Goal: Task Accomplishment & Management: Manage account settings

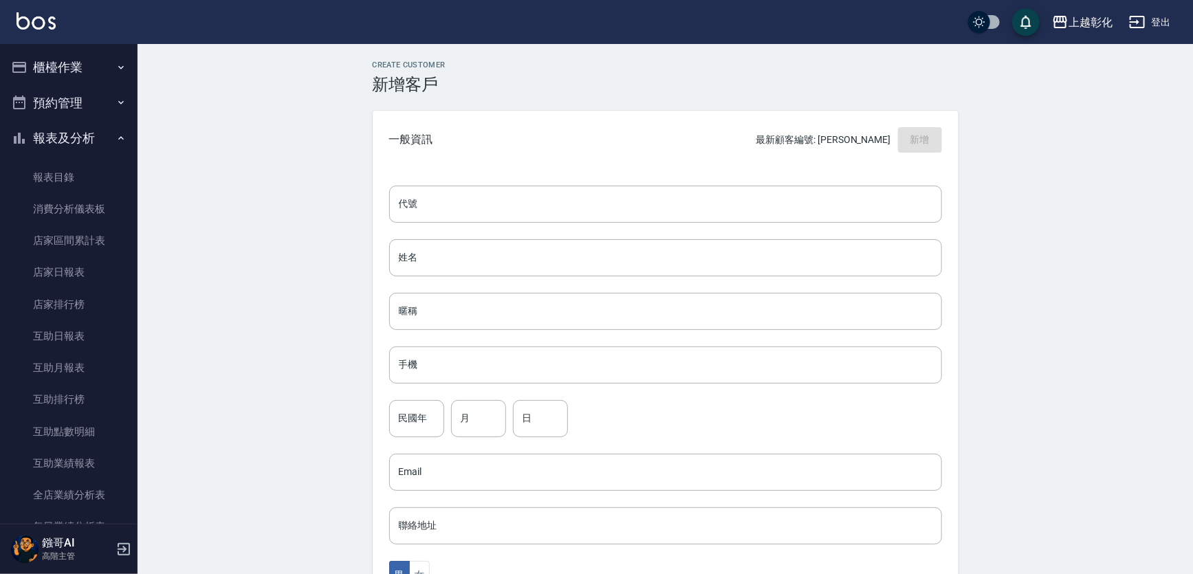
click at [94, 71] on button "櫃檯作業" at bounding box center [69, 68] width 127 height 36
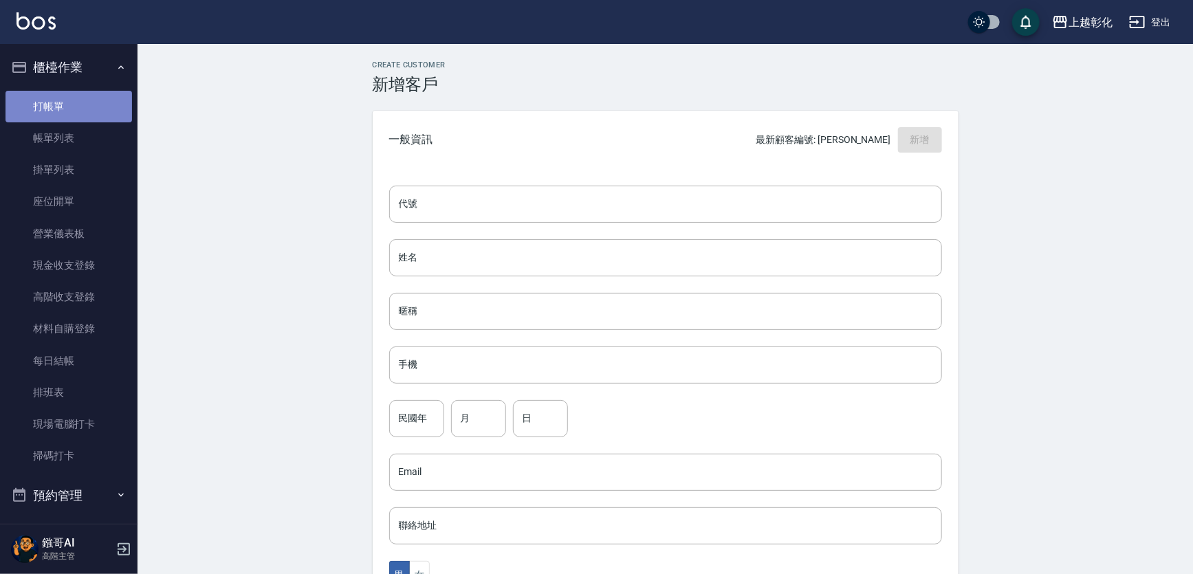
click at [78, 107] on link "打帳單" at bounding box center [69, 107] width 127 height 32
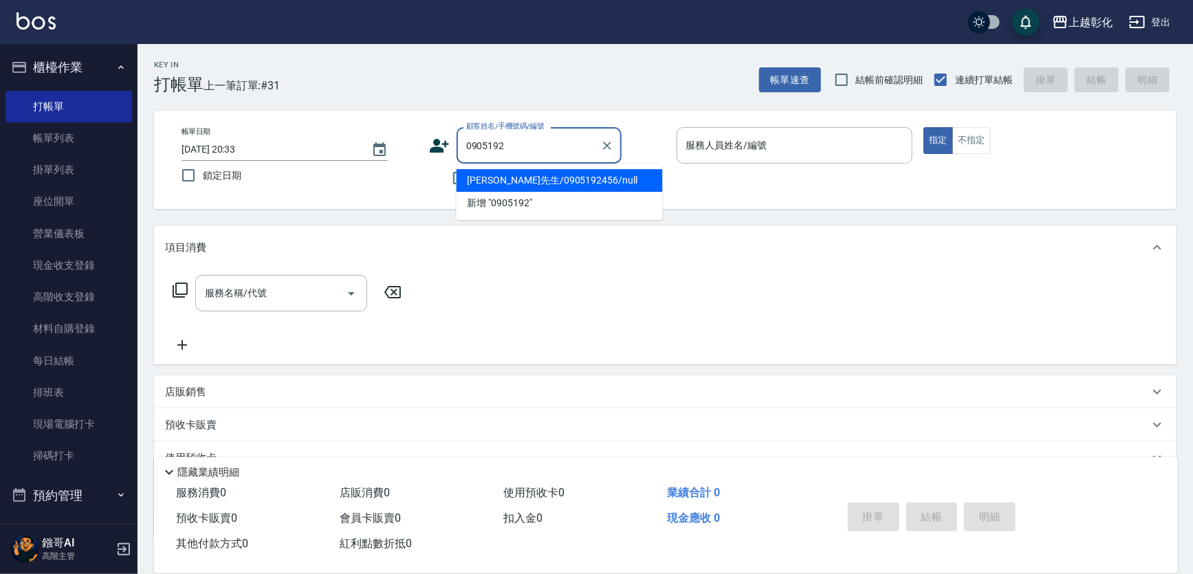
type input "胡先生/0905192456/null"
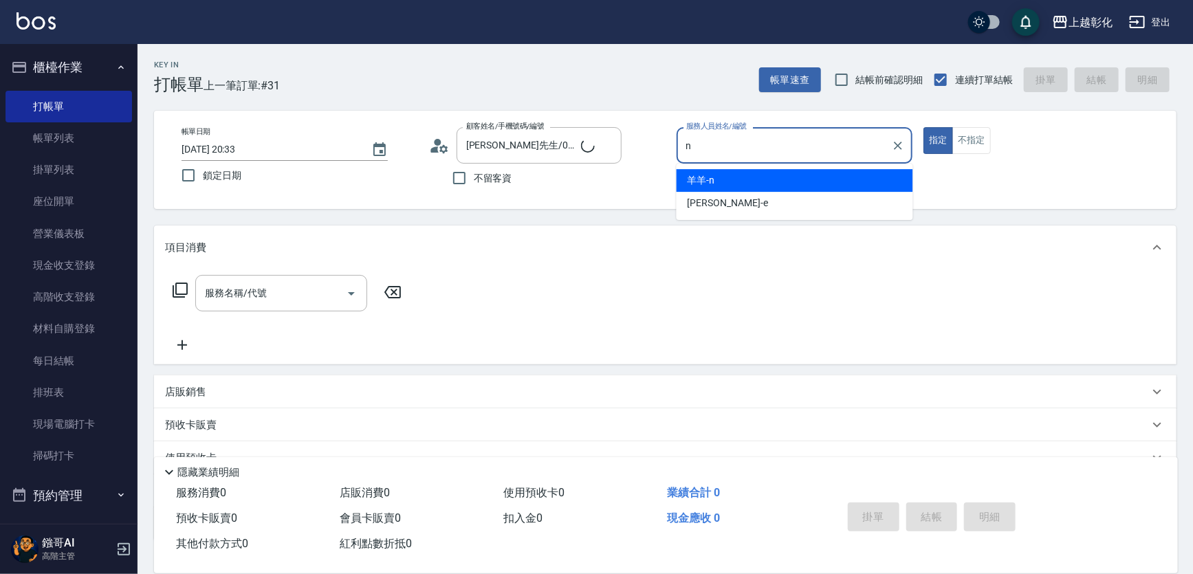
type input "羊羊-n"
type button "true"
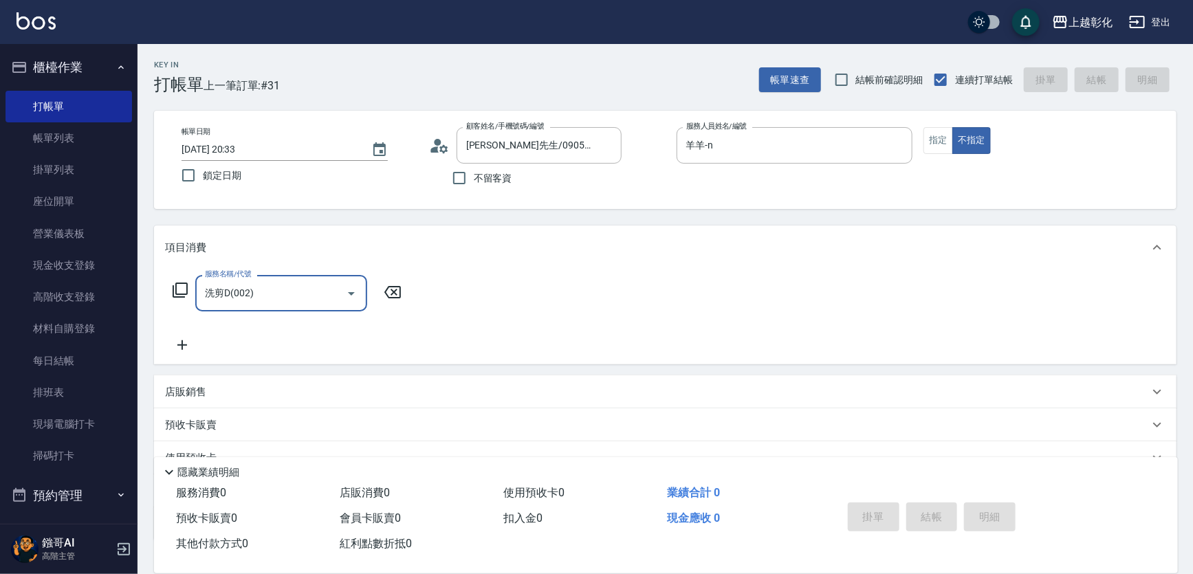
type input "洗剪D(002)"
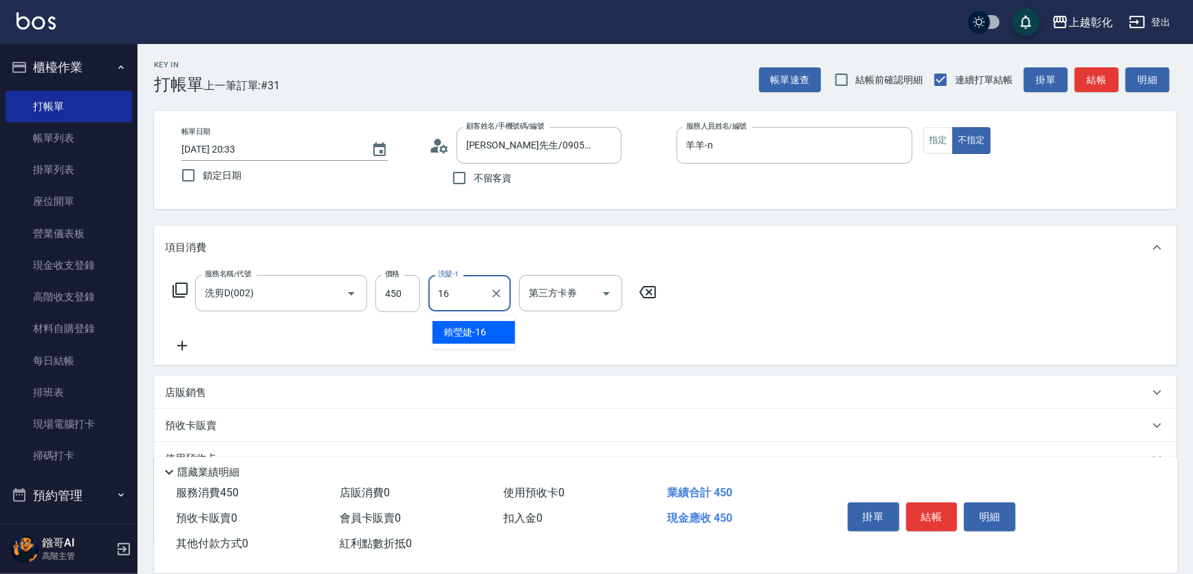
type input "賴瑩婕-16"
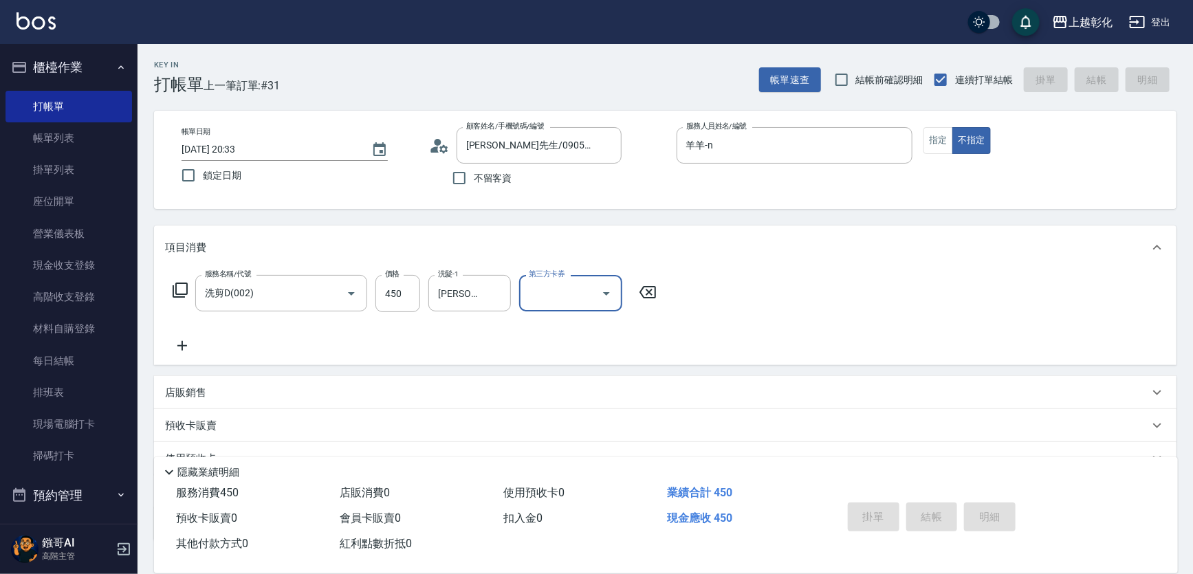
type input "2025/09/07 20:34"
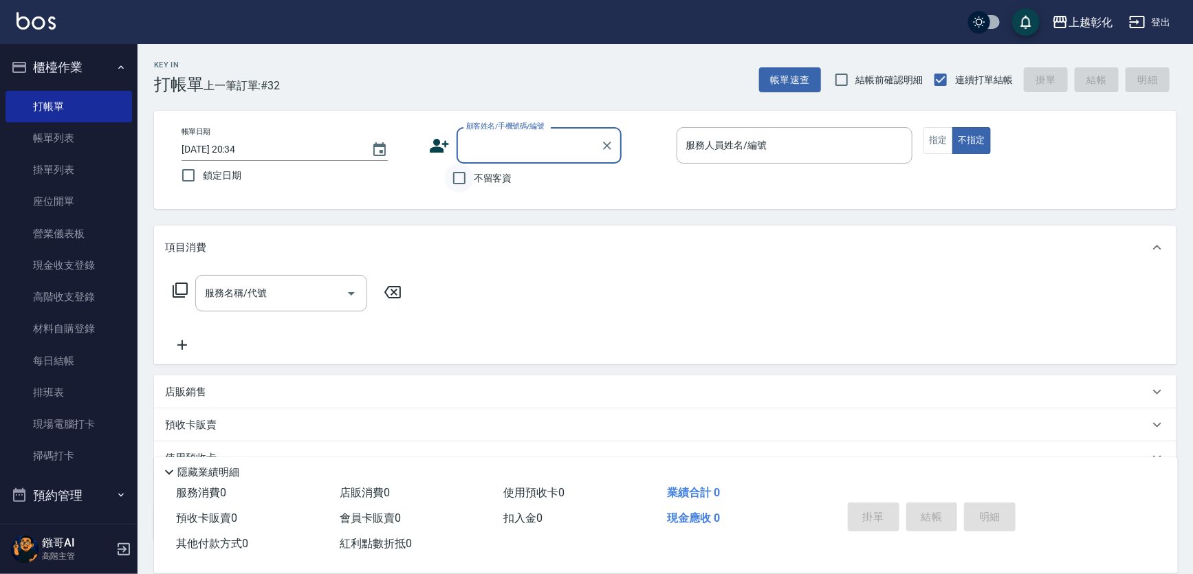
click at [474, 184] on input "不留客資" at bounding box center [459, 178] width 29 height 29
checkbox input "true"
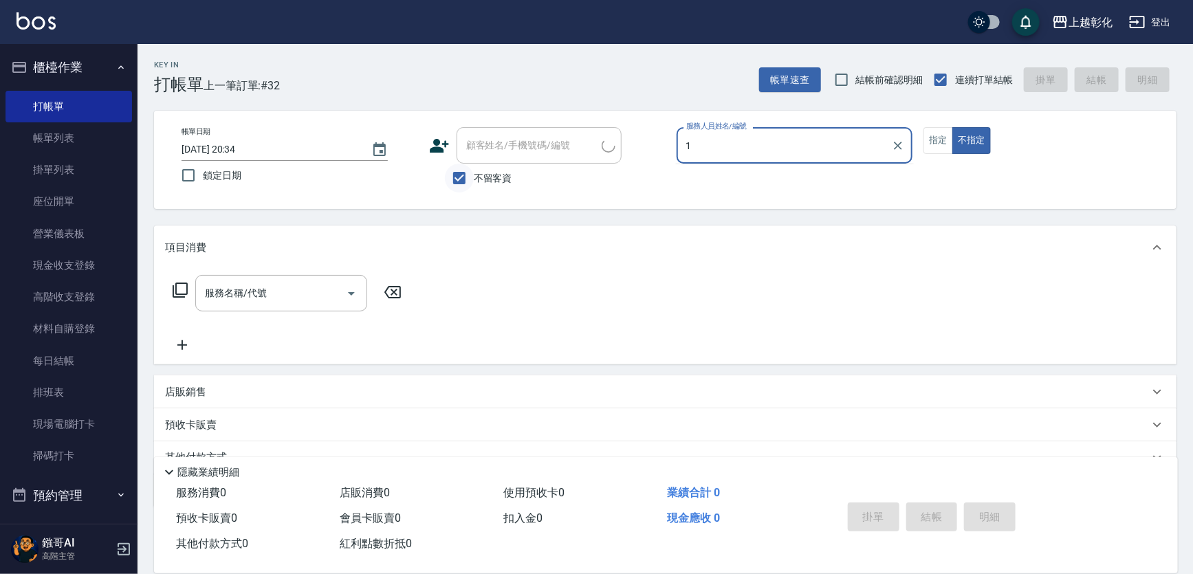
type input "16"
type input "廖菊花/0921723991/"
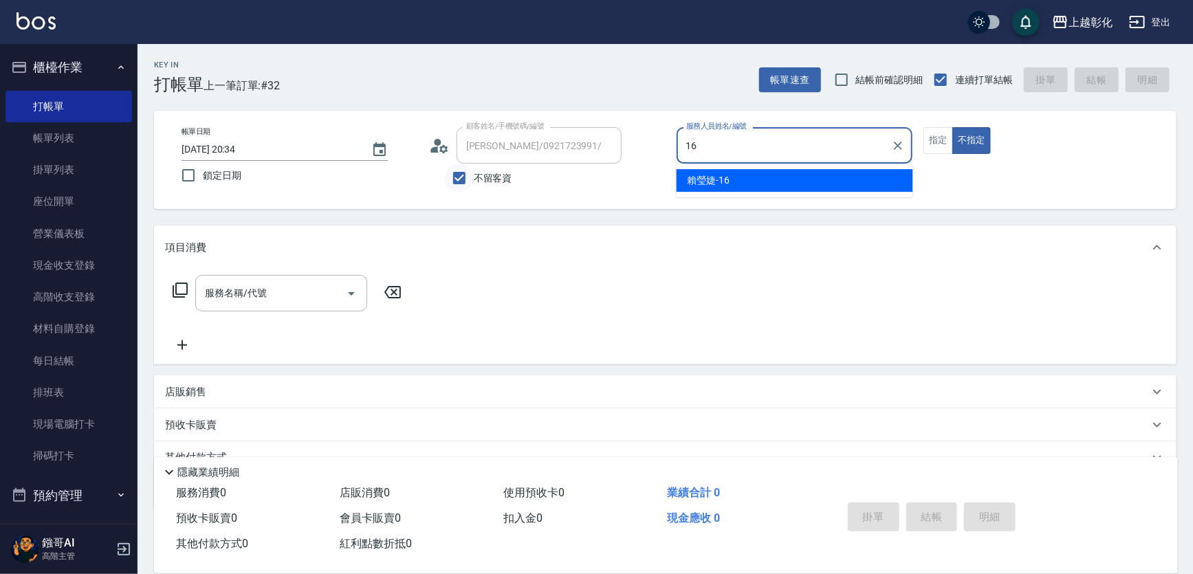
type input "賴瑩婕-16"
type button "false"
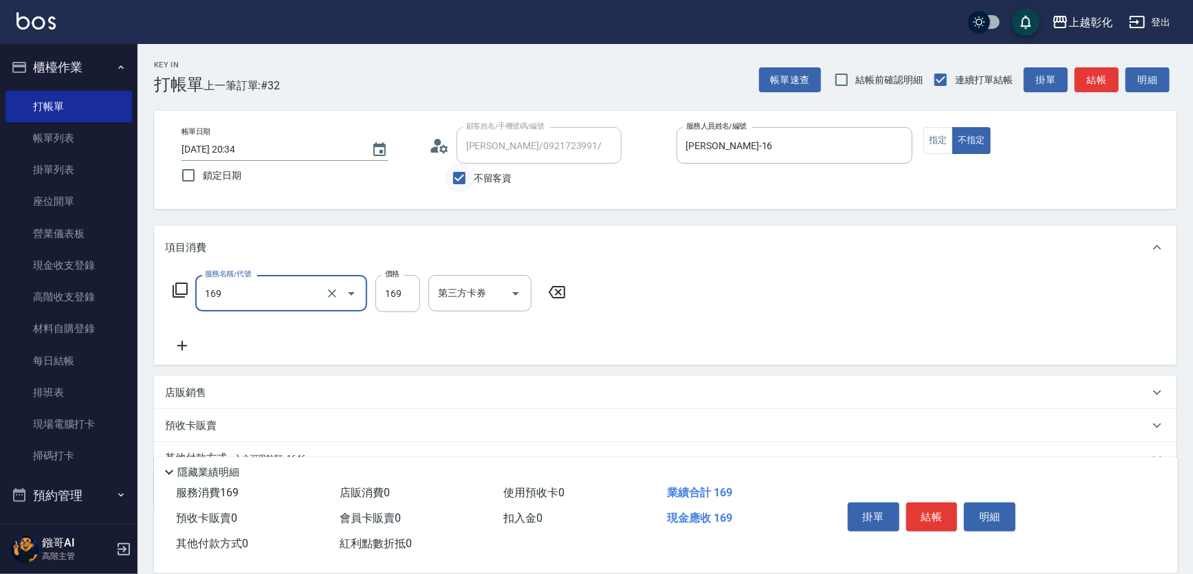
type input "剪髮(169)"
type input "100"
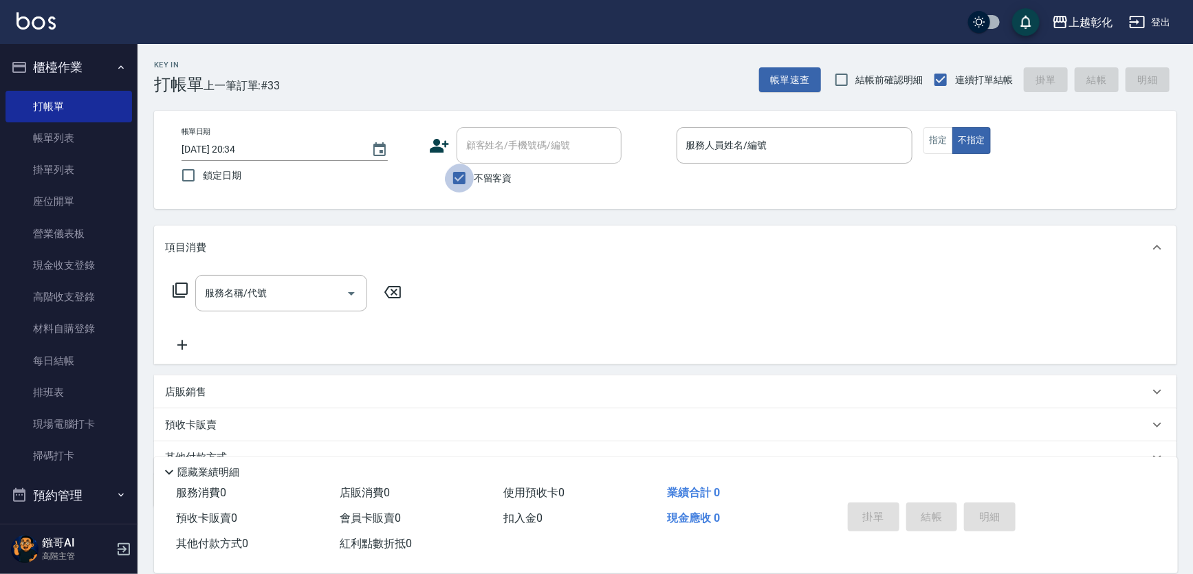
click at [474, 184] on input "不留客資" at bounding box center [459, 178] width 29 height 29
checkbox input "false"
click at [479, 141] on div "顧客姓名/手機號碼/編號 顧客姓名/手機號碼/編號" at bounding box center [539, 145] width 165 height 36
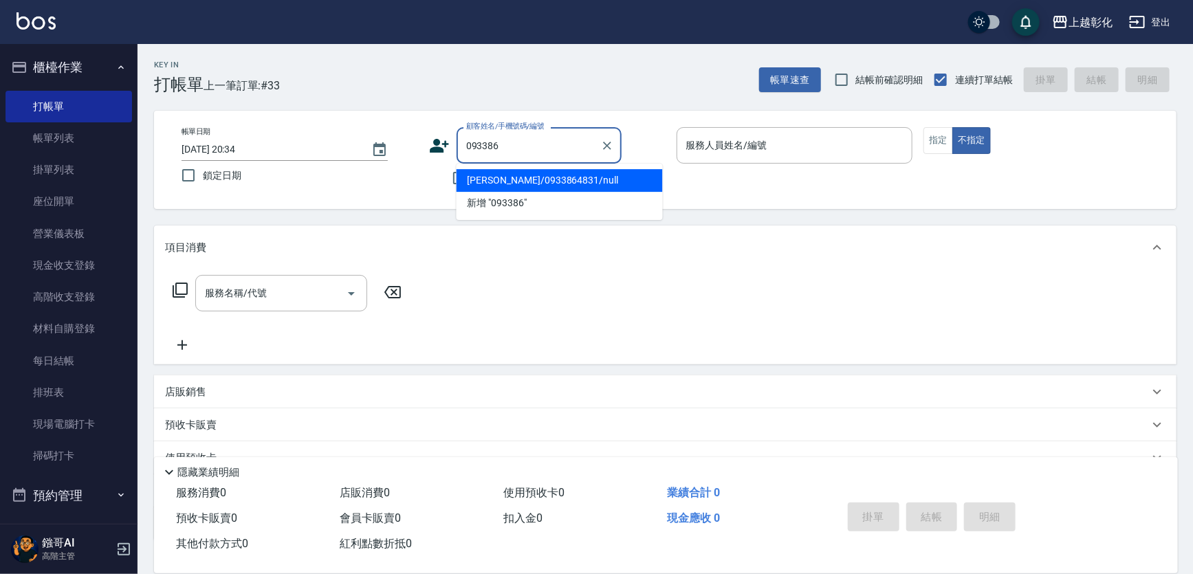
type input "黃雅筑/0933864831/null"
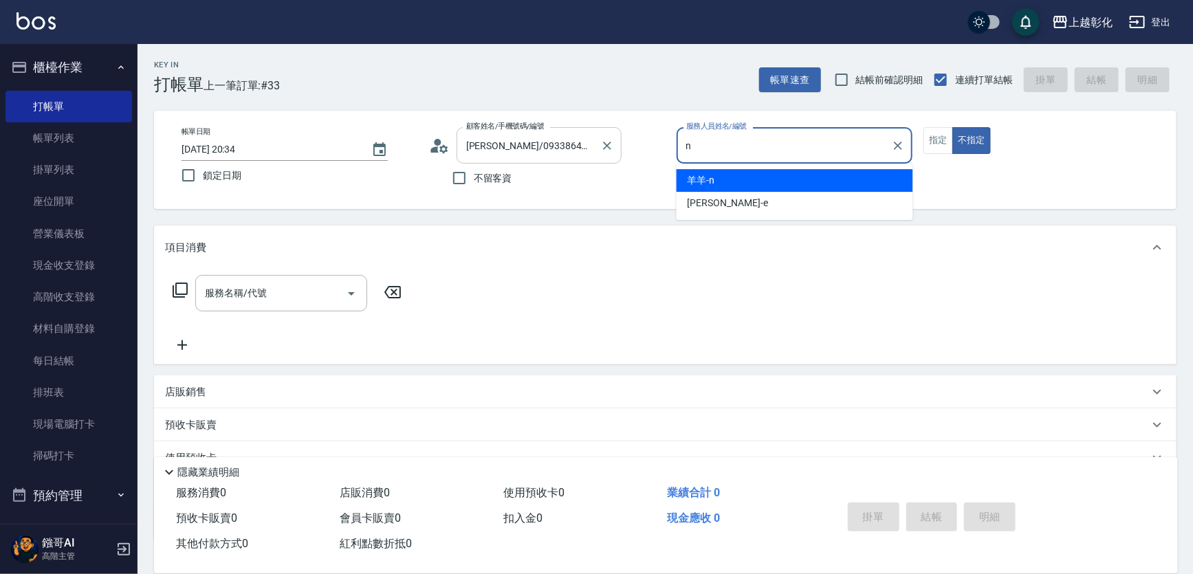
type input "羊羊-n"
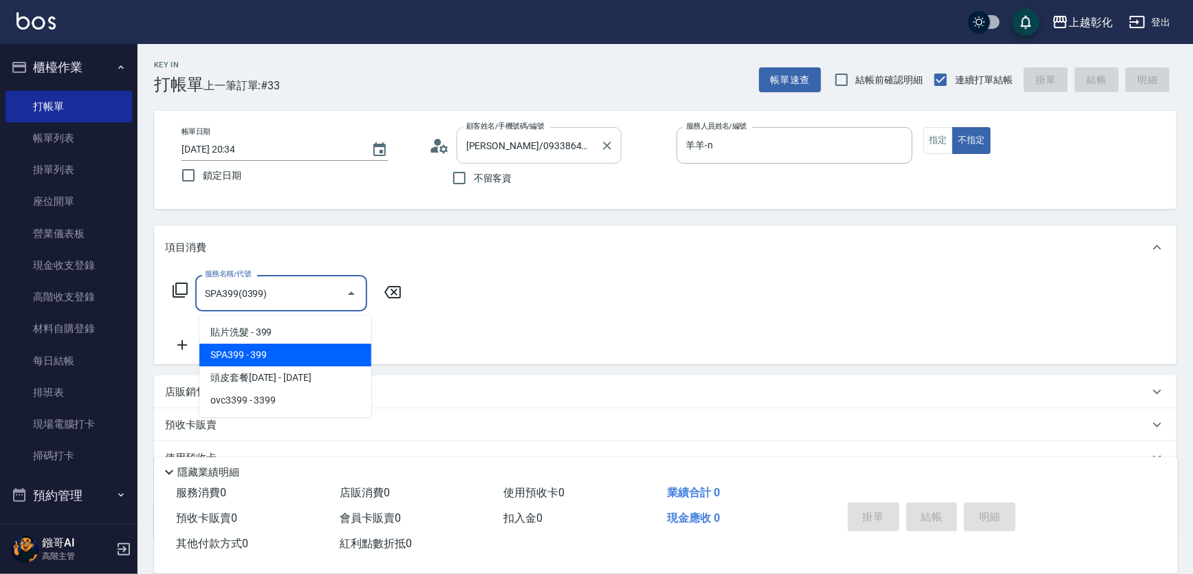
type input "SPA399(0399)"
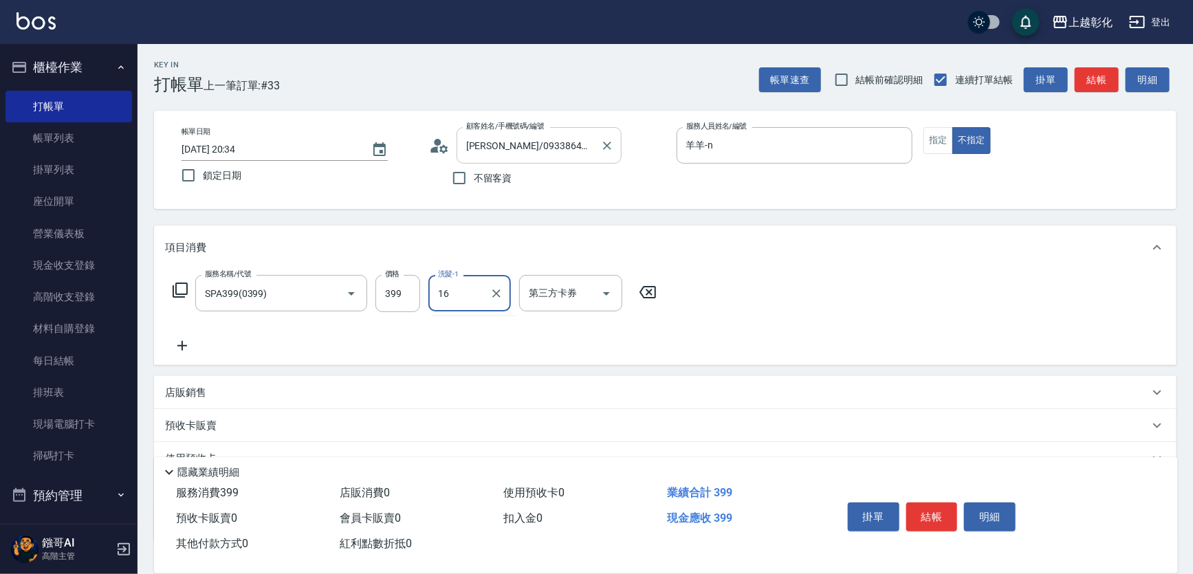
type input "賴瑩婕-16"
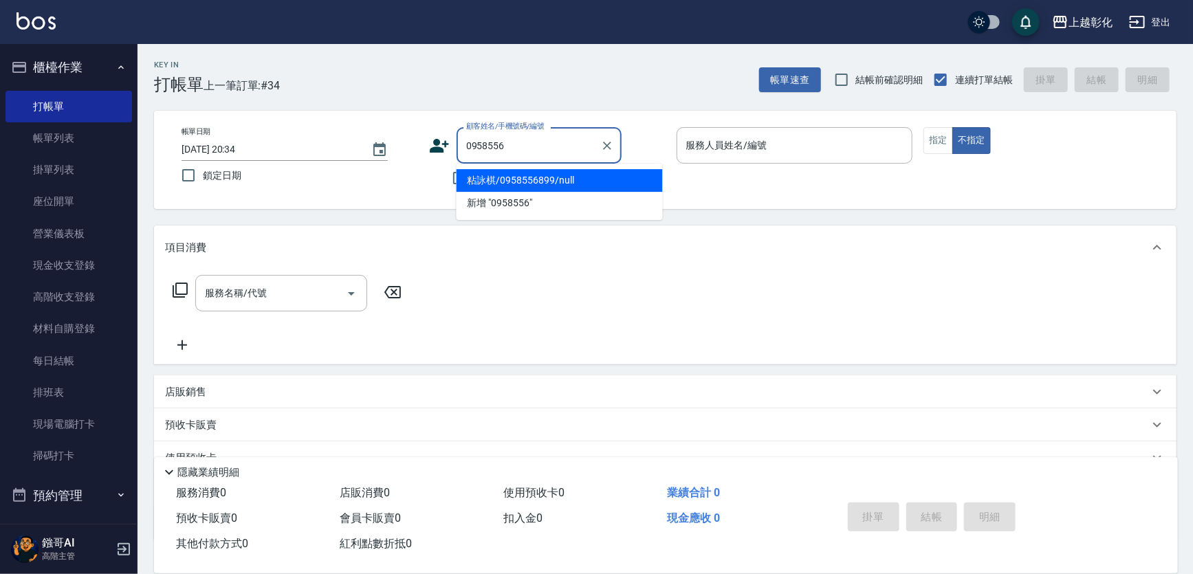
type input "粘詠棋/0958556899/null"
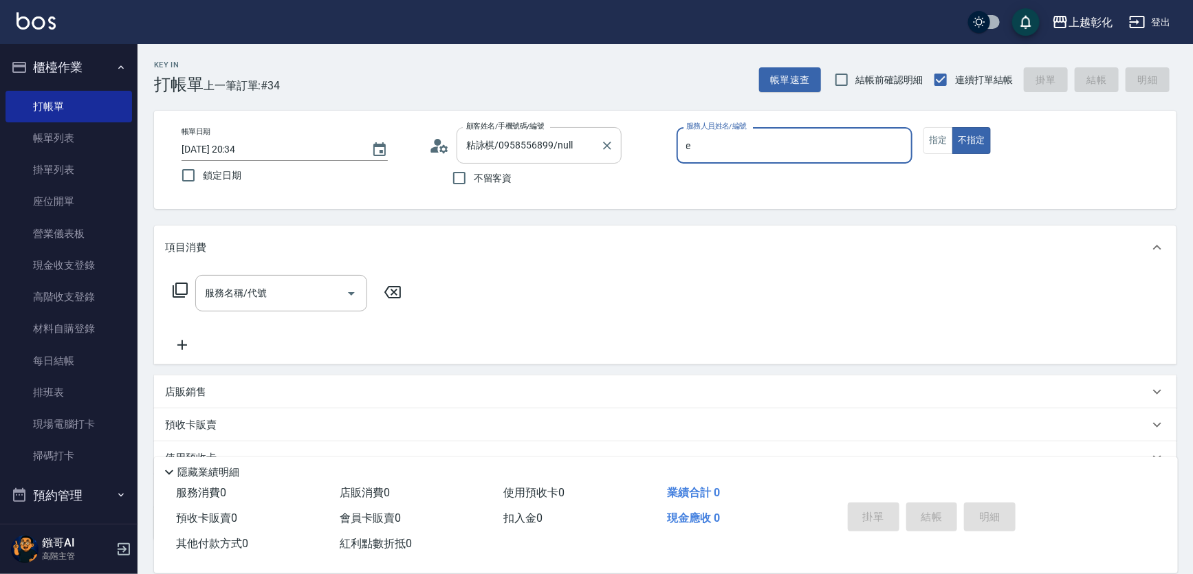
type input "allen-e"
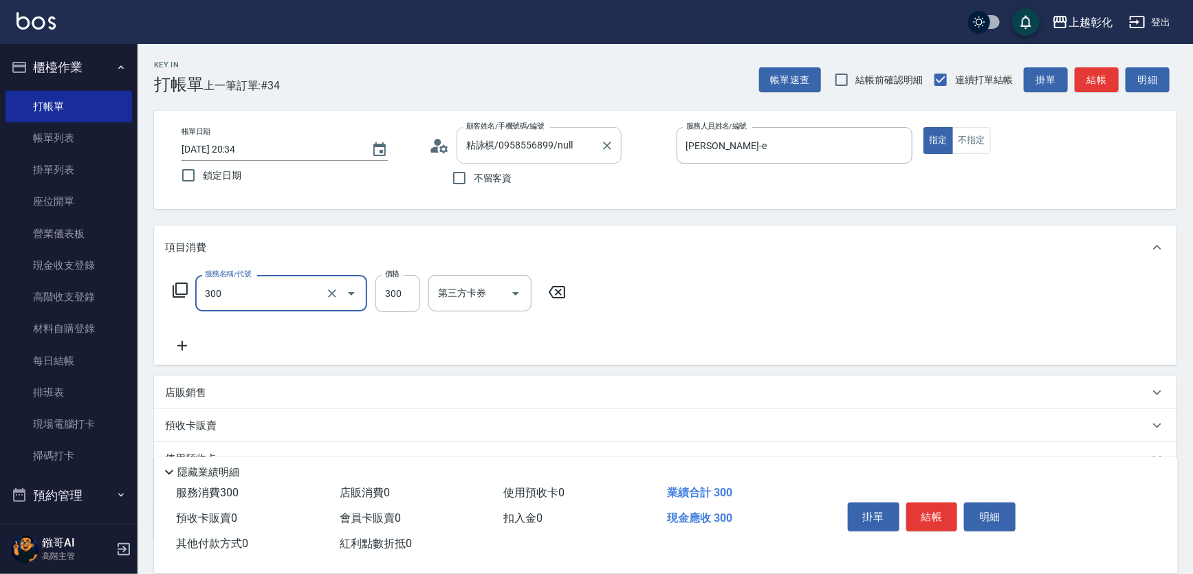
type input "A級剪髮(300)"
type input "250"
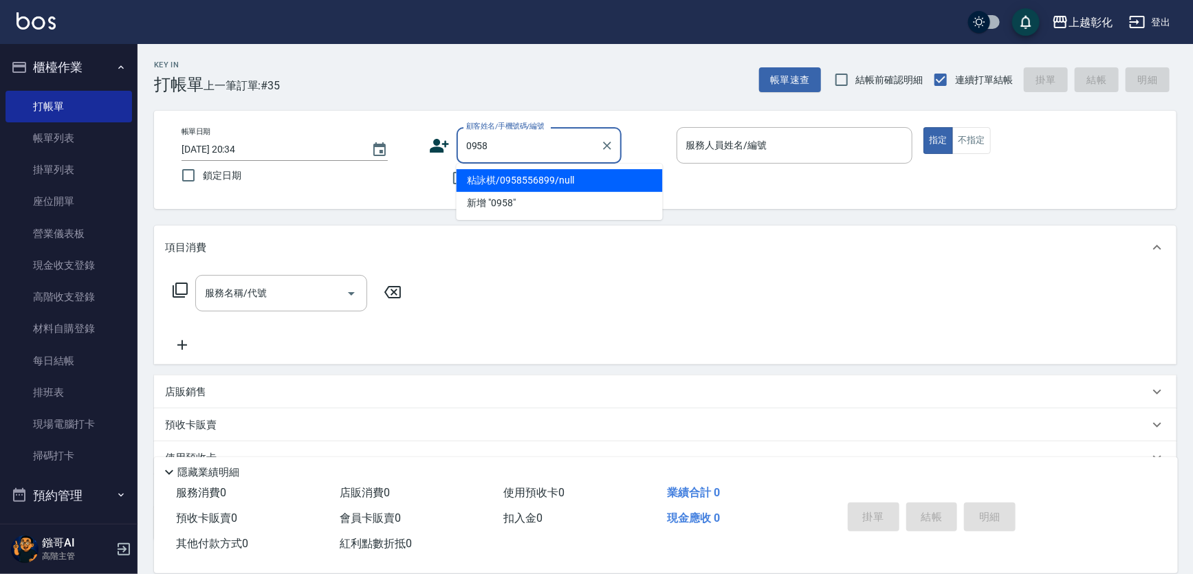
type input "粘詠棋/0958556899/null"
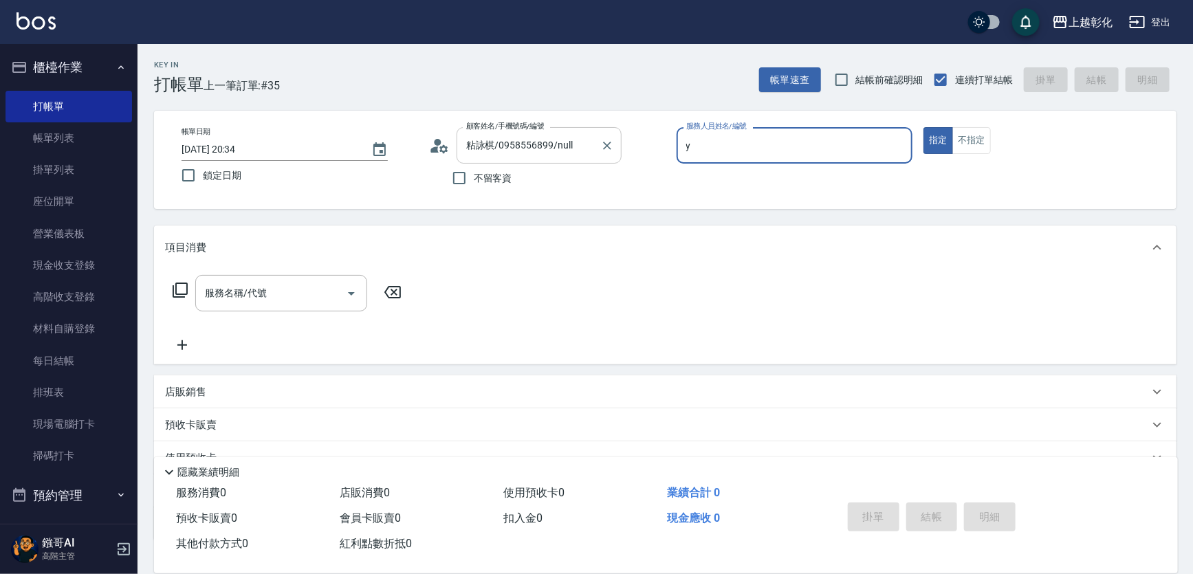
type input "YURI-Y"
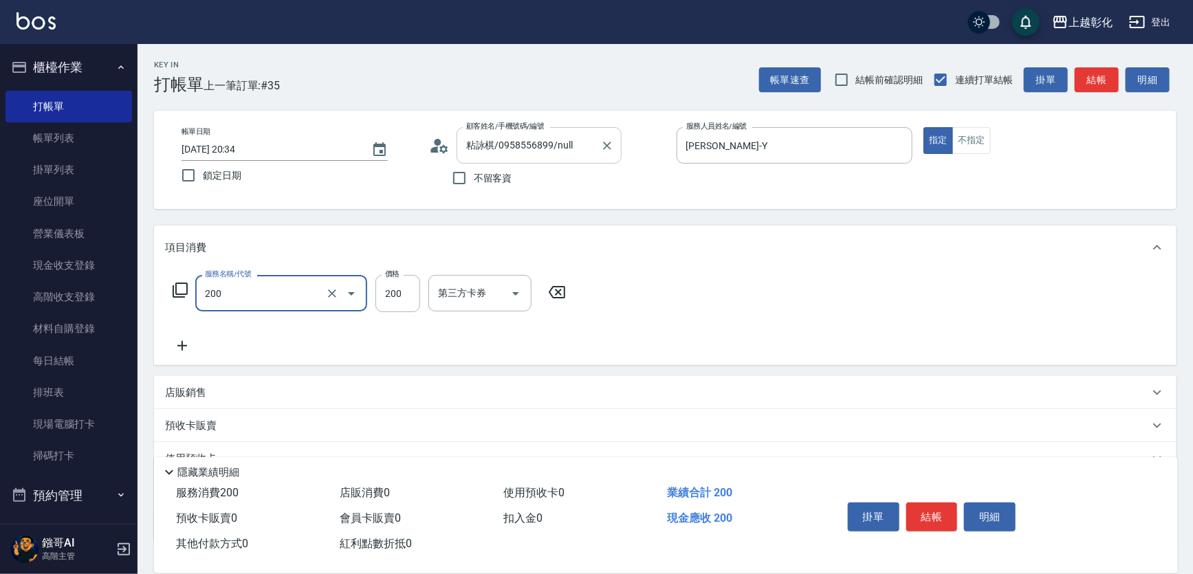
type input "New洗專案(200)"
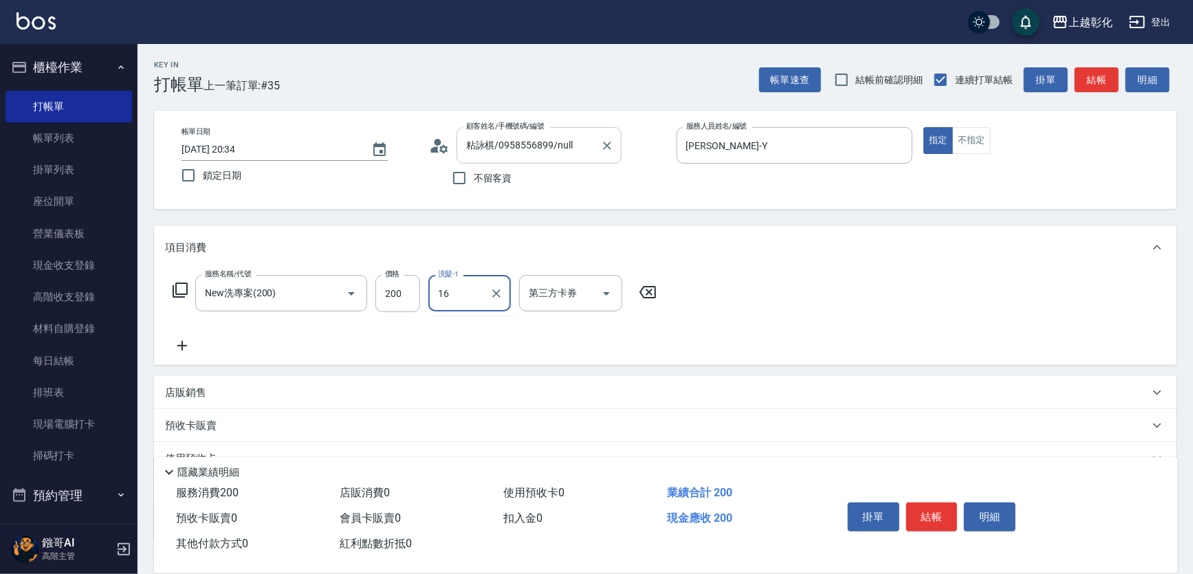
type input "賴瑩婕-16"
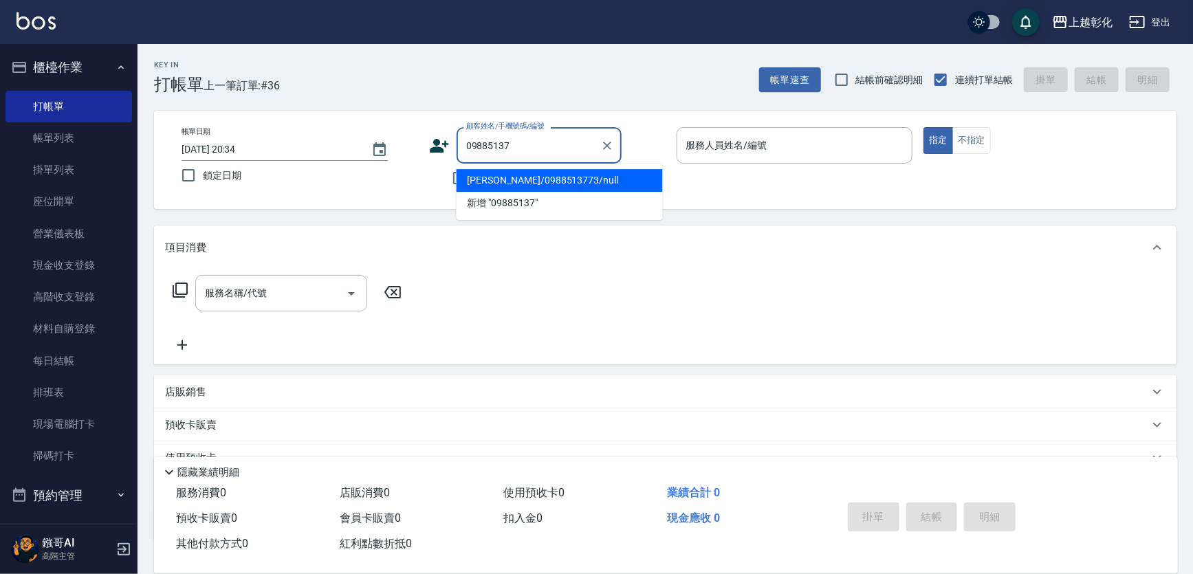
type input "黃常誌/0988513773/null"
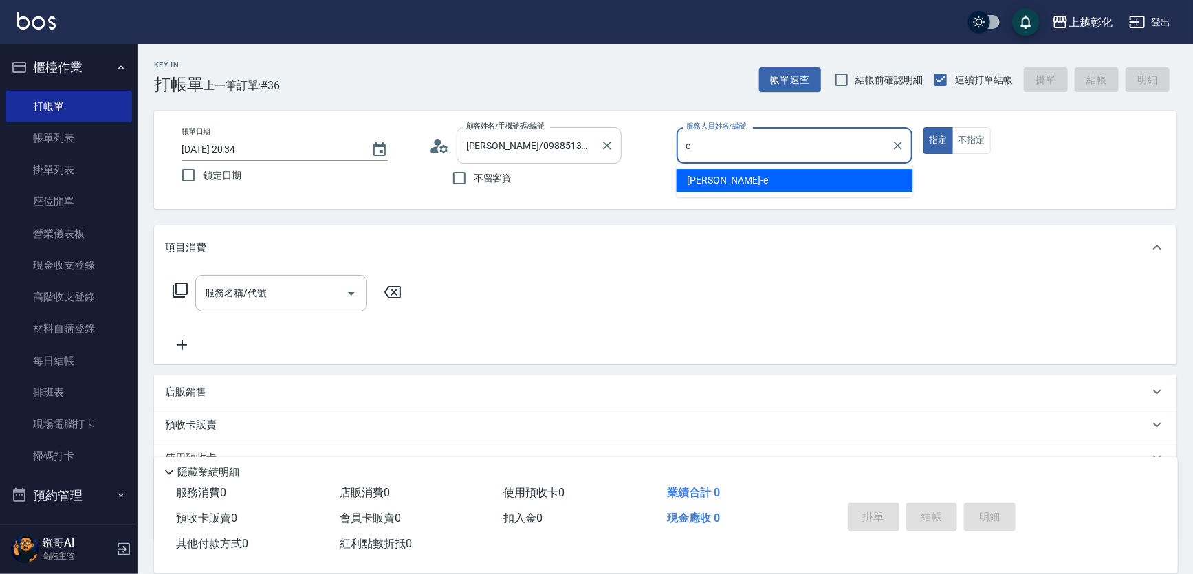
type input "allen-e"
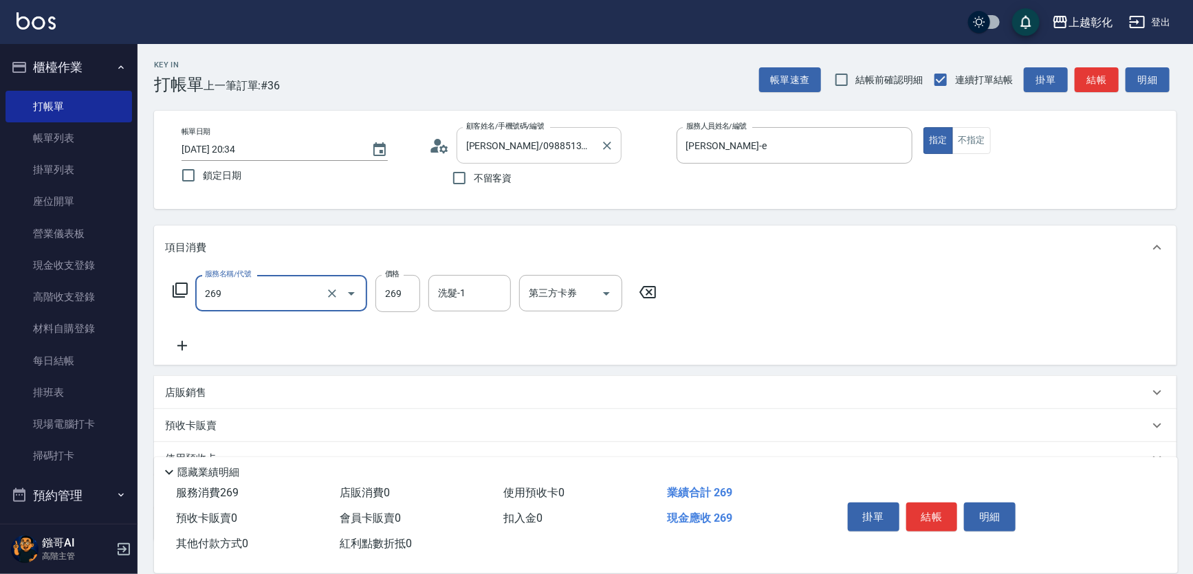
type input "一般洗剪(269)"
type input "350"
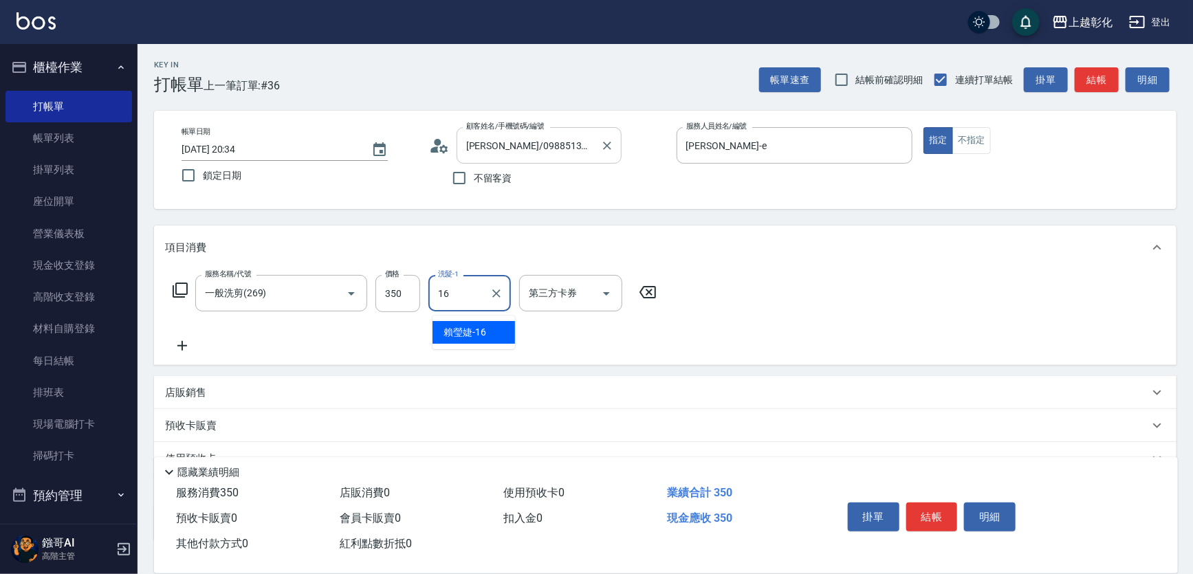
type input "賴瑩婕-16"
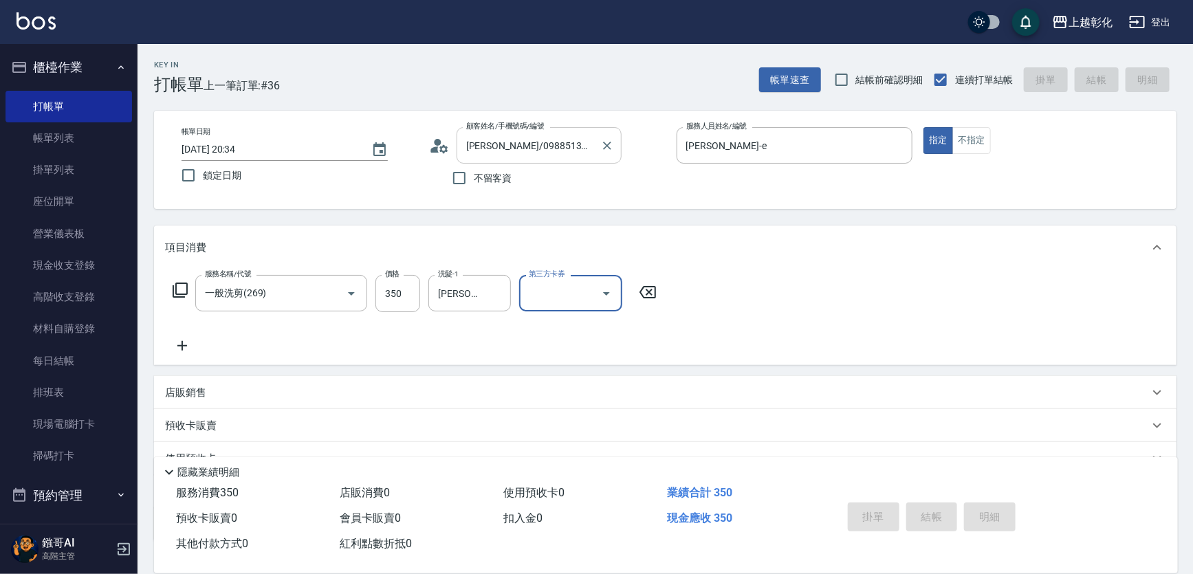
type input "2025/09/07 20:35"
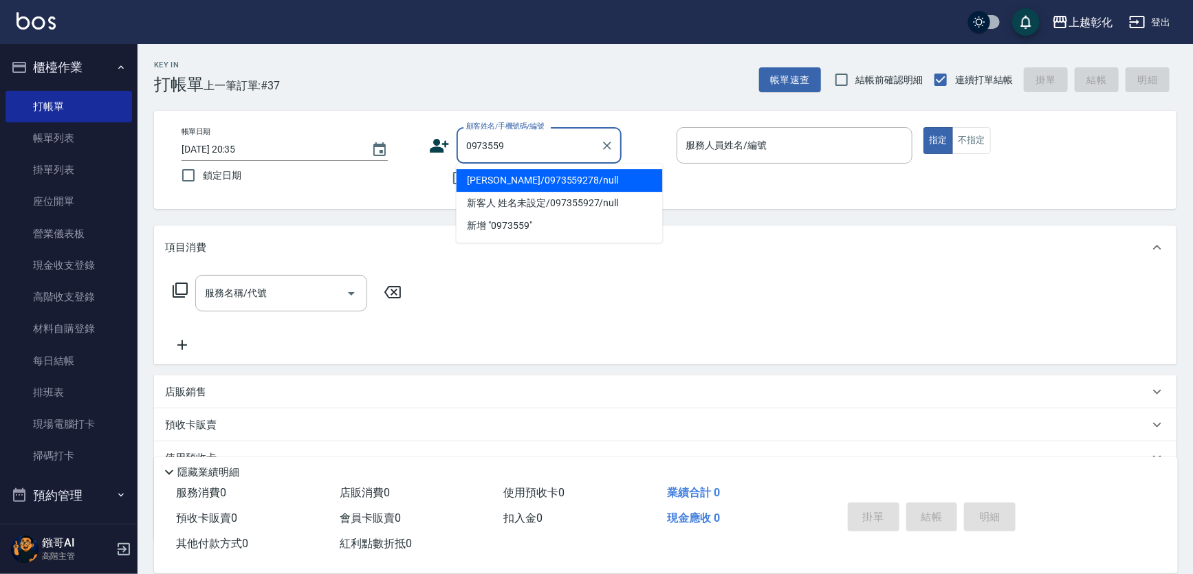
type input "劉采鑫/0973559278/null"
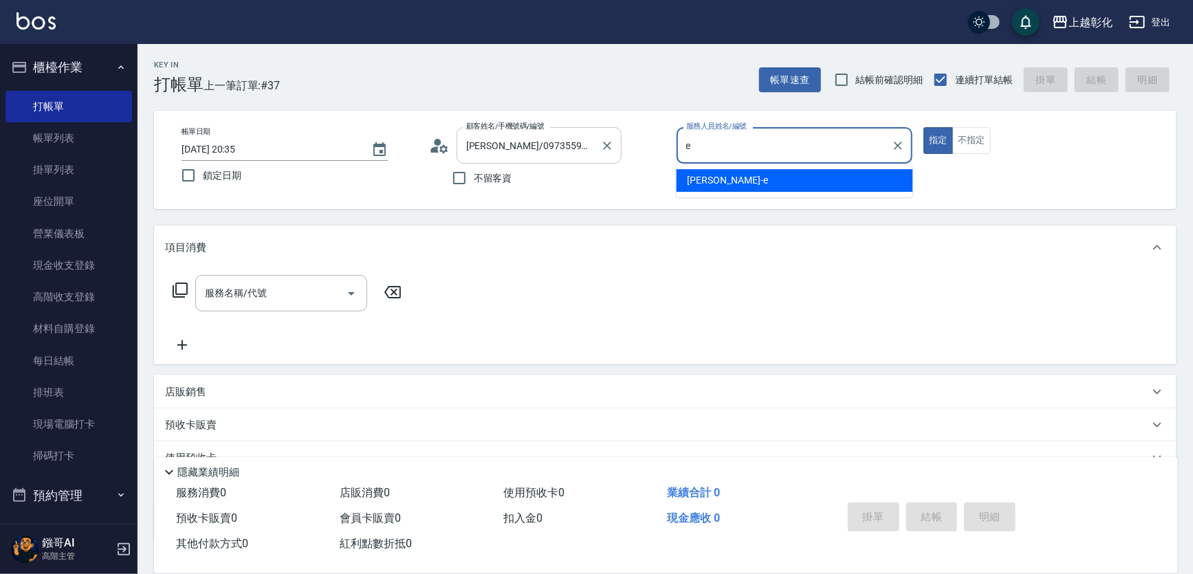
type input "allen-e"
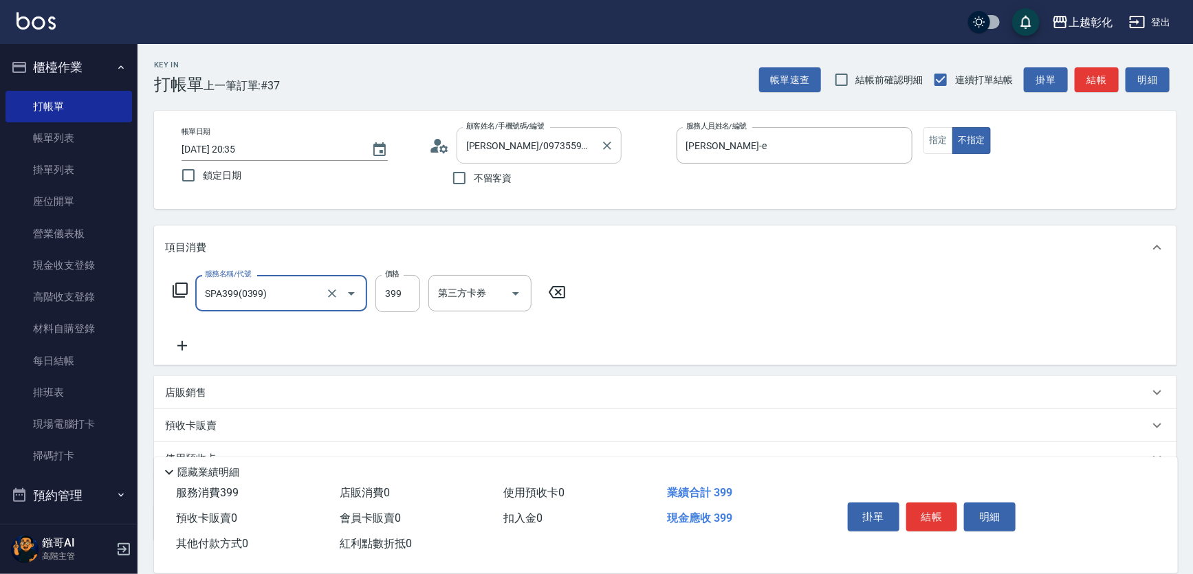
type input "SPA399(0399)"
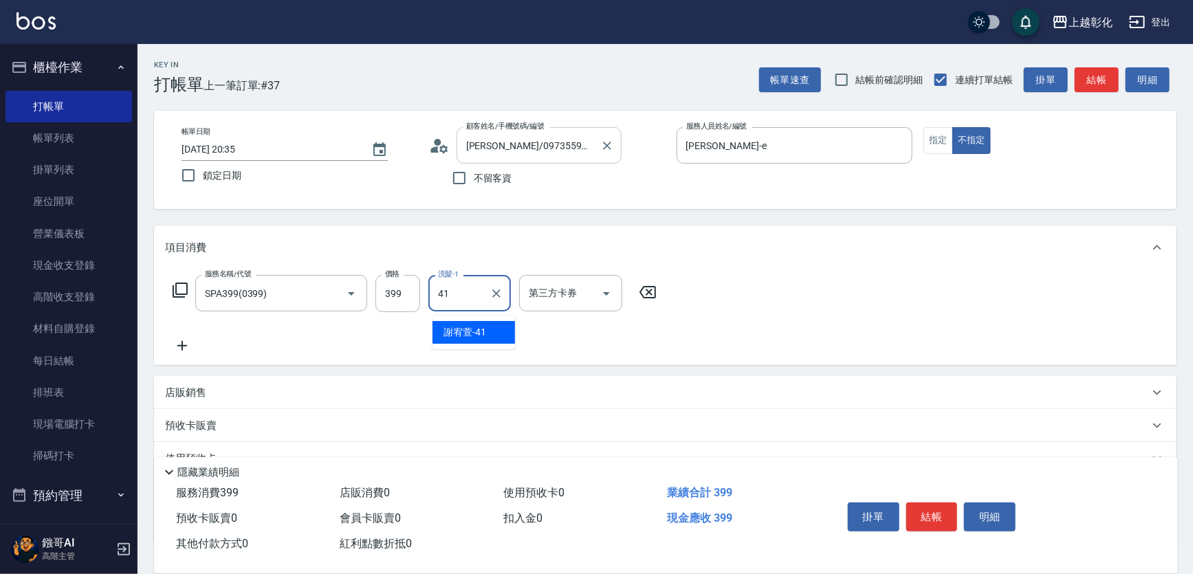
type input "謝宥萱-41"
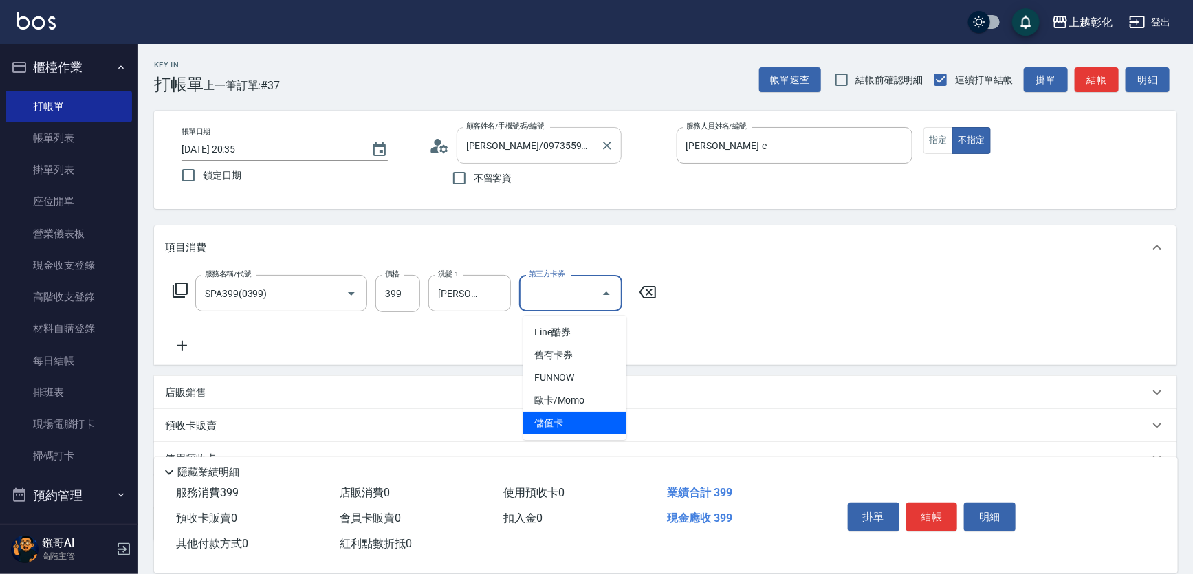
type input "儲值卡"
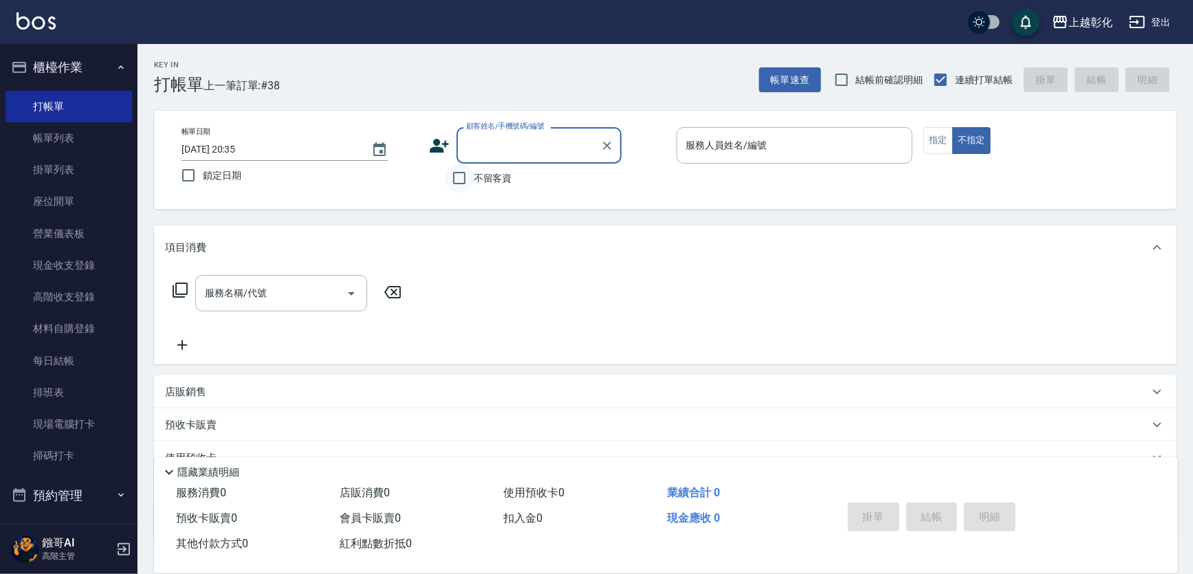
click at [474, 181] on input "不留客資" at bounding box center [459, 178] width 29 height 29
checkbox input "true"
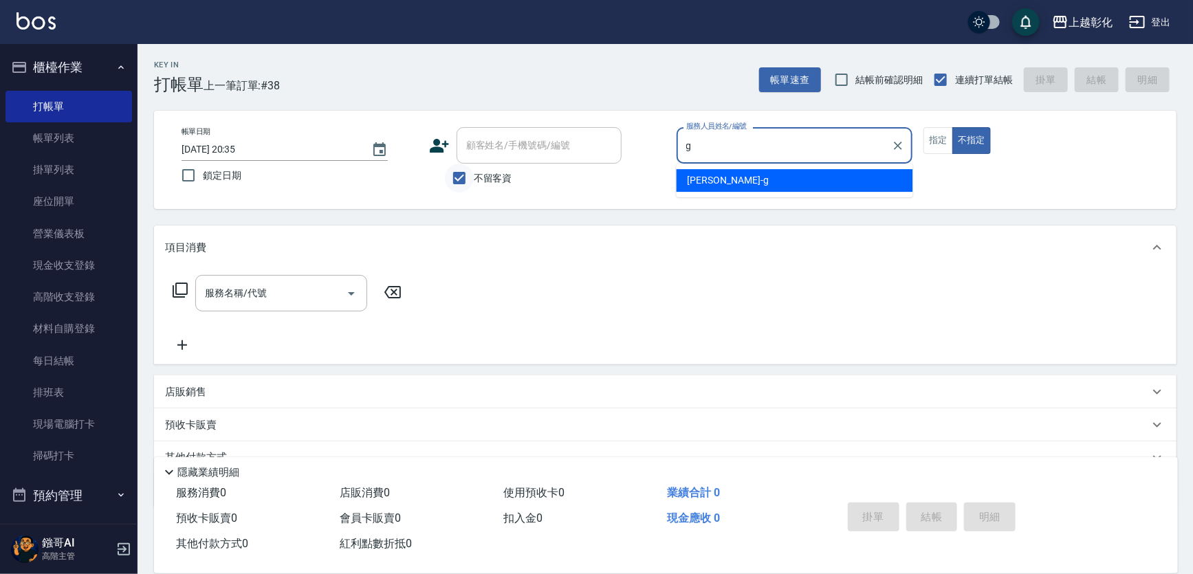
type input "Gary-g"
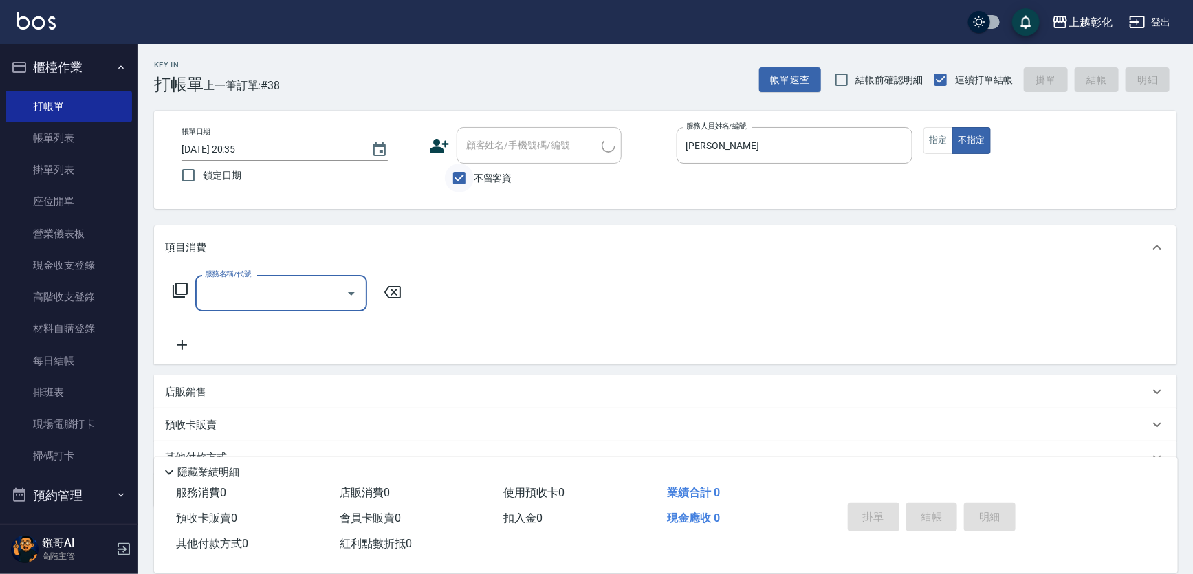
type input "廖菊花/0921723991/"
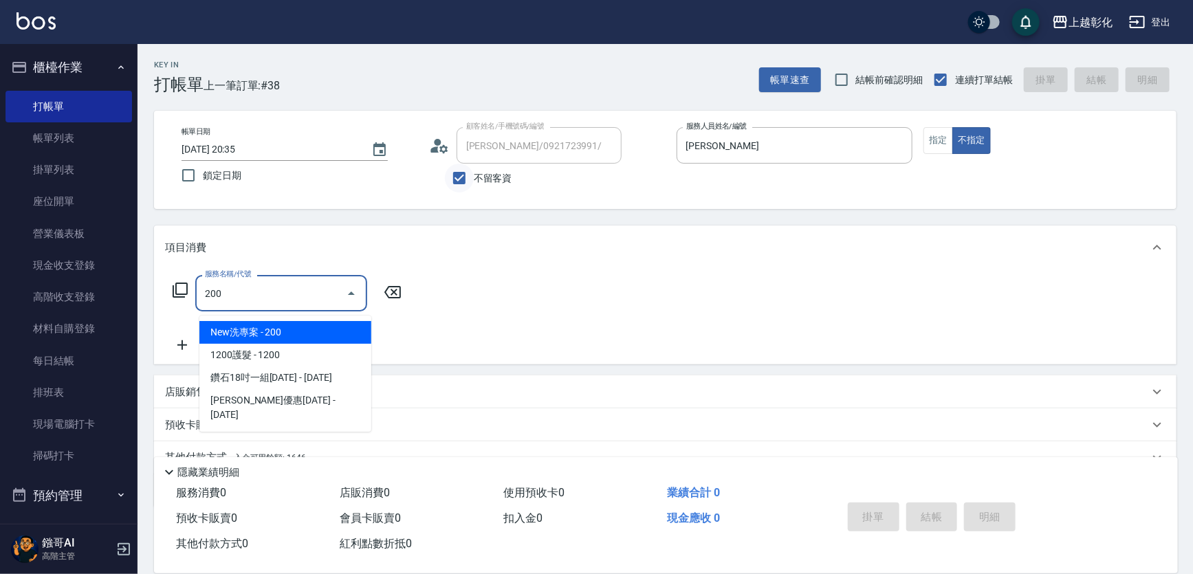
type input "New洗專案(200)"
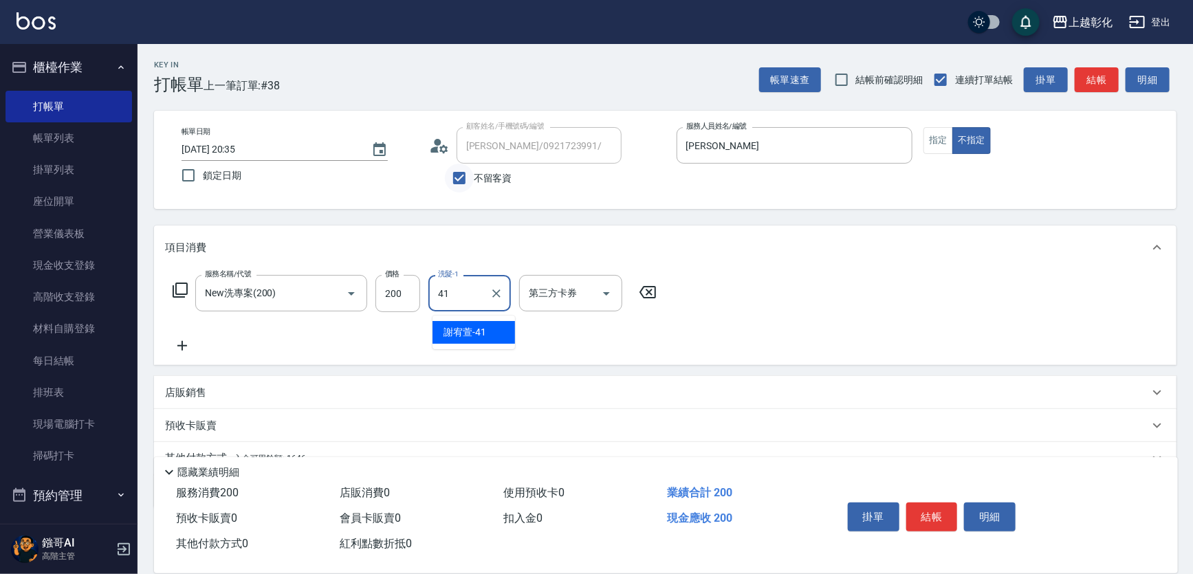
type input "謝宥萱-41"
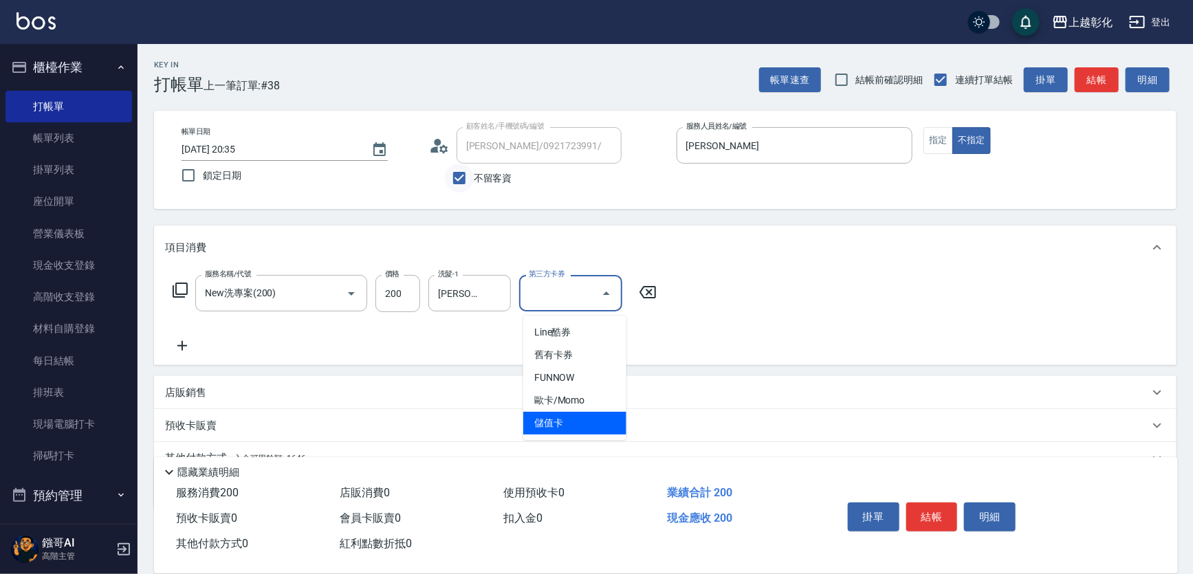
type input "儲值卡"
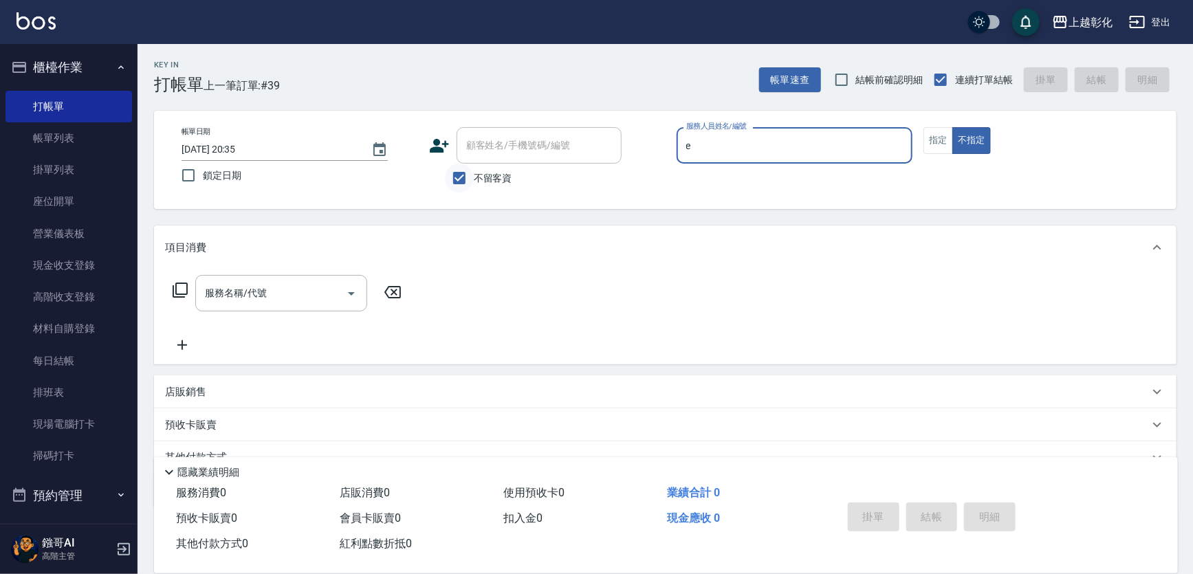
type input "allen-e"
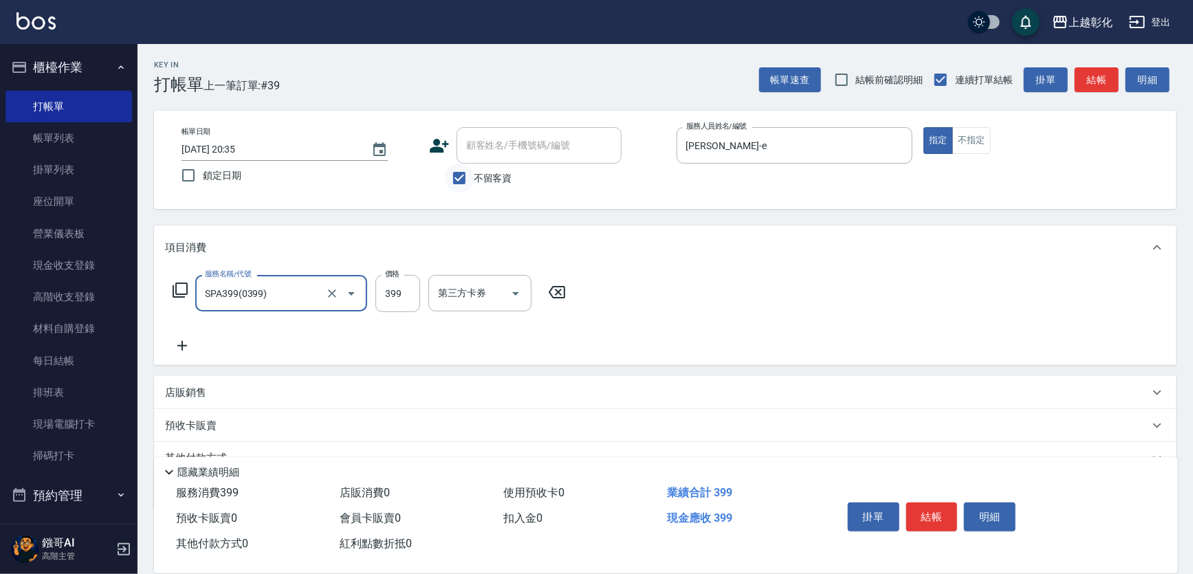
type input "SPA399(0399)"
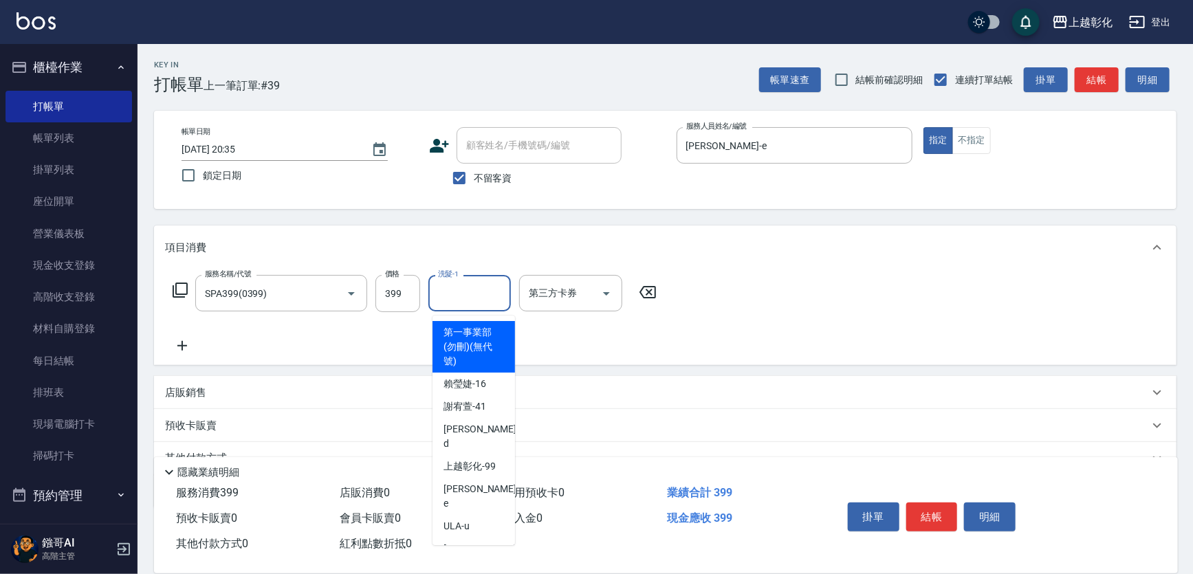
click at [477, 288] on input "洗髮-1" at bounding box center [470, 293] width 70 height 24
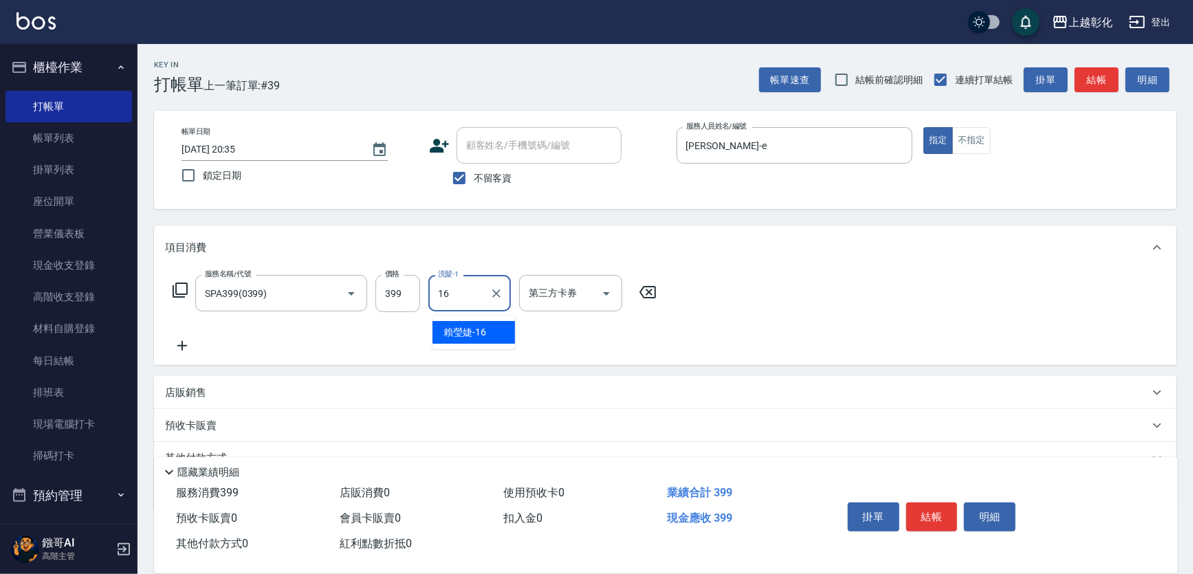
type input "賴瑩婕-16"
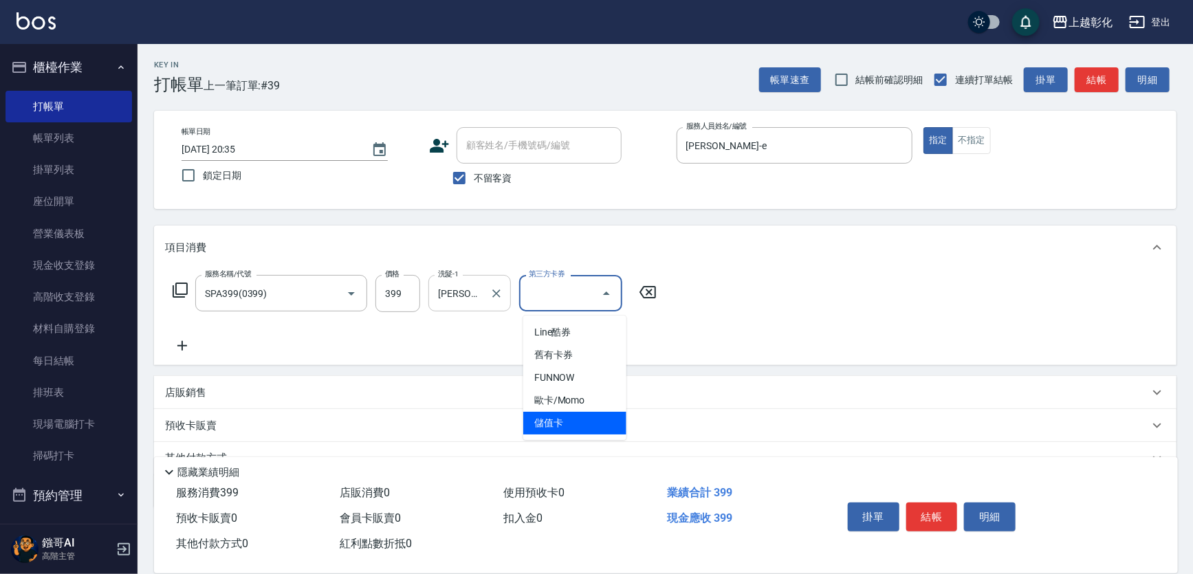
type input "儲值卡"
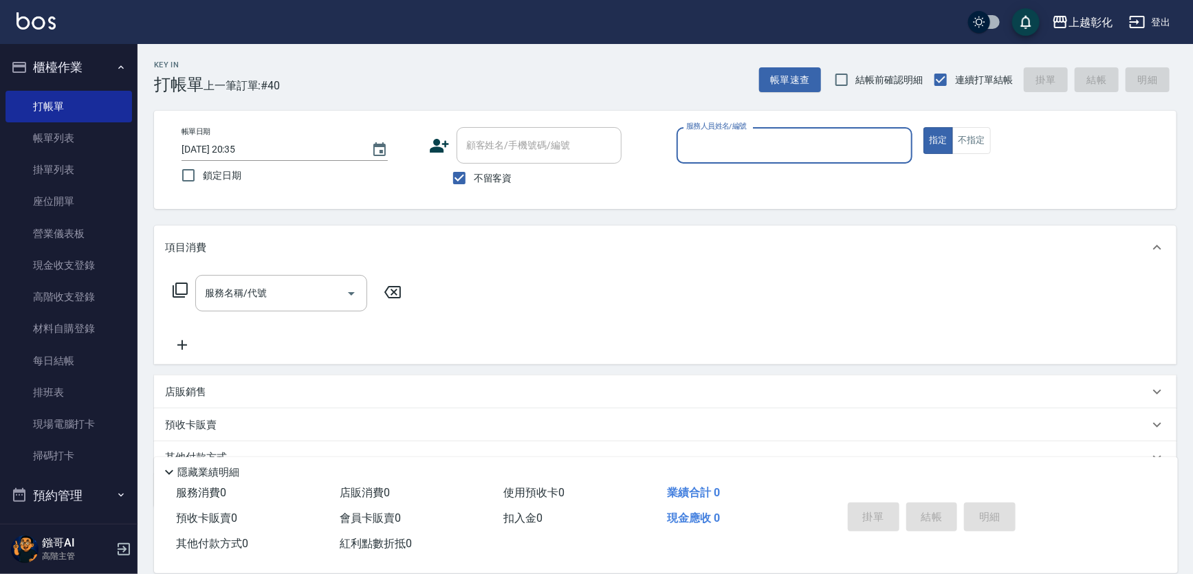
click at [482, 172] on span "不留客資" at bounding box center [493, 178] width 39 height 14
click at [474, 172] on input "不留客資" at bounding box center [459, 178] width 29 height 29
checkbox input "false"
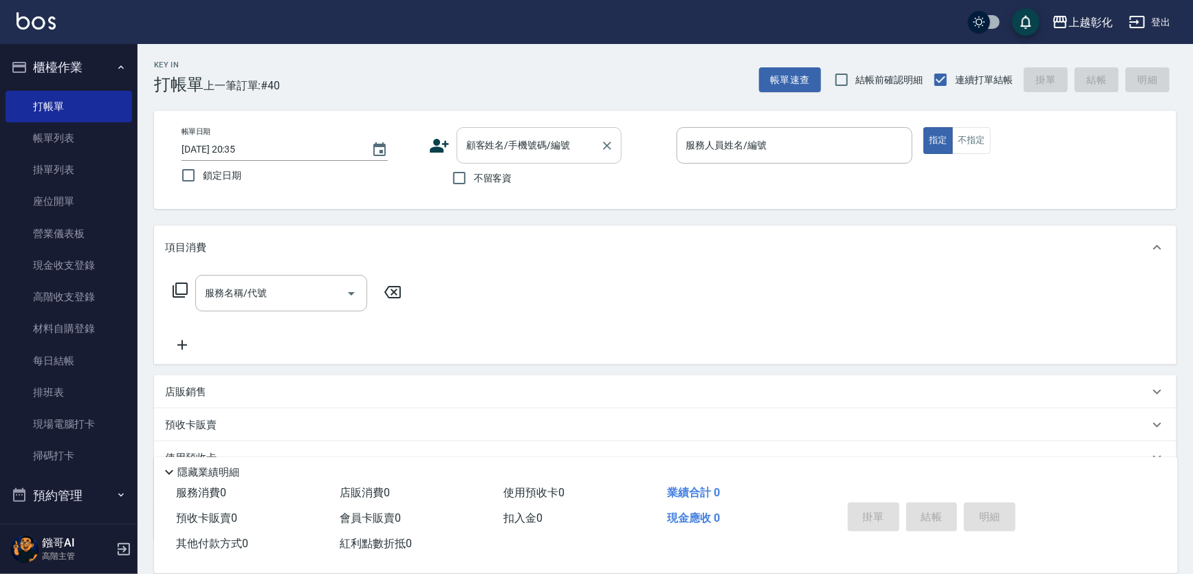
click at [497, 150] on div "顧客姓名/手機號碼/編號 顧客姓名/手機號碼/編號" at bounding box center [539, 145] width 165 height 36
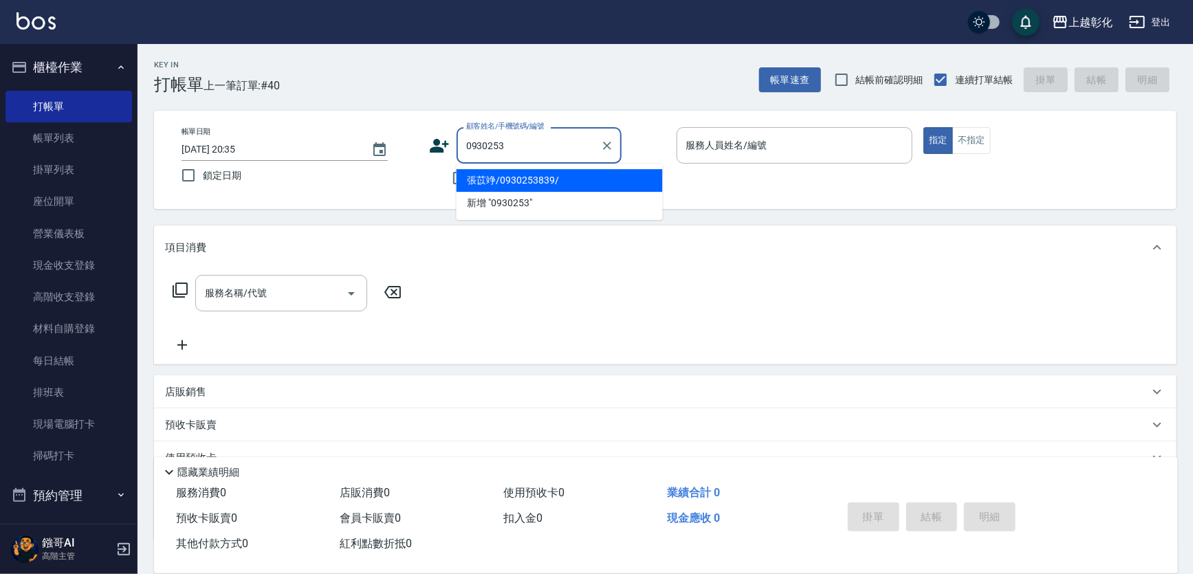
type input "張苡竫/0930253839/"
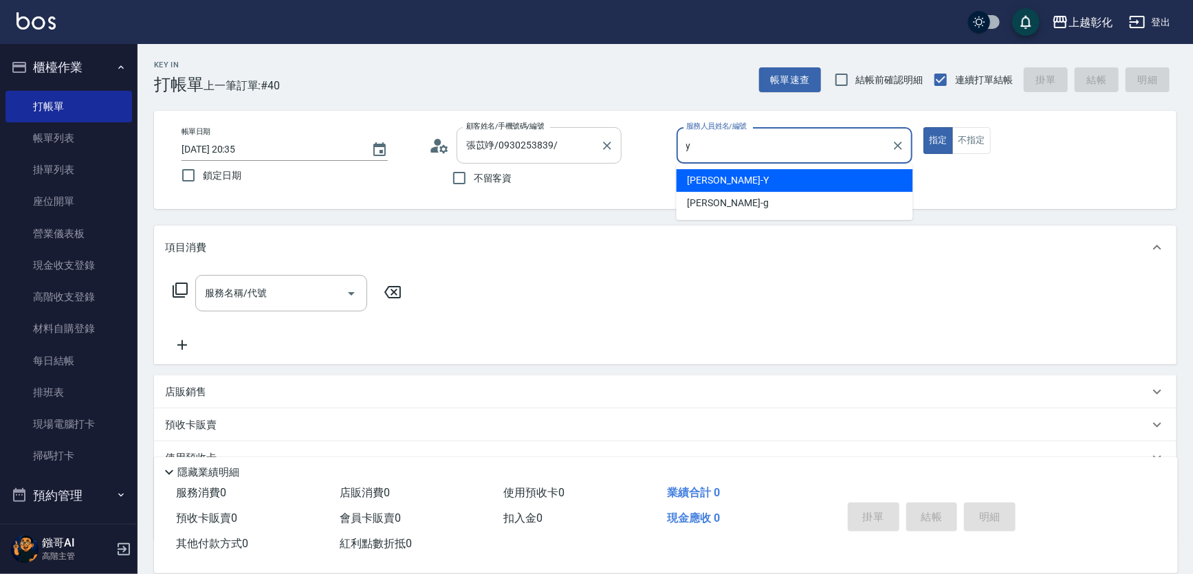
type input "YURI-Y"
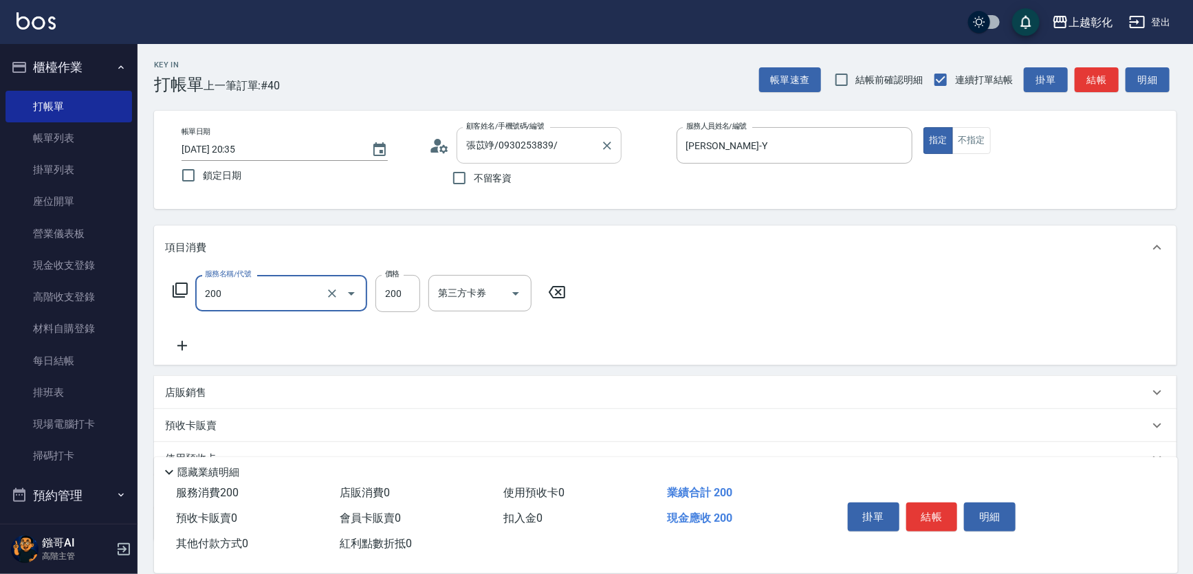
type input "New洗專案(200)"
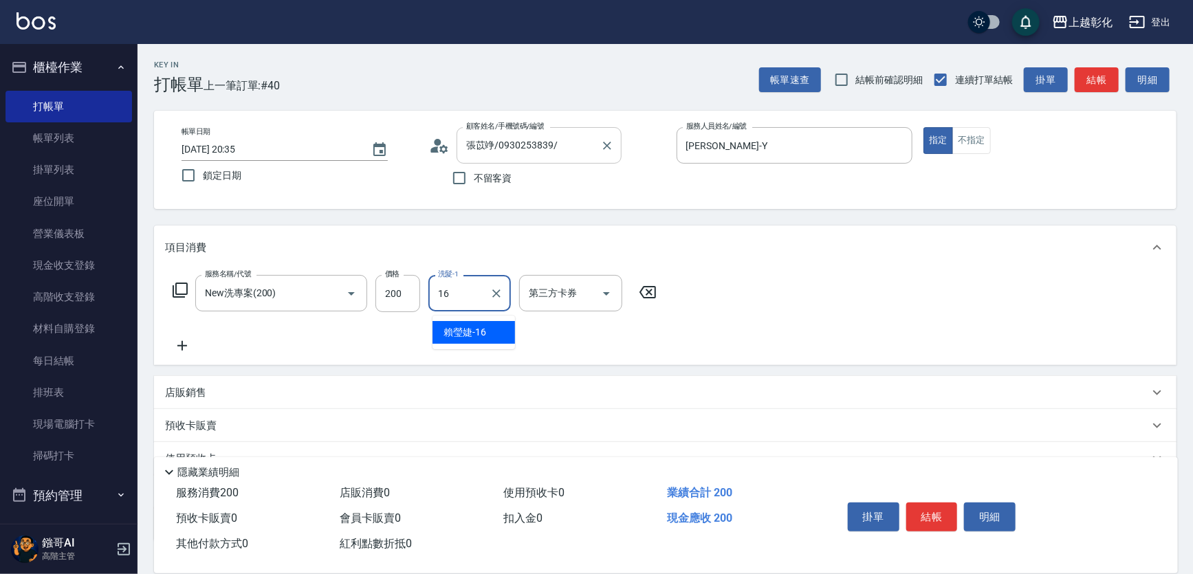
type input "賴瑩婕-16"
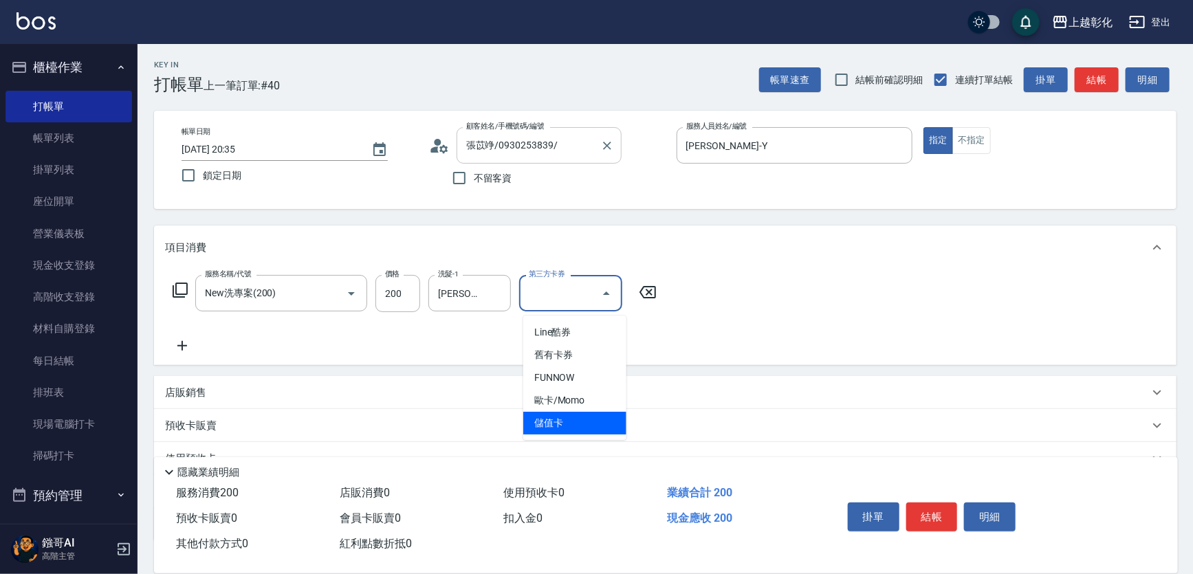
type input "儲值卡"
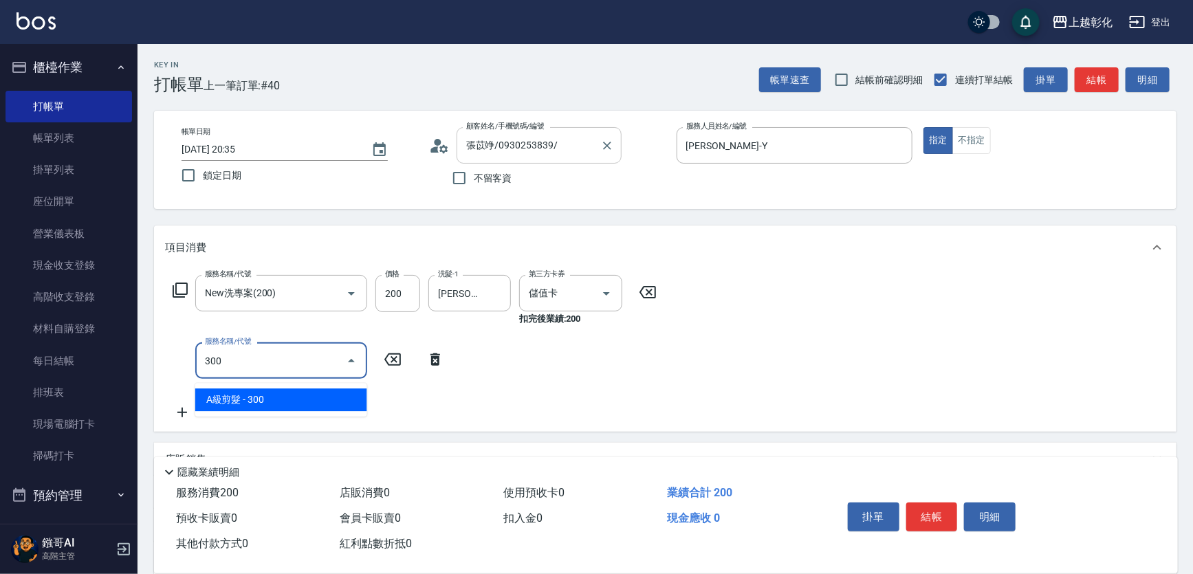
type input "3000"
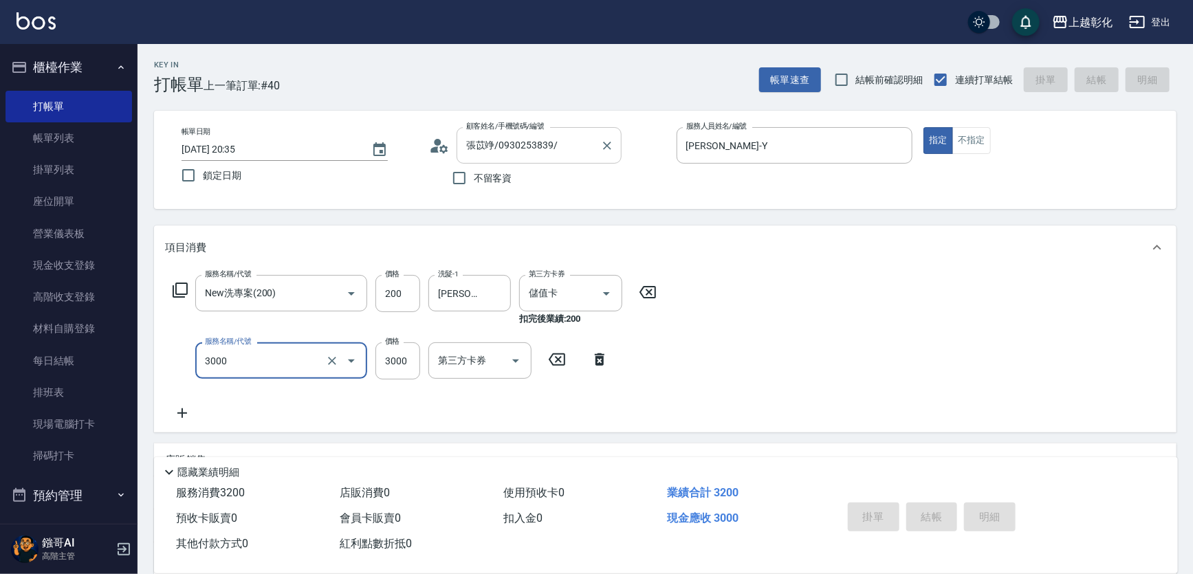
type input "2025/09/07 20:36"
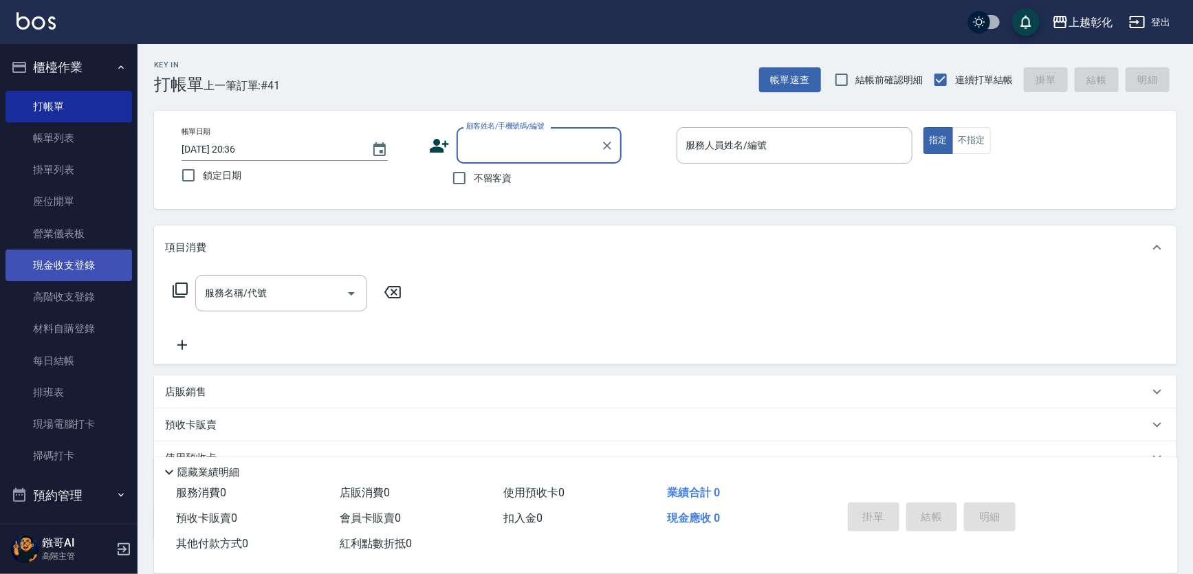
click at [78, 257] on link "現金收支登錄" at bounding box center [69, 266] width 127 height 32
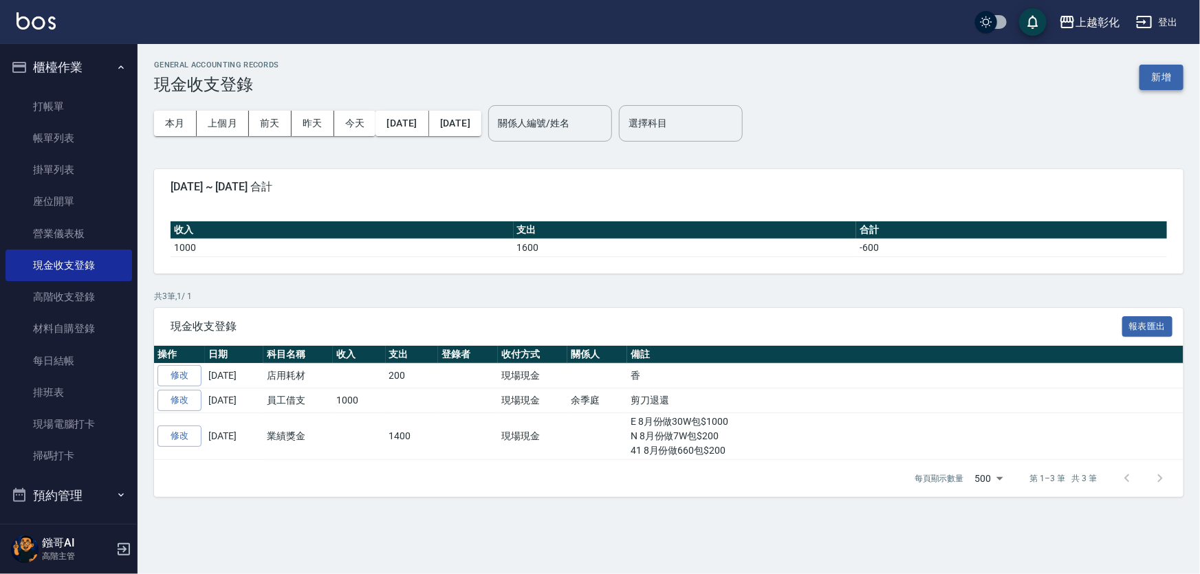
click at [1143, 65] on button "新增" at bounding box center [1162, 77] width 44 height 25
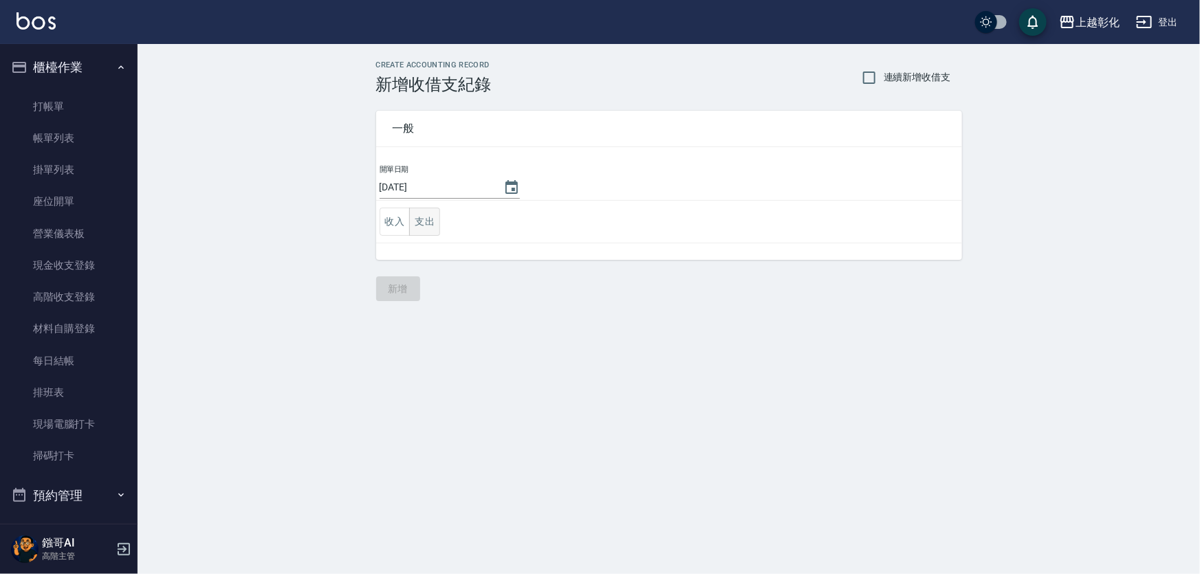
click at [420, 219] on button "支出" at bounding box center [424, 222] width 31 height 28
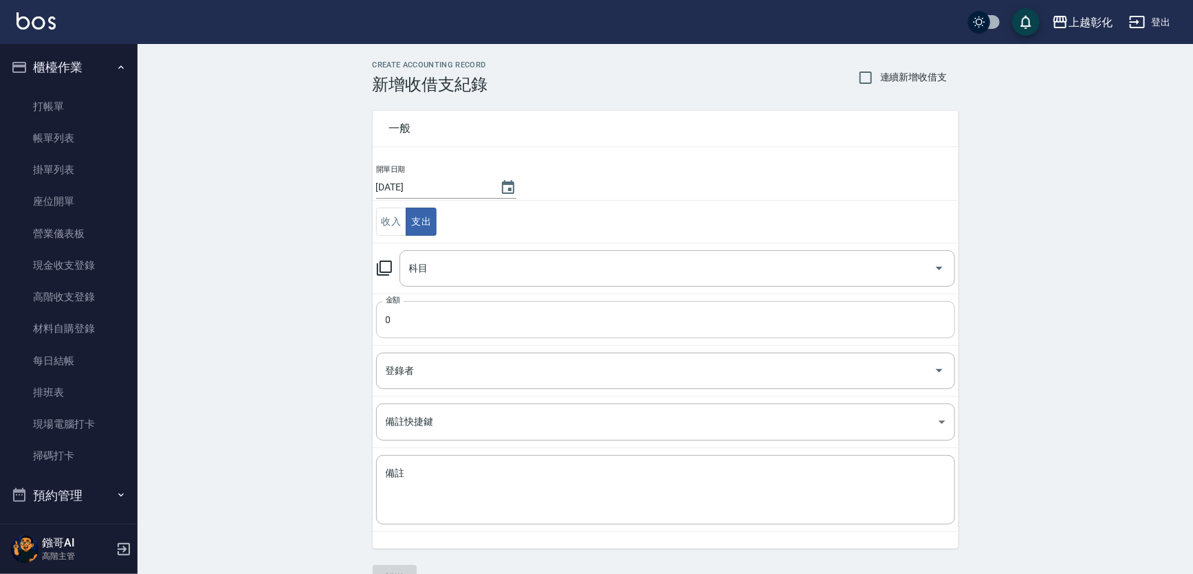
click at [425, 316] on input "0" at bounding box center [665, 319] width 579 height 37
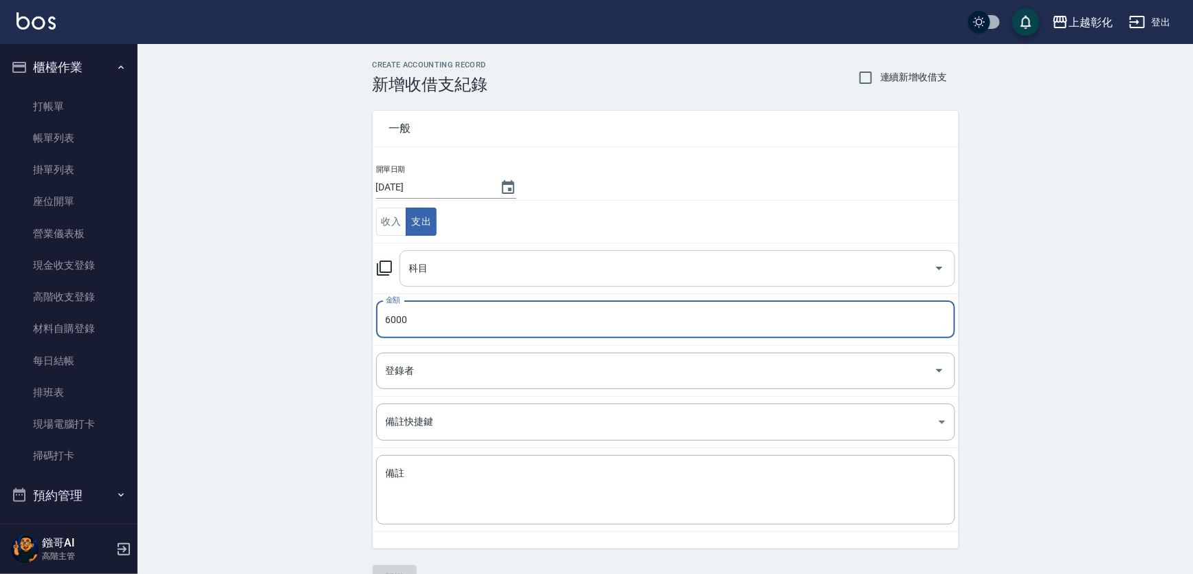
type input "6000"
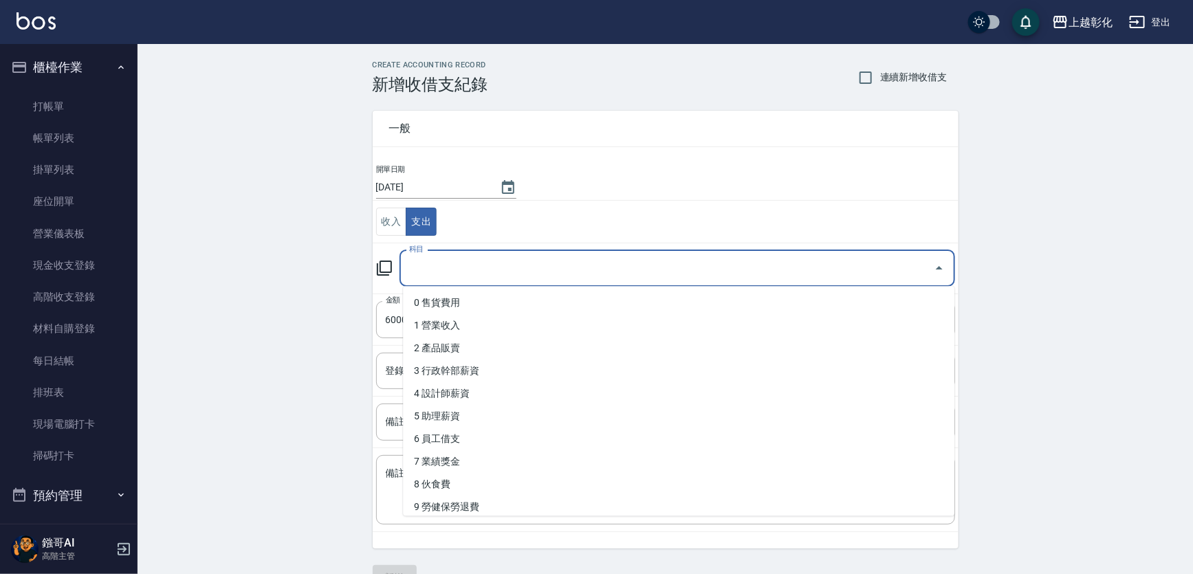
click at [457, 263] on input "科目" at bounding box center [667, 269] width 523 height 24
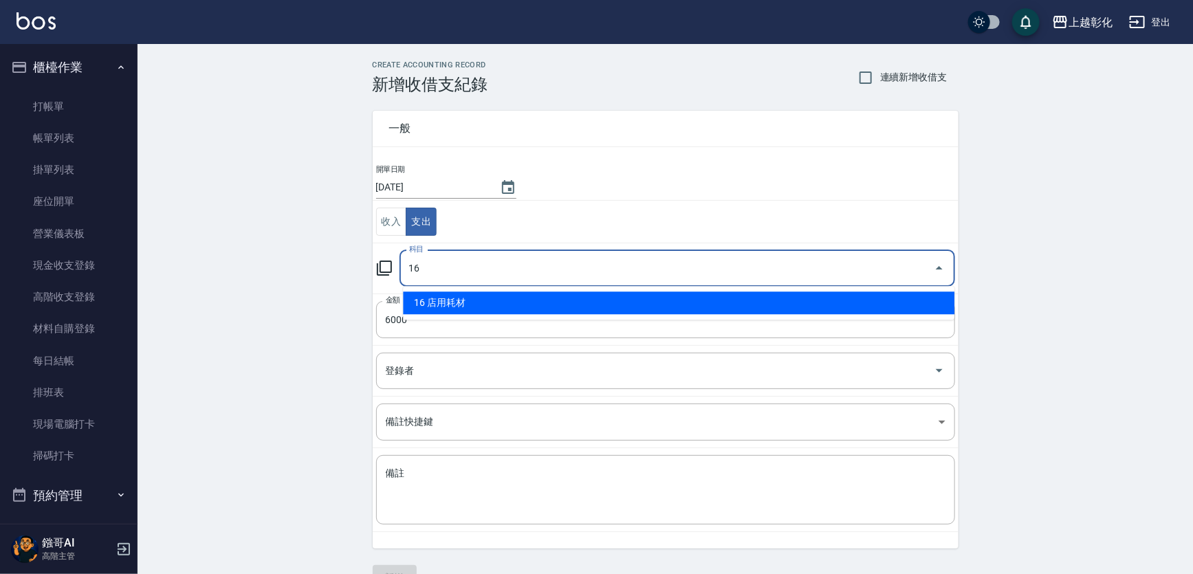
type input "1"
click at [460, 299] on li "6 員工借支" at bounding box center [679, 303] width 552 height 23
type input "6 員工借支"
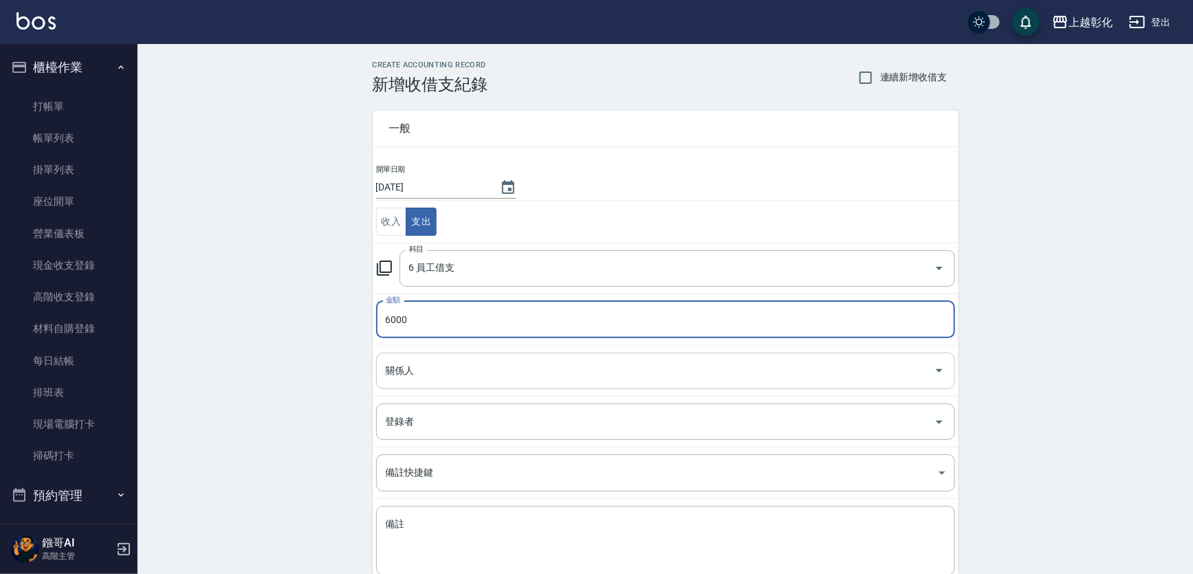
click at [457, 353] on div "關係人" at bounding box center [665, 371] width 579 height 36
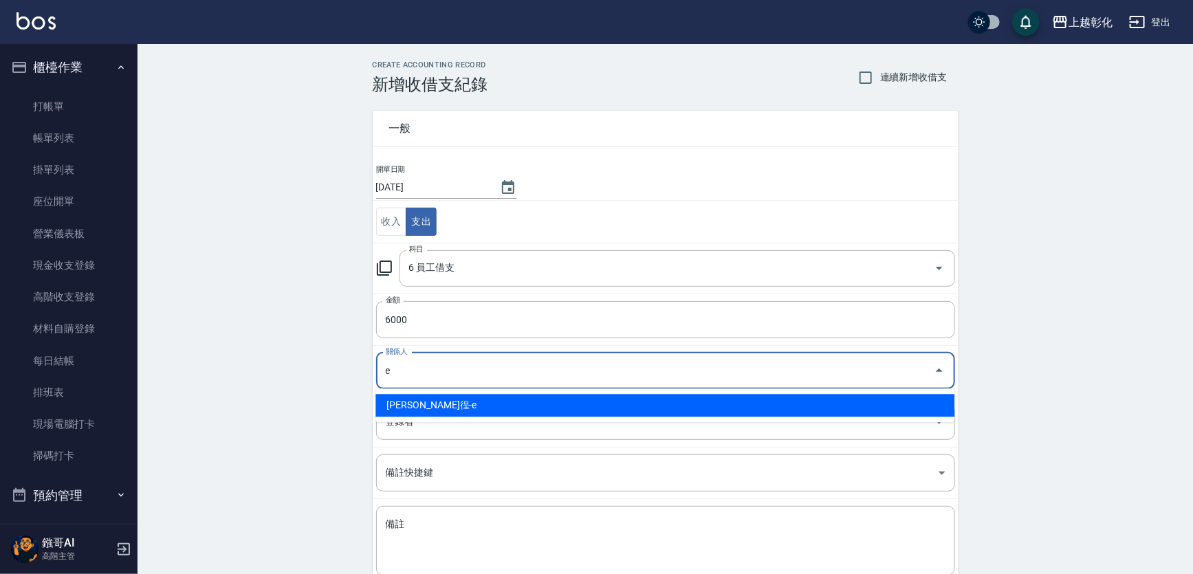
type input "詹凱徨-e"
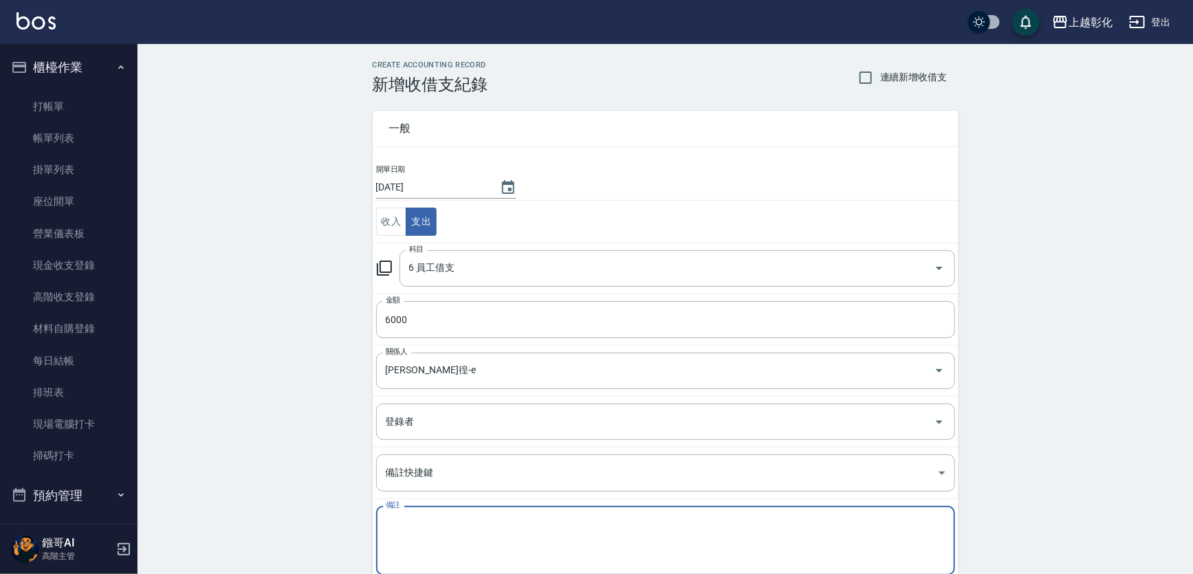
click at [515, 530] on textarea "備註" at bounding box center [666, 541] width 560 height 47
type textarea "f"
type textarea "客"
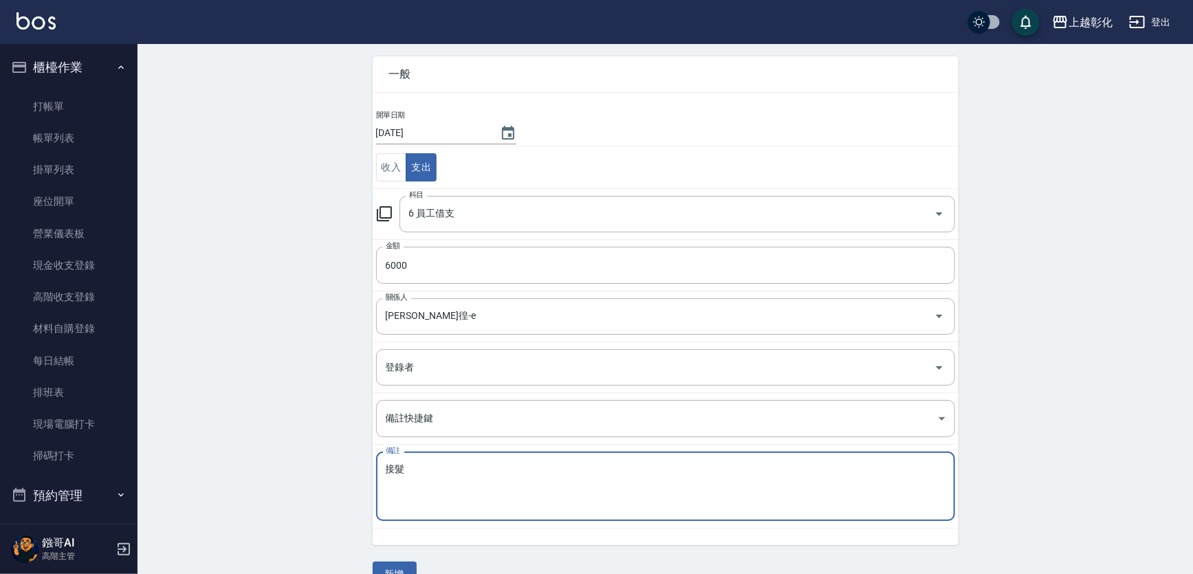
scroll to position [83, 0]
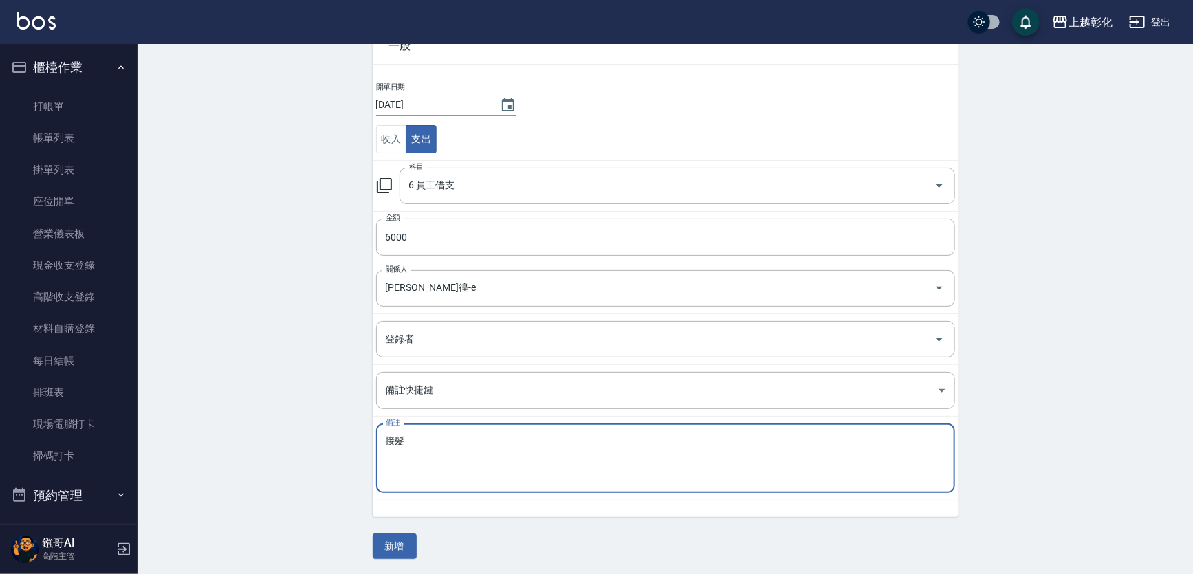
type textarea "接髮"
click at [382, 530] on div "一般 開單日期 2025/09/07 收入 支出 科目 6 員工借支 科目 金額 6000 金額 關係人 詹凱徨-e 關係人 登錄者 登錄者 備註快捷鍵 ​ …" at bounding box center [666, 286] width 586 height 548
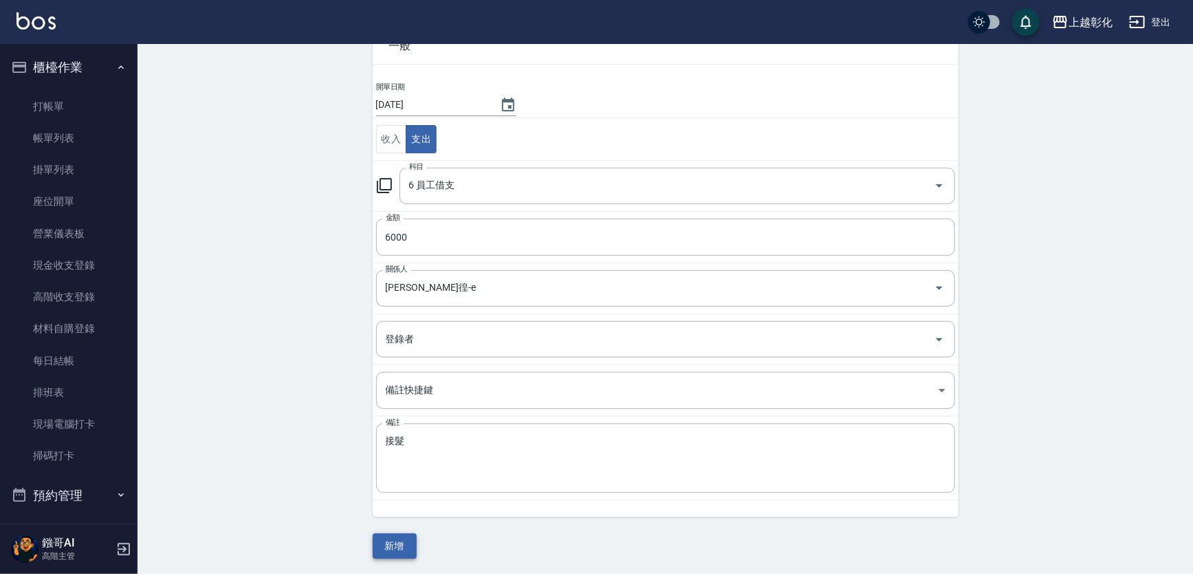
click at [405, 537] on button "新增" at bounding box center [395, 546] width 44 height 25
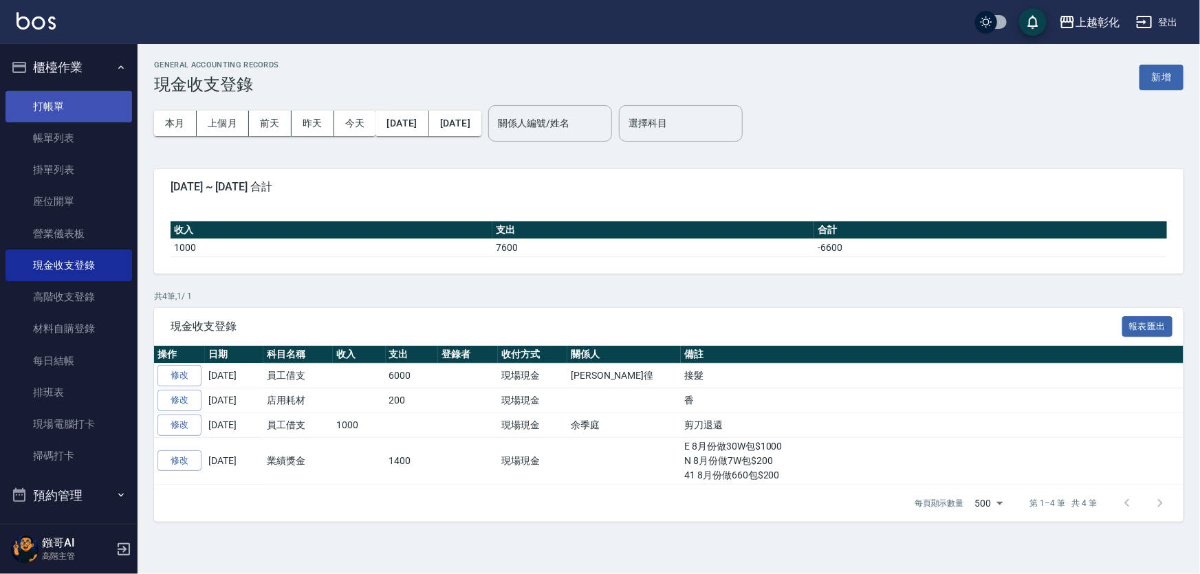
click at [54, 96] on link "打帳單" at bounding box center [69, 107] width 127 height 32
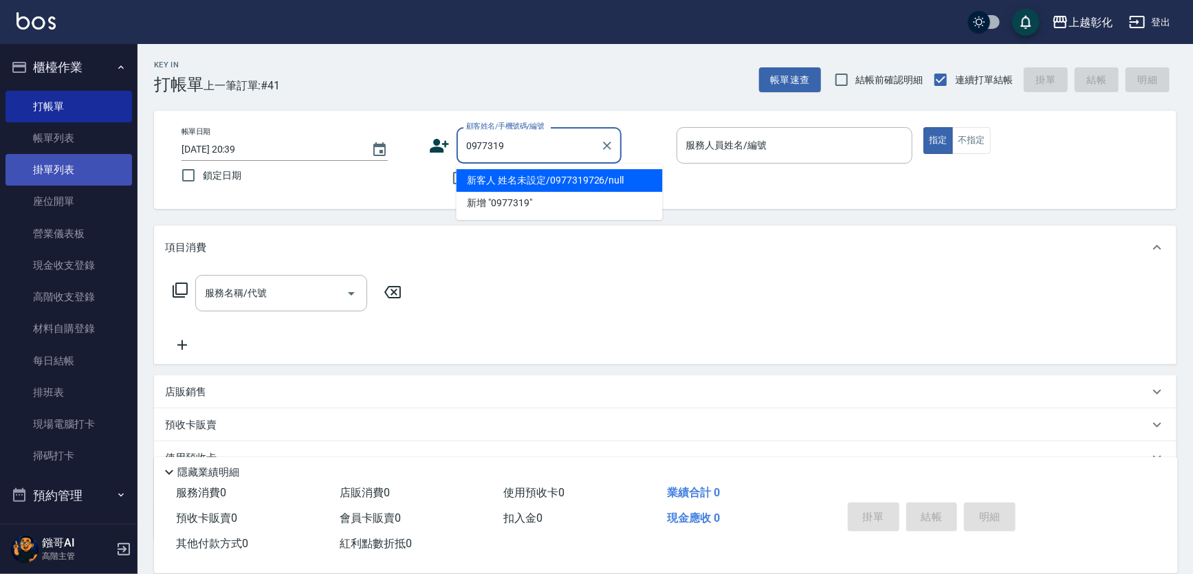
type input "新客人 姓名未設定/0977319726/null"
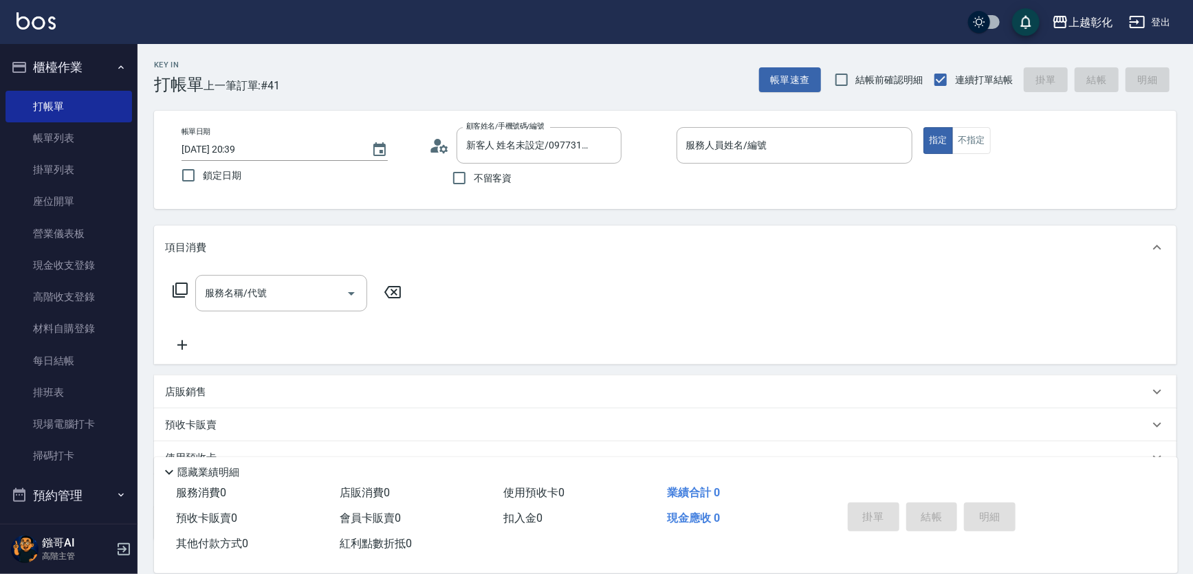
click at [436, 147] on icon at bounding box center [435, 150] width 8 height 6
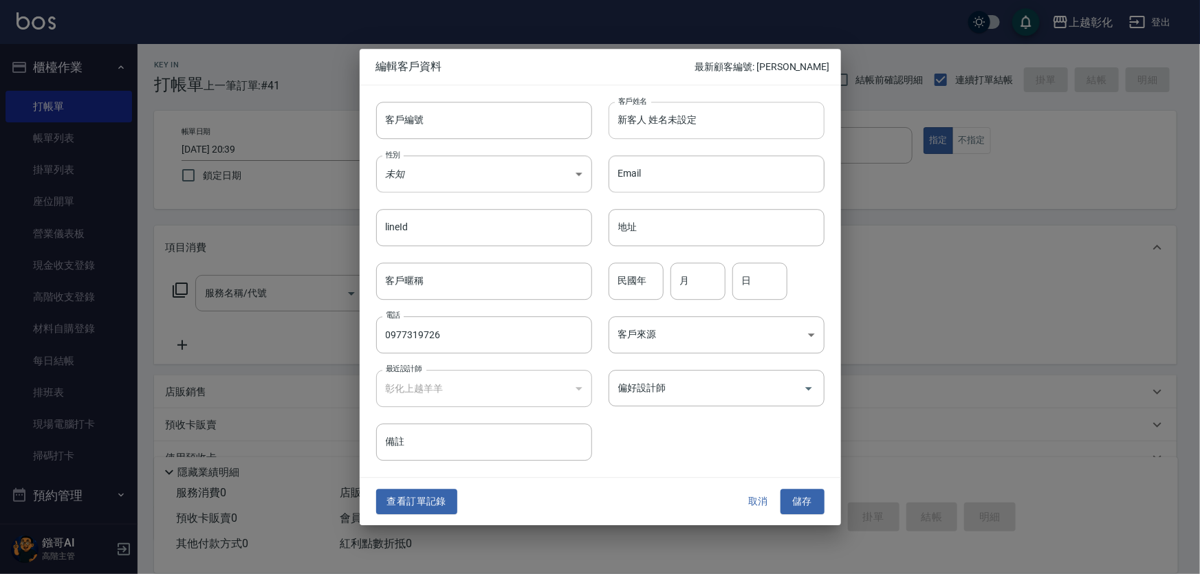
click at [747, 131] on input "新客人 姓名未設定" at bounding box center [717, 120] width 216 height 37
type input "50嵐哥"
click at [814, 498] on button "儲存" at bounding box center [803, 502] width 44 height 25
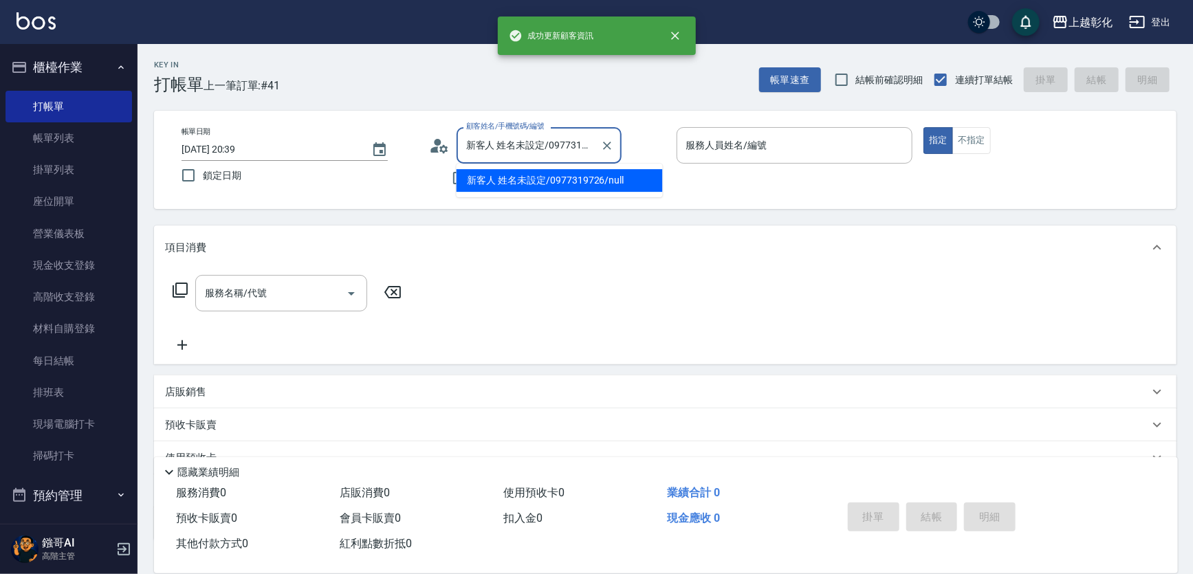
click at [595, 142] on input "新客人 姓名未設定/0977319726/null" at bounding box center [529, 145] width 132 height 24
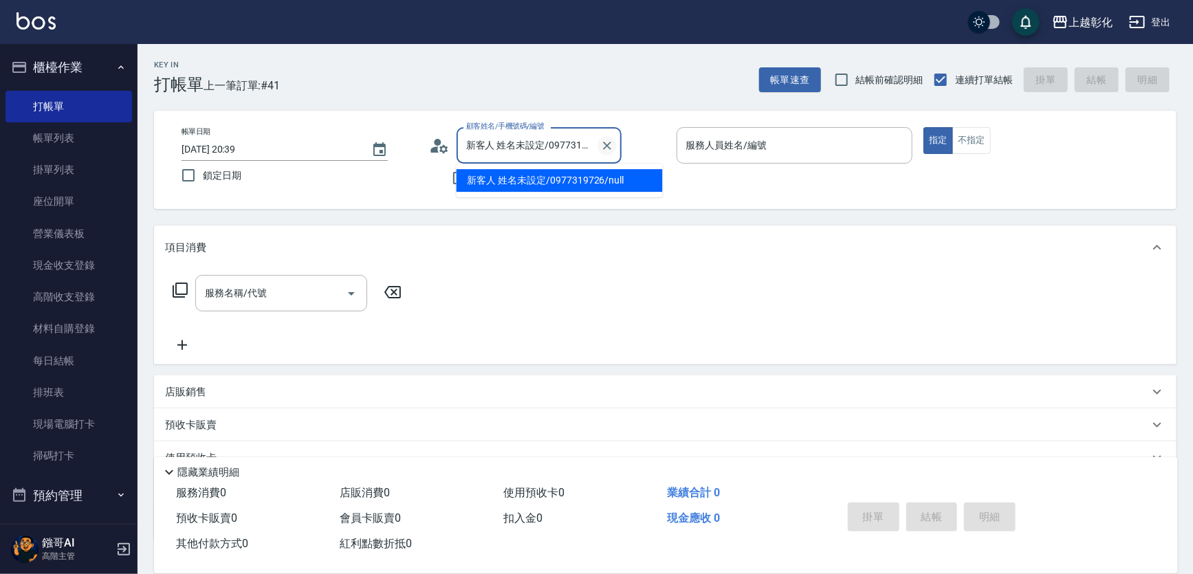
drag, startPoint x: 639, startPoint y: 142, endPoint x: 627, endPoint y: 145, distance: 12.7
click at [614, 143] on icon "Clear" at bounding box center [608, 146] width 14 height 14
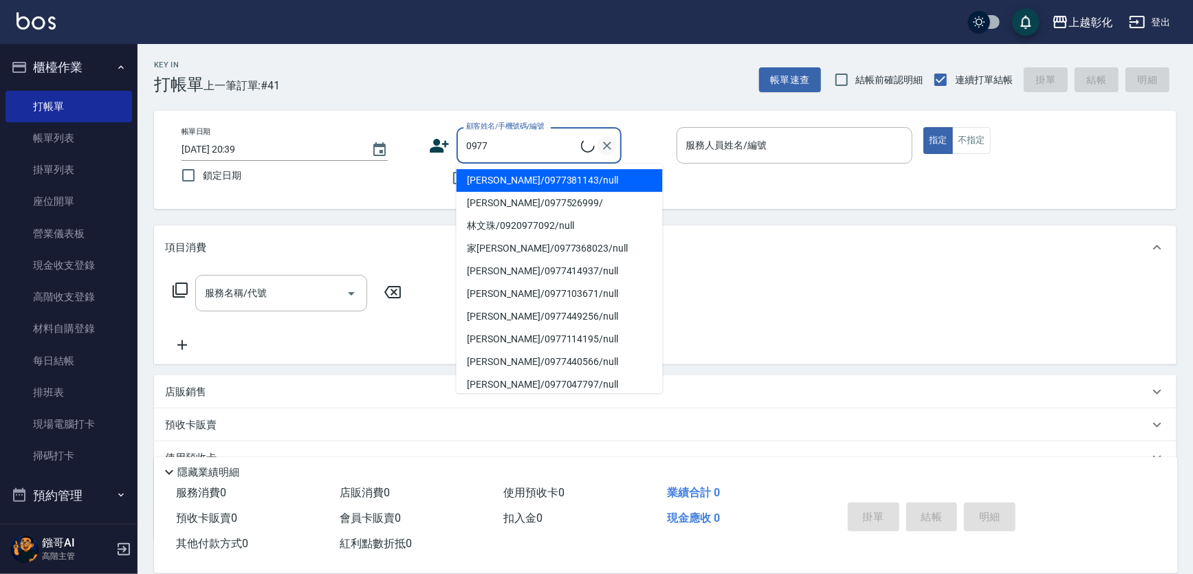
type input "50嵐哥/0977319726/"
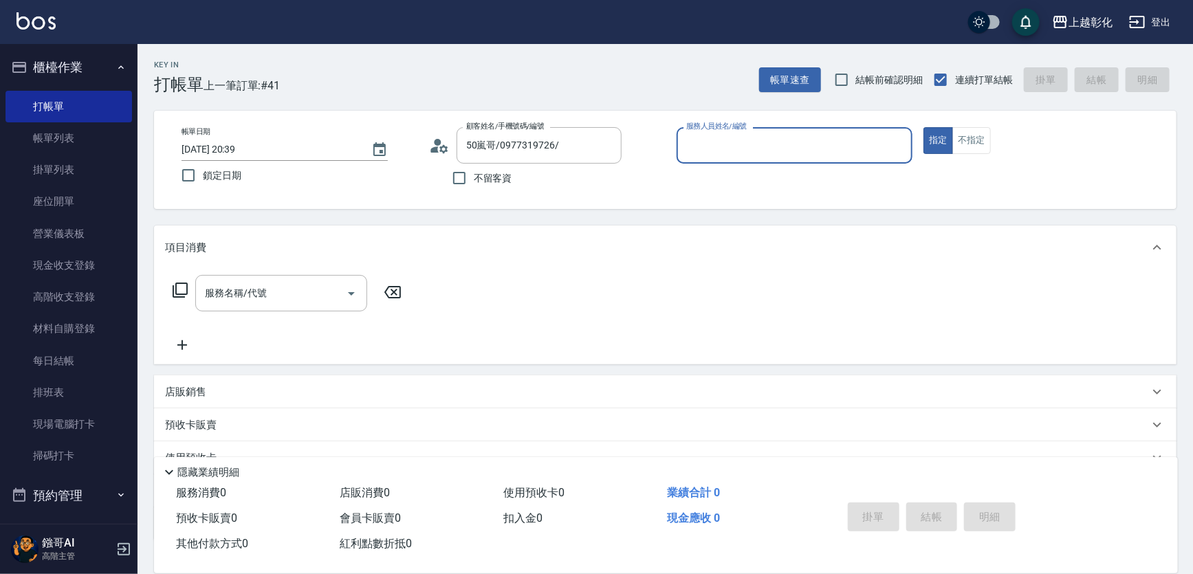
type input "ㄍ"
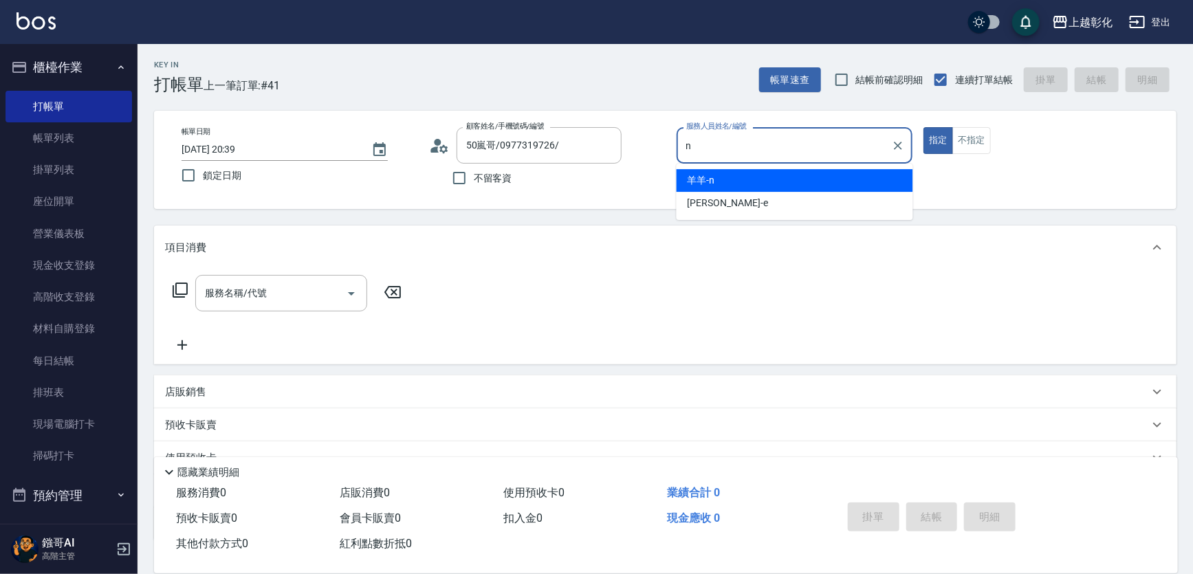
type input "羊羊-n"
type button "true"
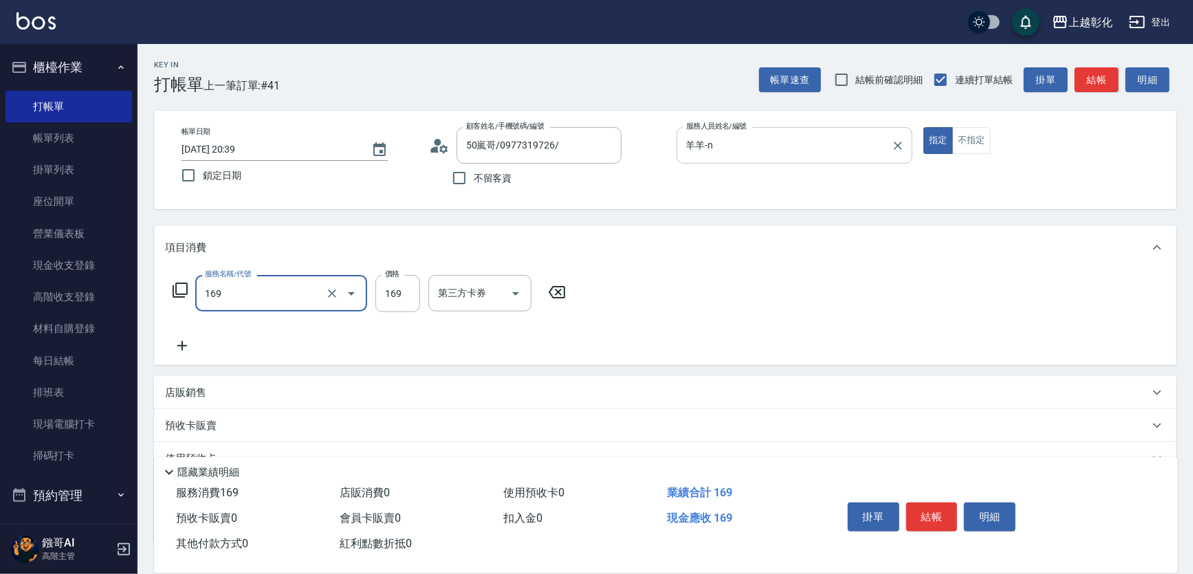
type input "剪髮(169)"
type input "200"
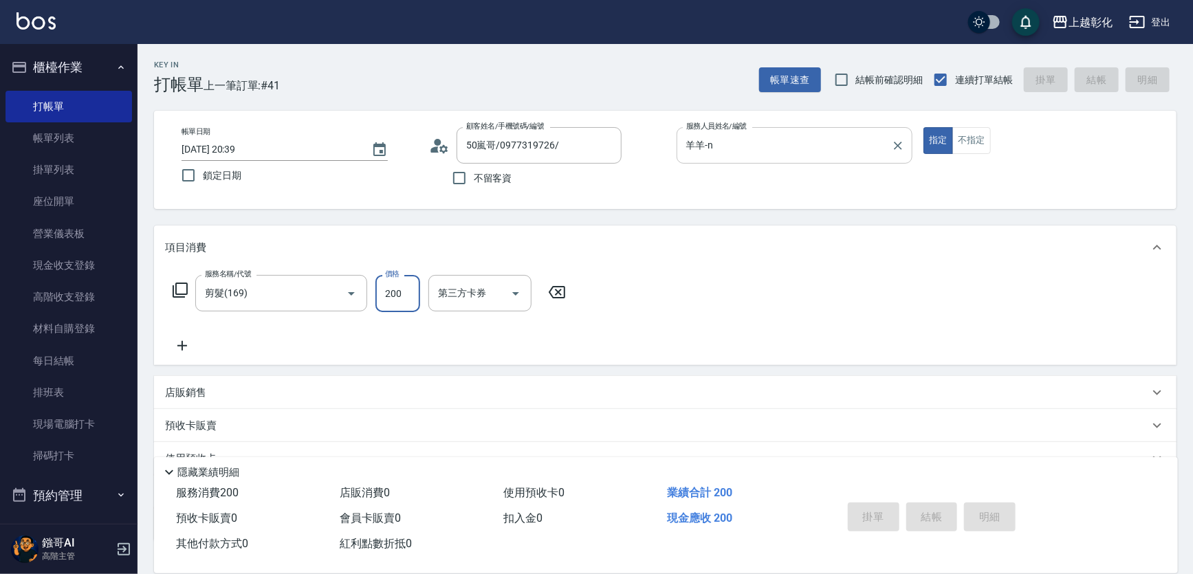
type input "2025/09/07 20:40"
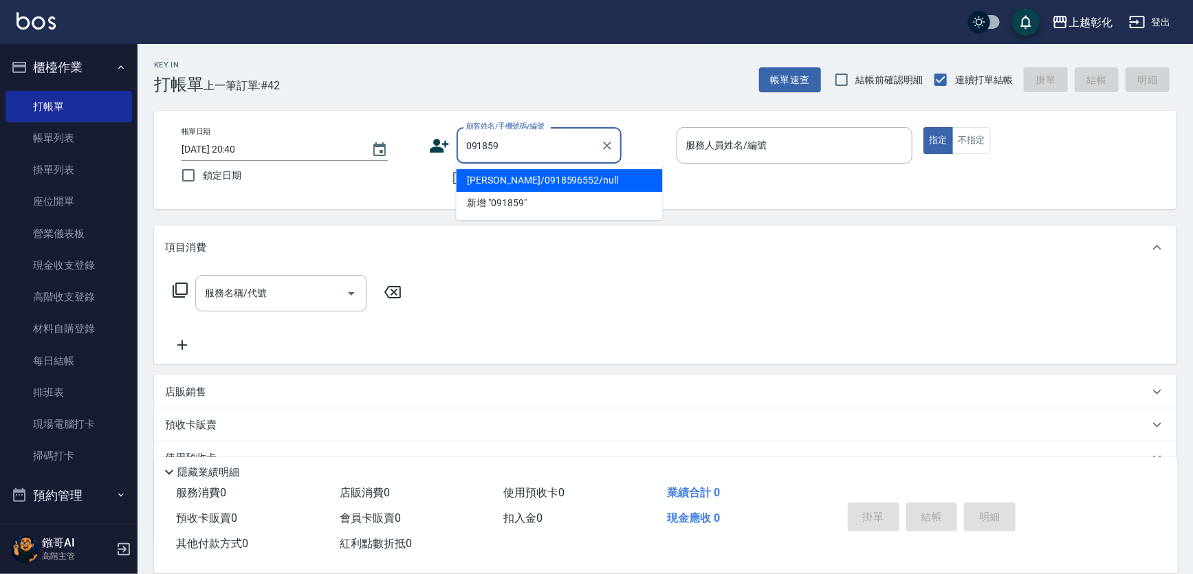
type input "鄭瑩穗/0918596552/null"
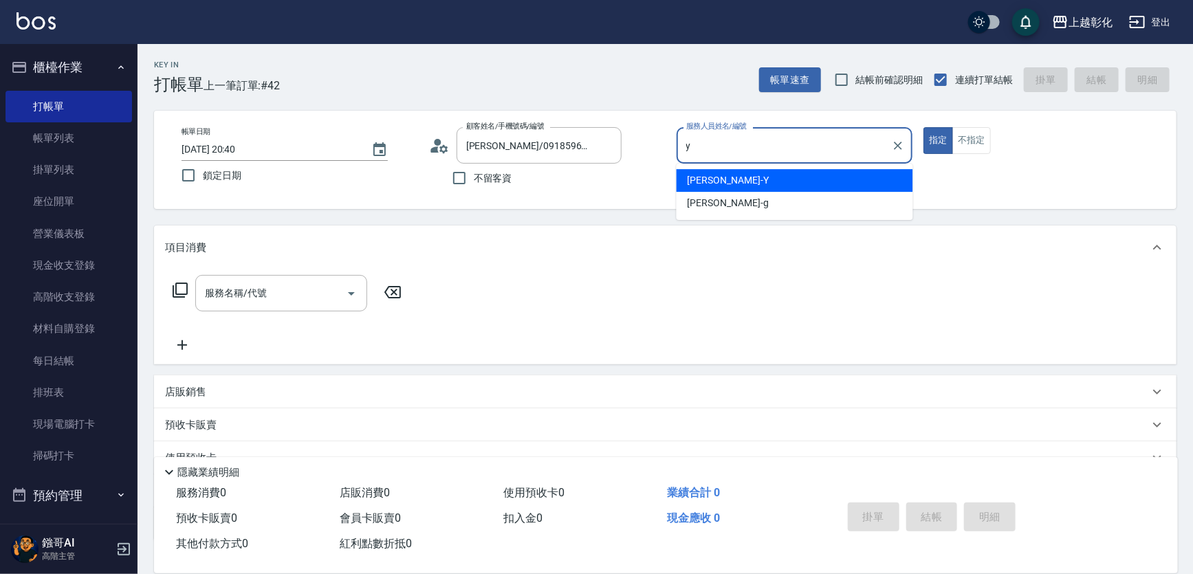
type input "YURI-Y"
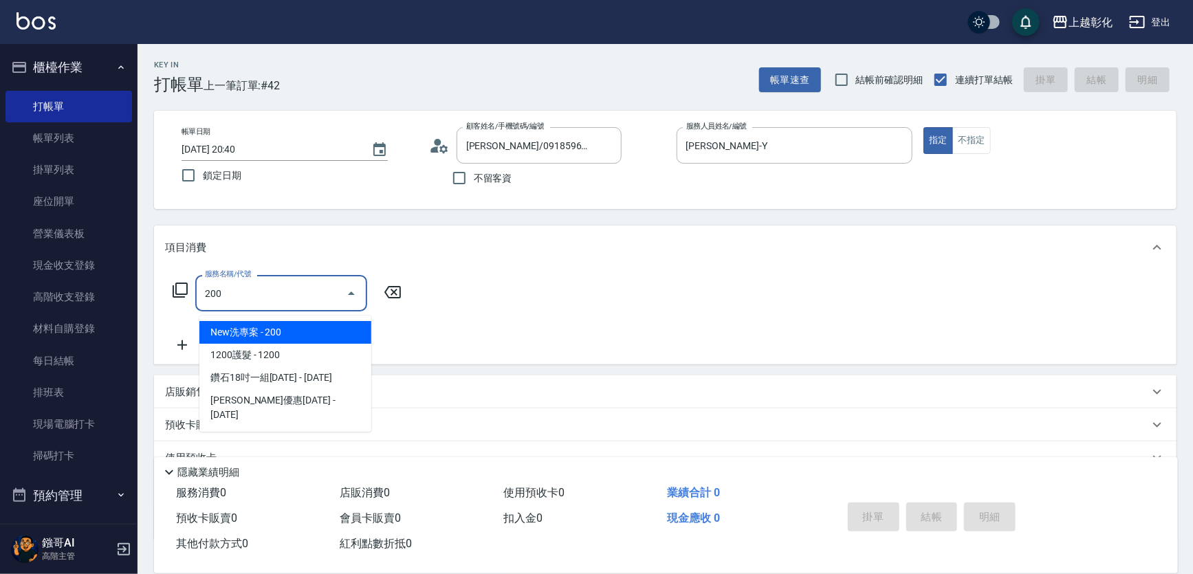
type input "New洗專案(200)"
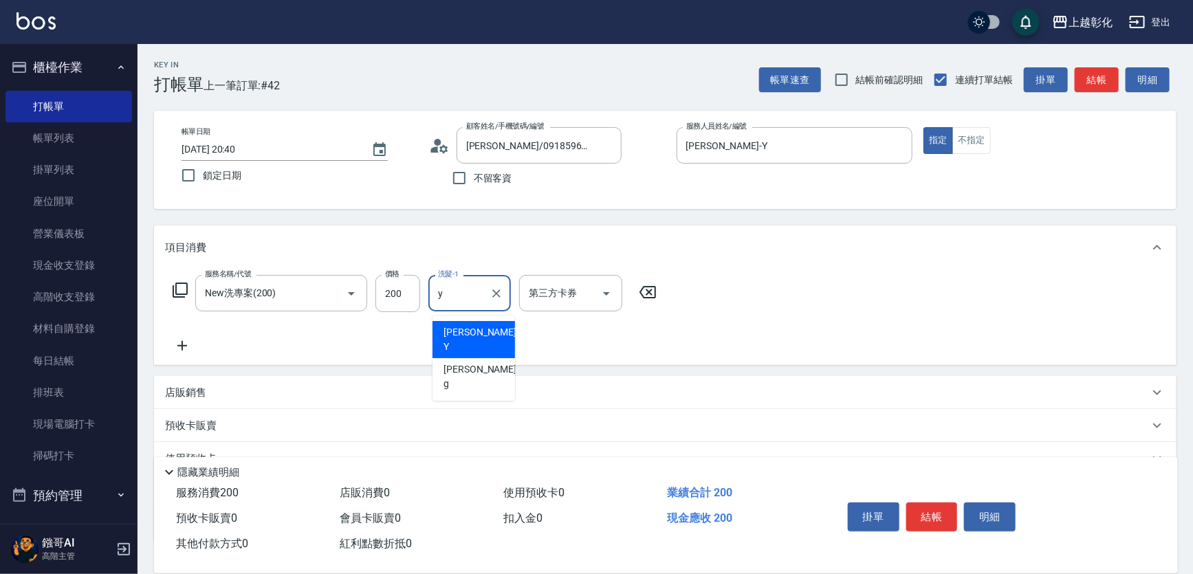
type input "YURI-Y"
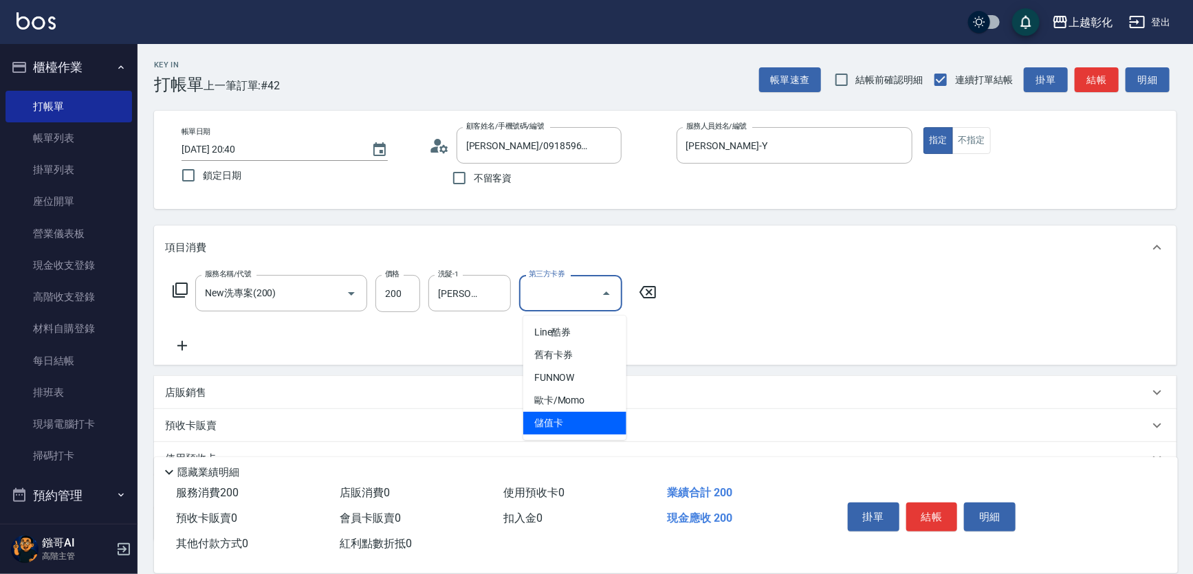
type input "儲值卡"
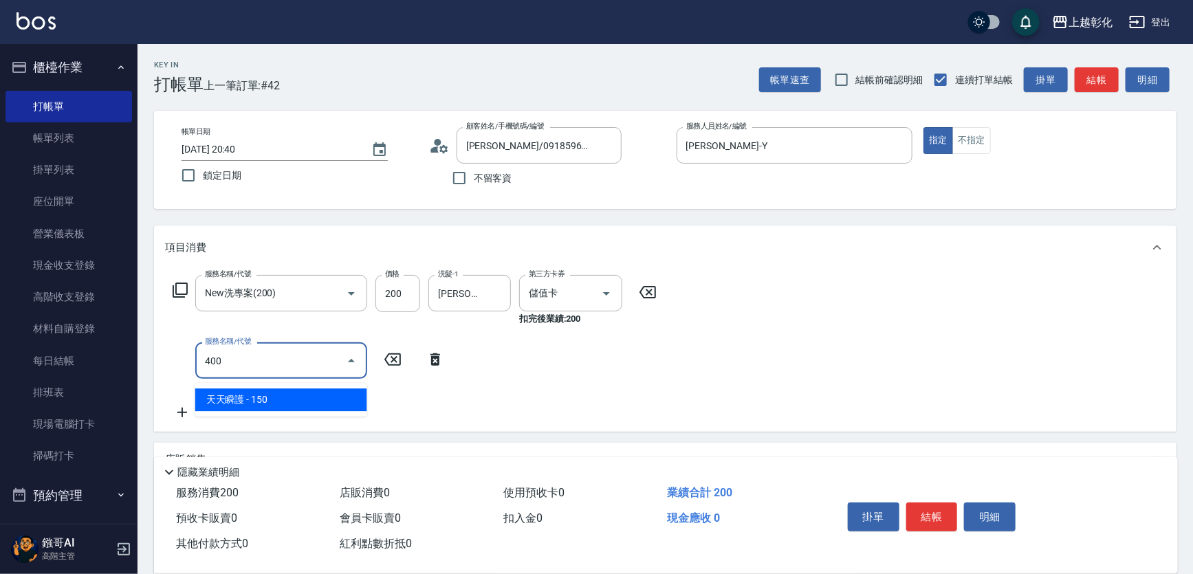
type input "天天瞬護(400)"
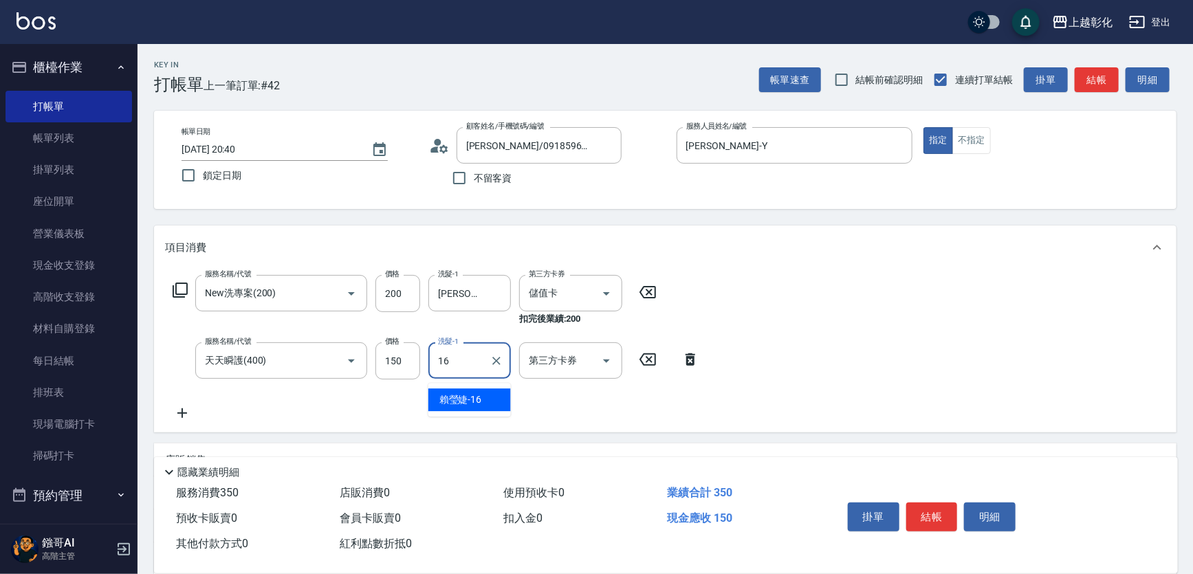
type input "1"
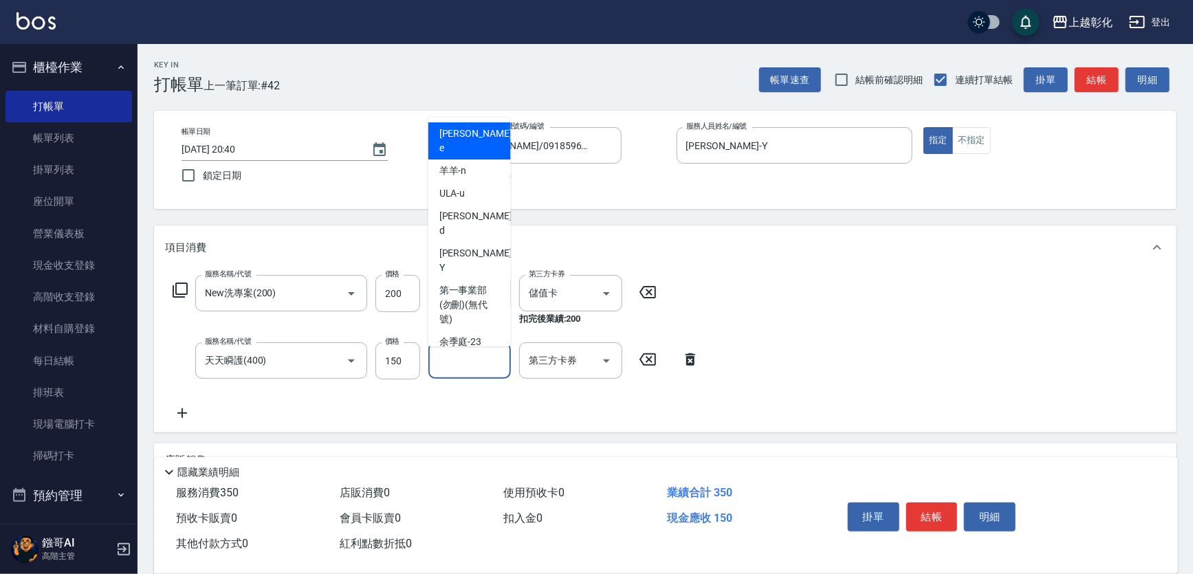
type input "1"
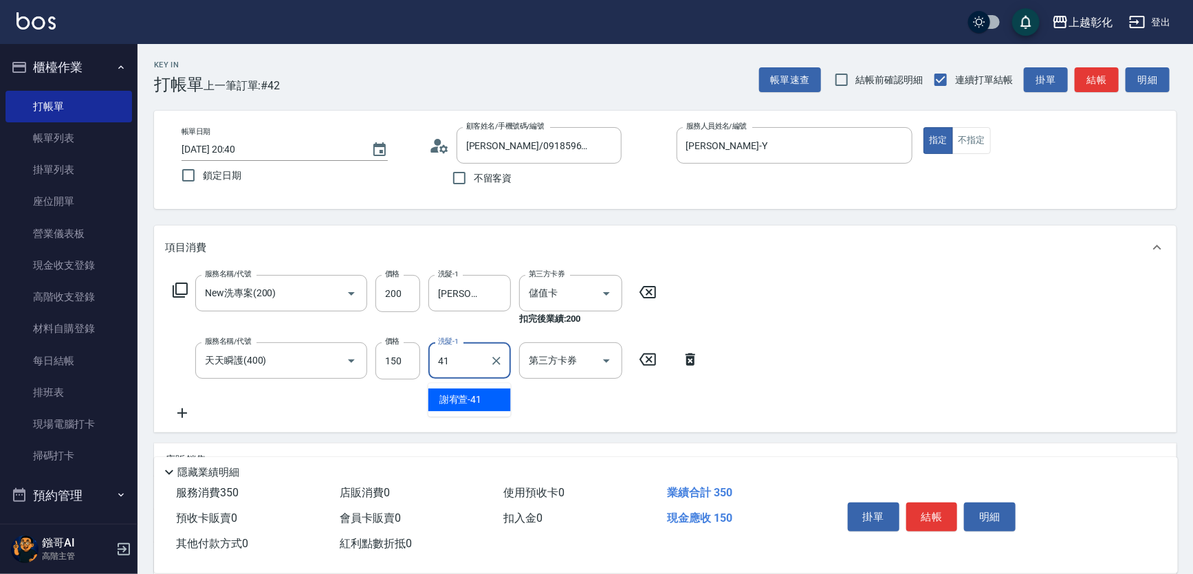
type input "謝宥萱-41"
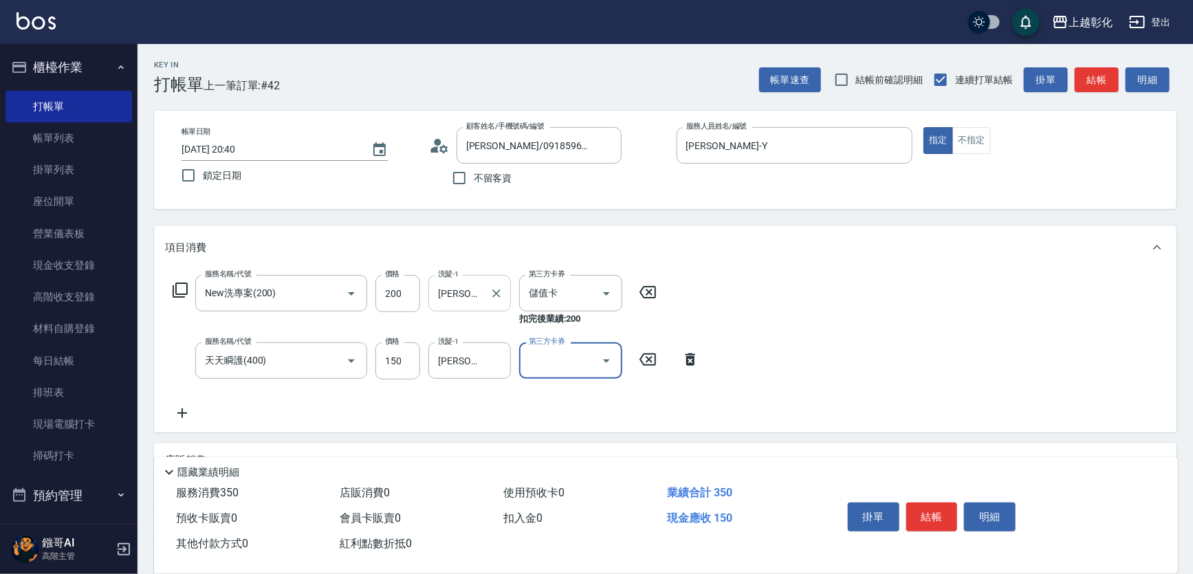
click at [453, 289] on input "YURI-Y" at bounding box center [460, 293] width 50 height 24
type input "YURI-Y"
click at [475, 290] on input "YURI-Y" at bounding box center [460, 293] width 50 height 24
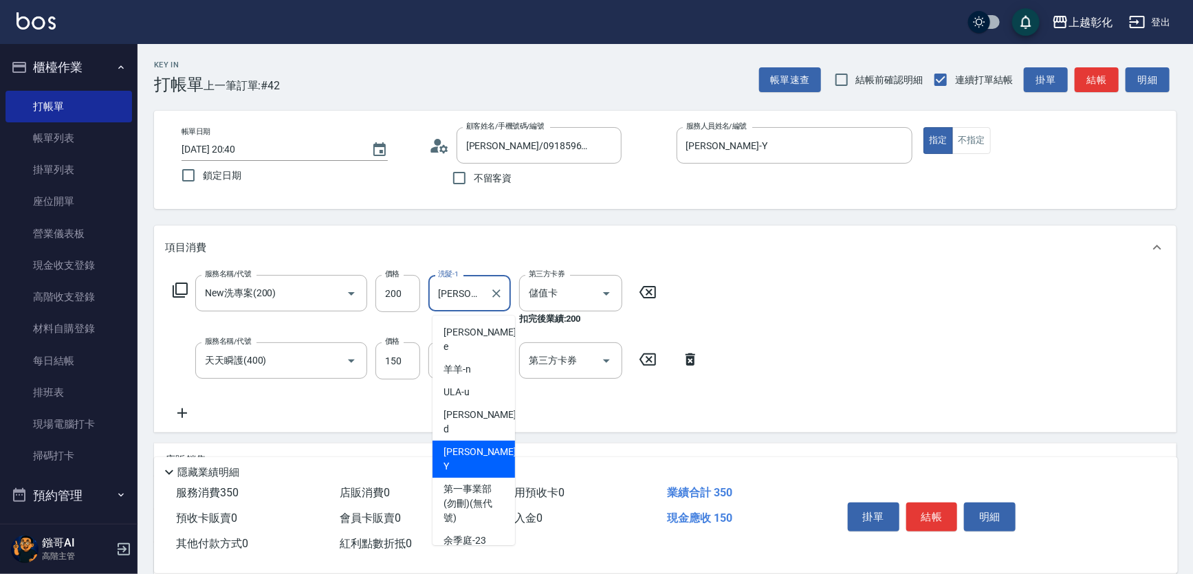
click at [475, 290] on input "YURI-Y" at bounding box center [460, 293] width 50 height 24
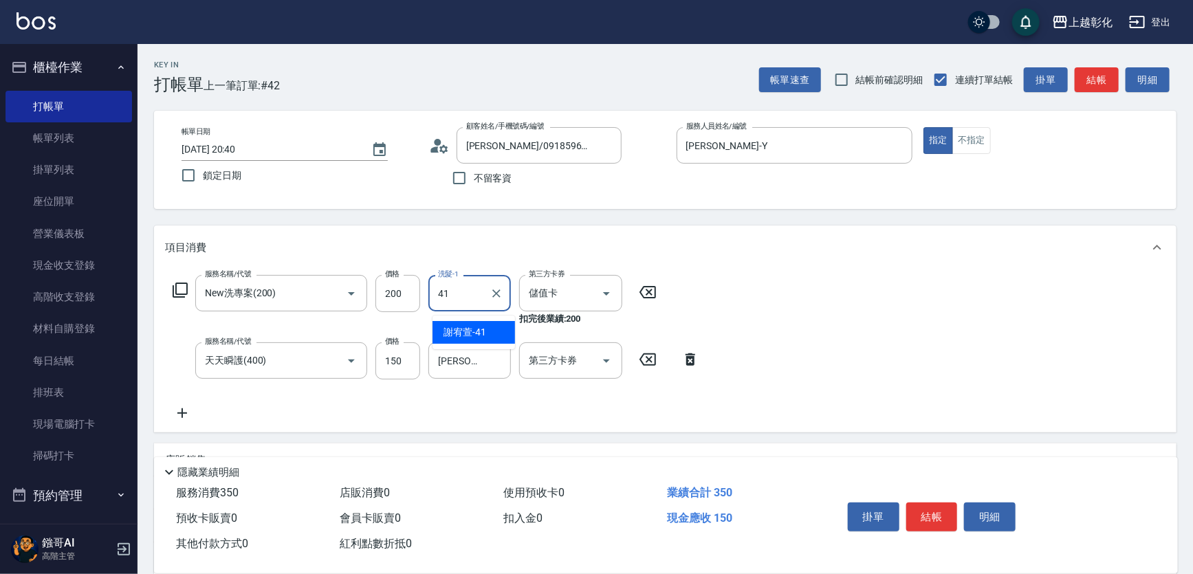
type input "謝宥萱-41"
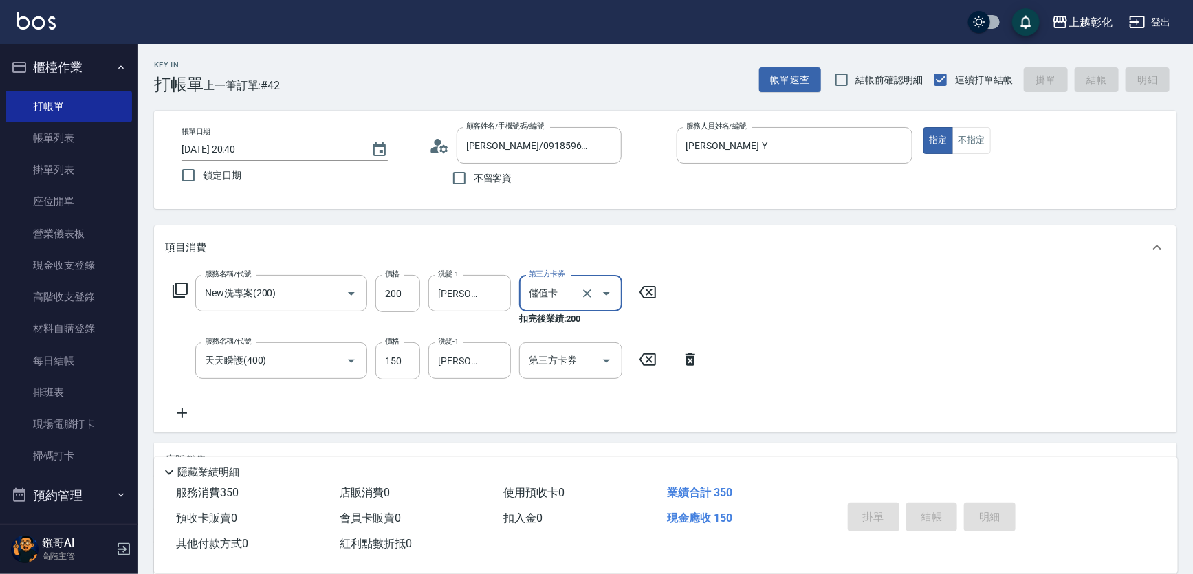
type input "2025/09/07 20:51"
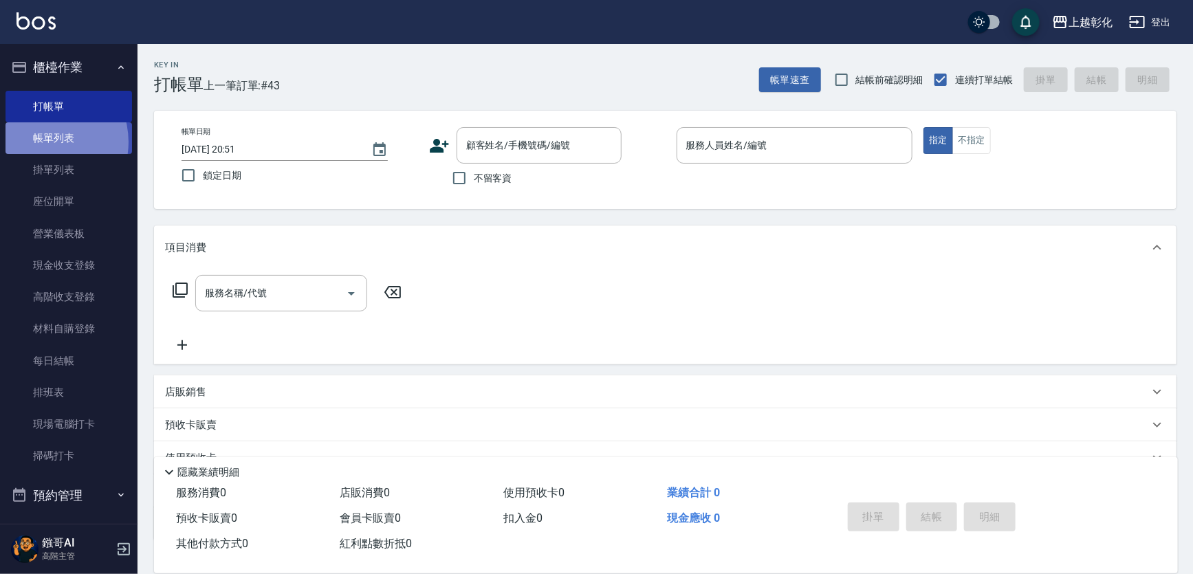
click at [43, 142] on link "帳單列表" at bounding box center [69, 138] width 127 height 32
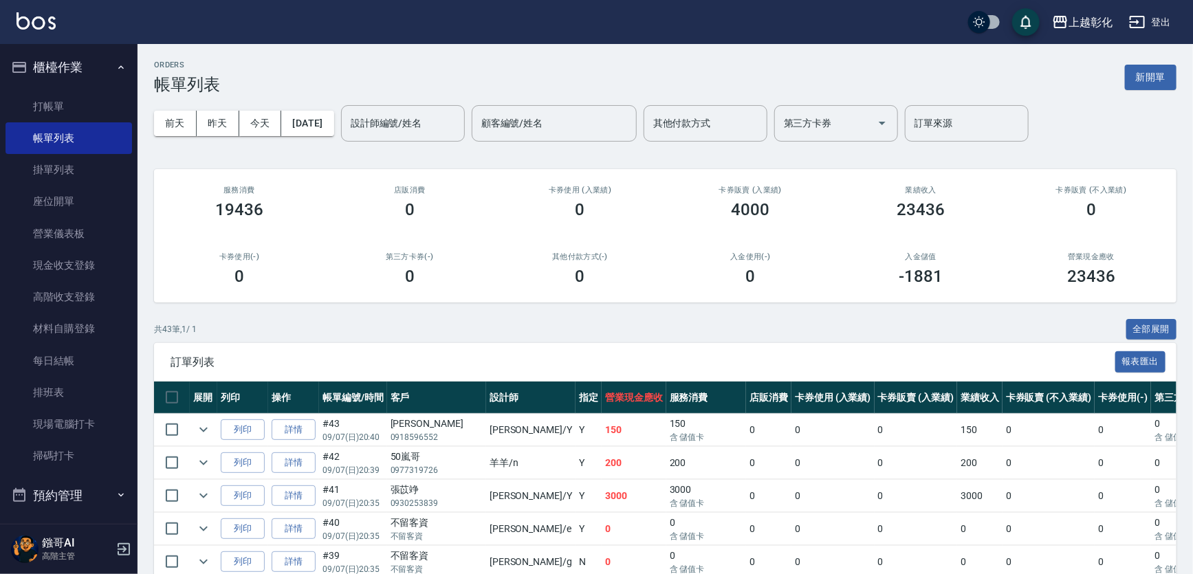
click at [331, 442] on td "#43 09/07 (日) 20:40" at bounding box center [353, 430] width 68 height 32
click at [310, 441] on link "詳情" at bounding box center [294, 430] width 44 height 21
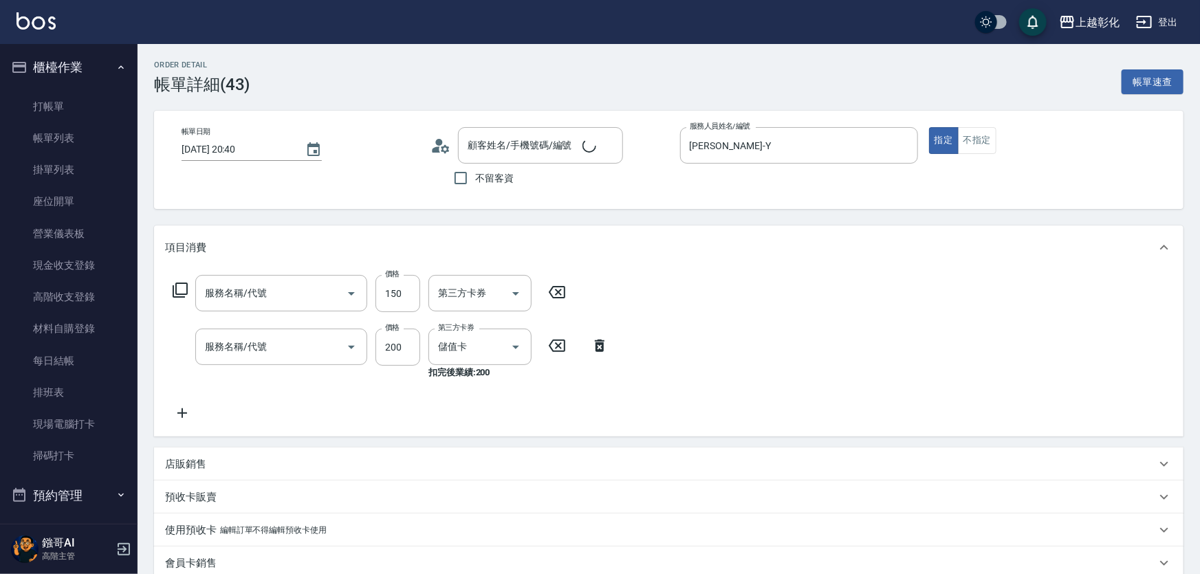
type input "2025/09/07 20:40"
type input "YURI-Y"
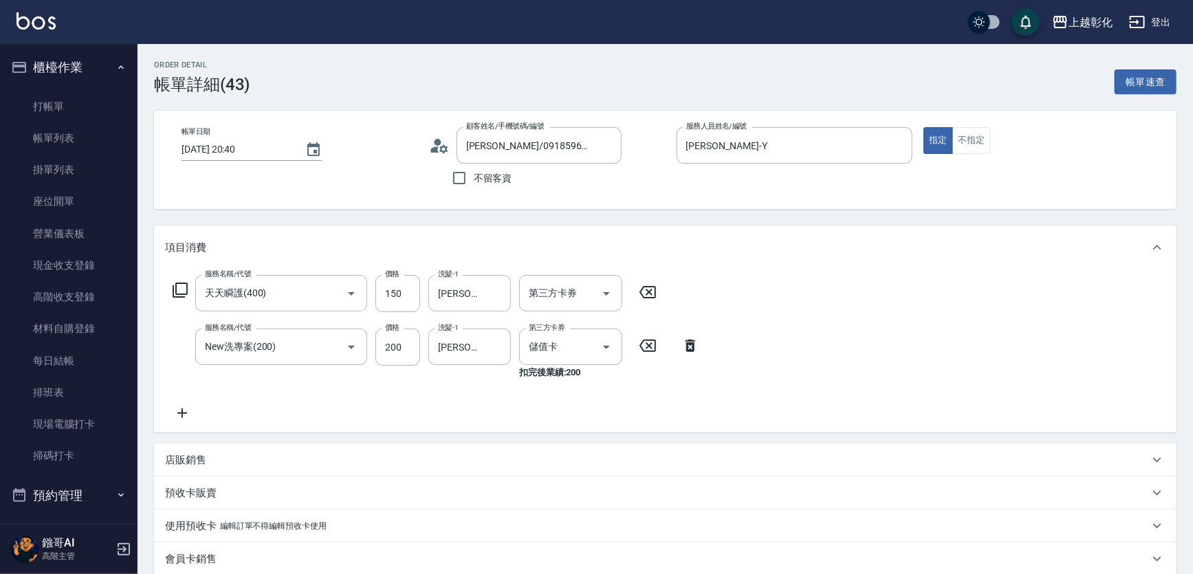
type input "鄭瑩穗/0918596552/null"
type input "天天瞬護(400)"
type input "New洗專案(200)"
click at [403, 299] on input "150" at bounding box center [398, 293] width 45 height 37
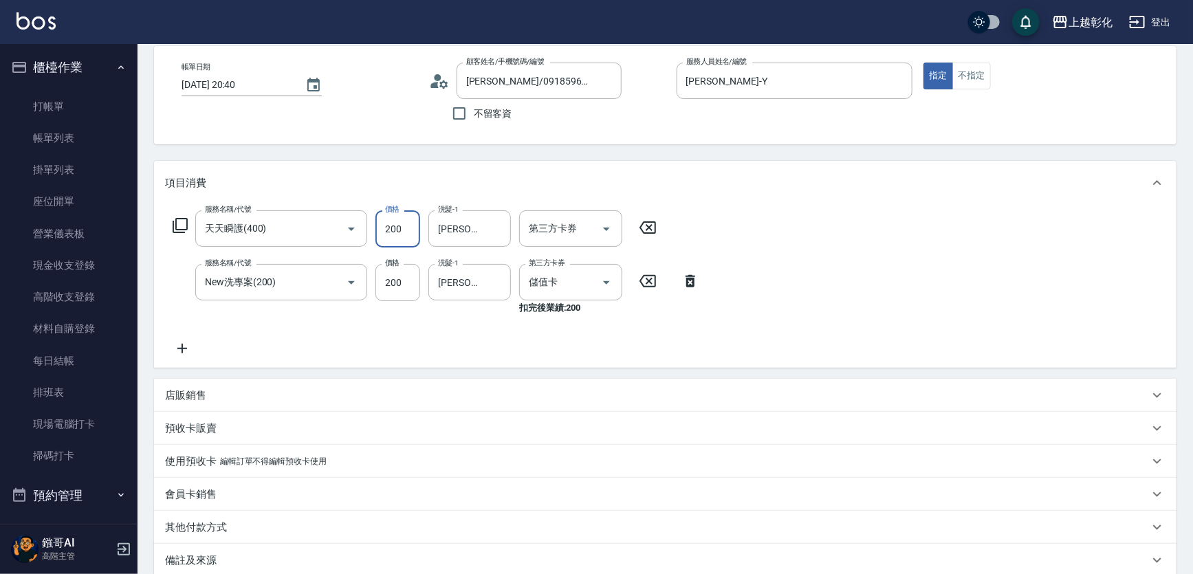
scroll to position [234, 0]
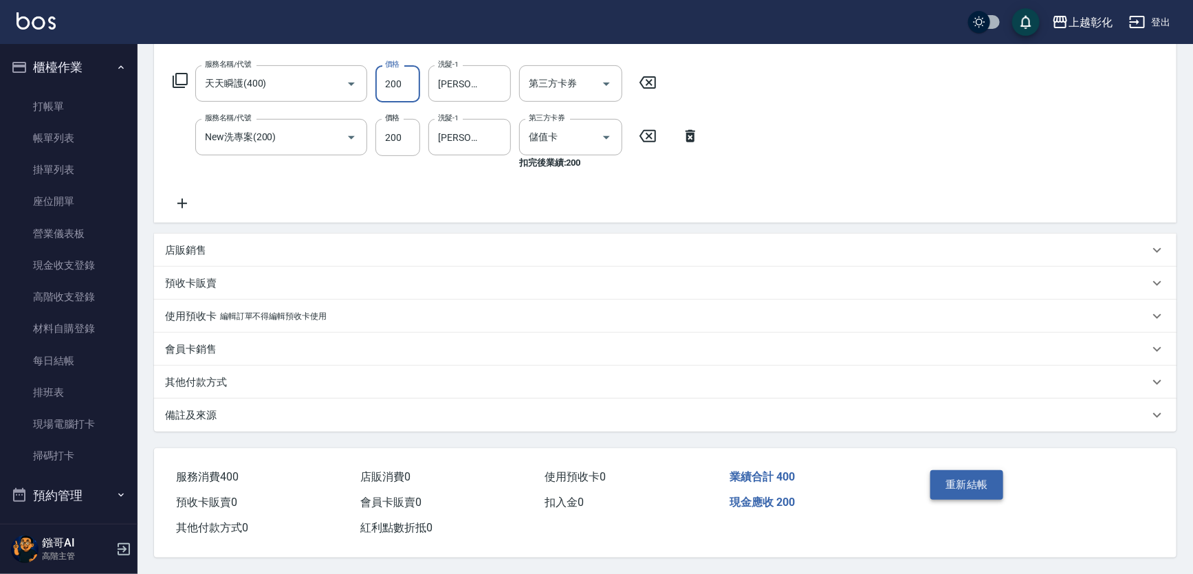
type input "200"
click at [977, 482] on button "重新結帳" at bounding box center [967, 485] width 73 height 29
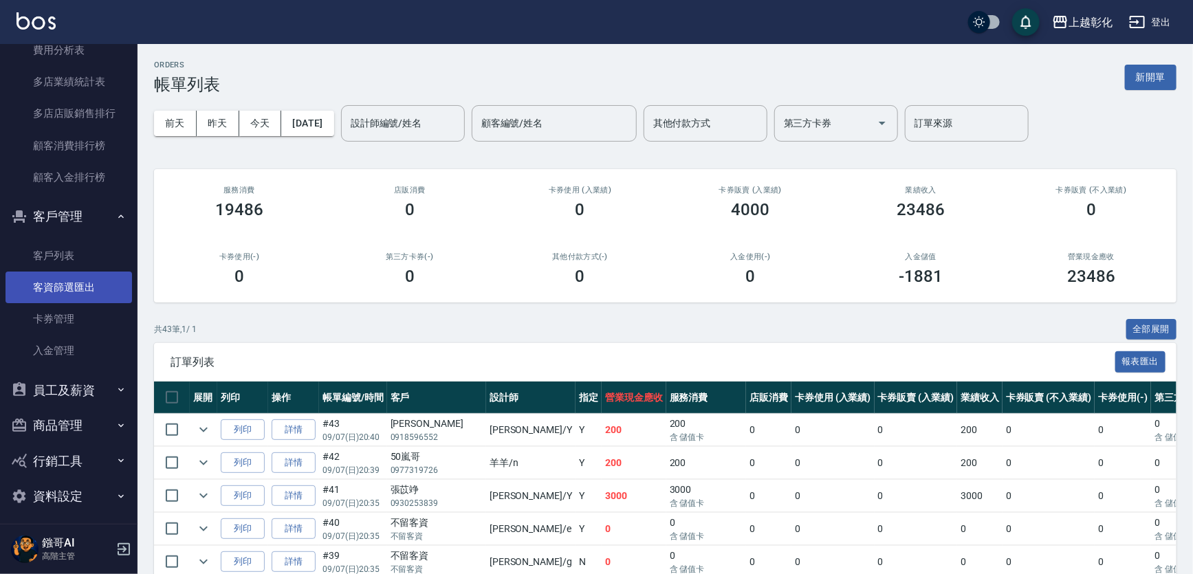
scroll to position [1702, 0]
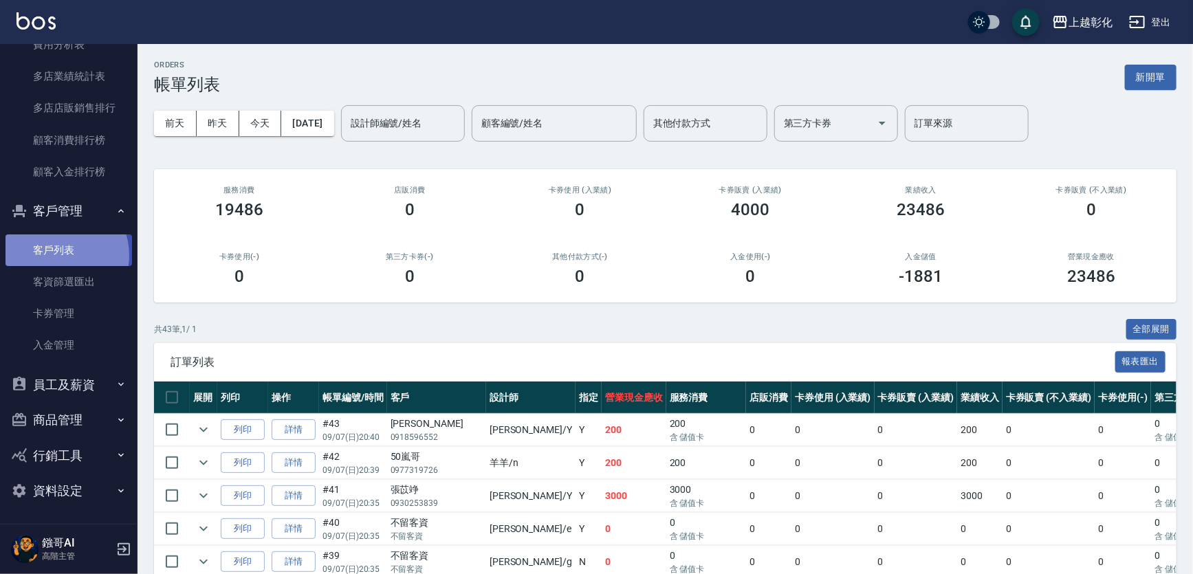
click at [56, 255] on link "客戶列表" at bounding box center [69, 251] width 127 height 32
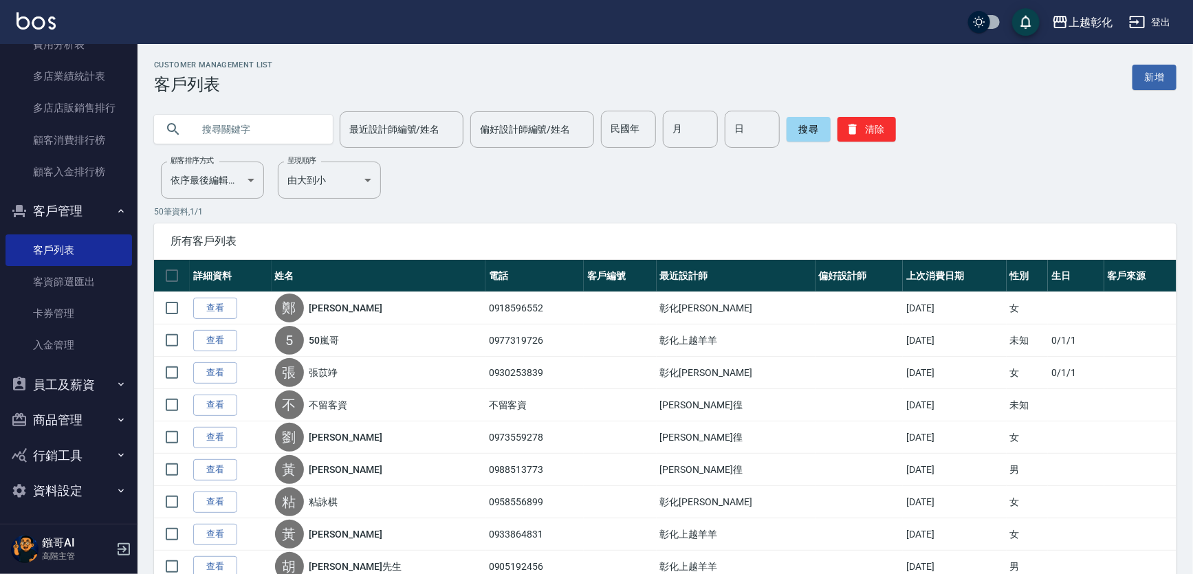
click at [206, 131] on input "text" at bounding box center [257, 129] width 129 height 37
type input "0938640655"
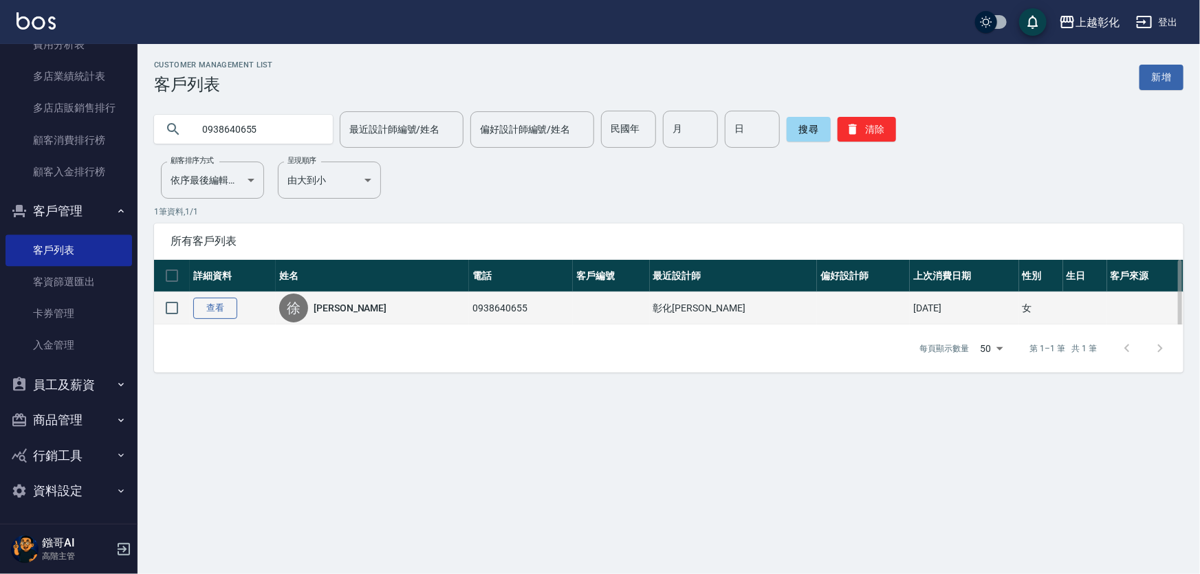
click at [223, 309] on link "查看" at bounding box center [215, 308] width 44 height 21
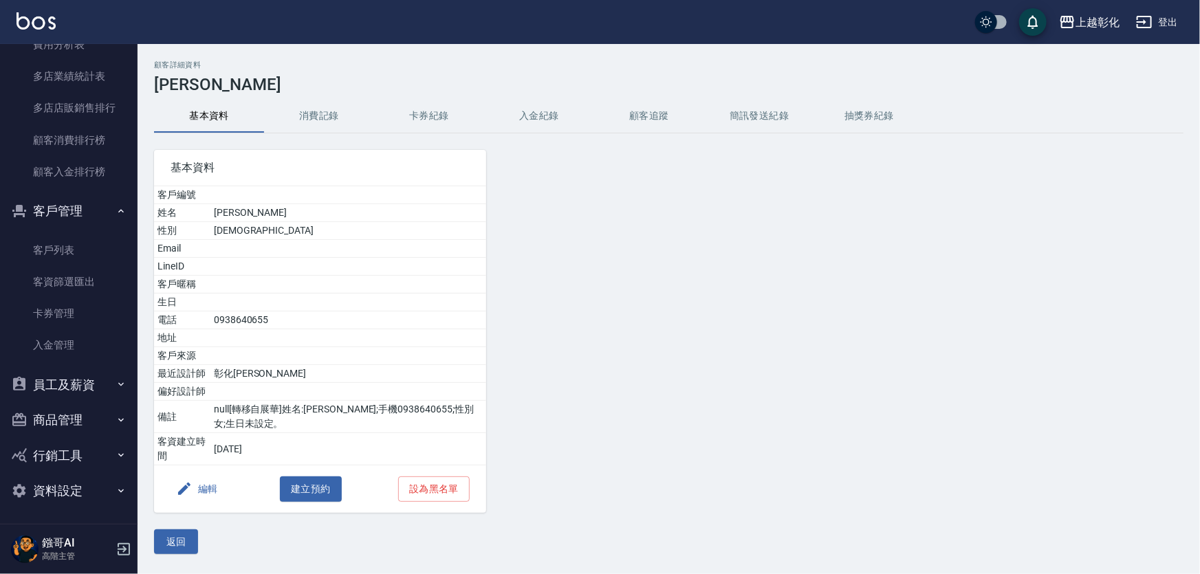
click at [535, 120] on button "入金紀錄" at bounding box center [539, 116] width 110 height 33
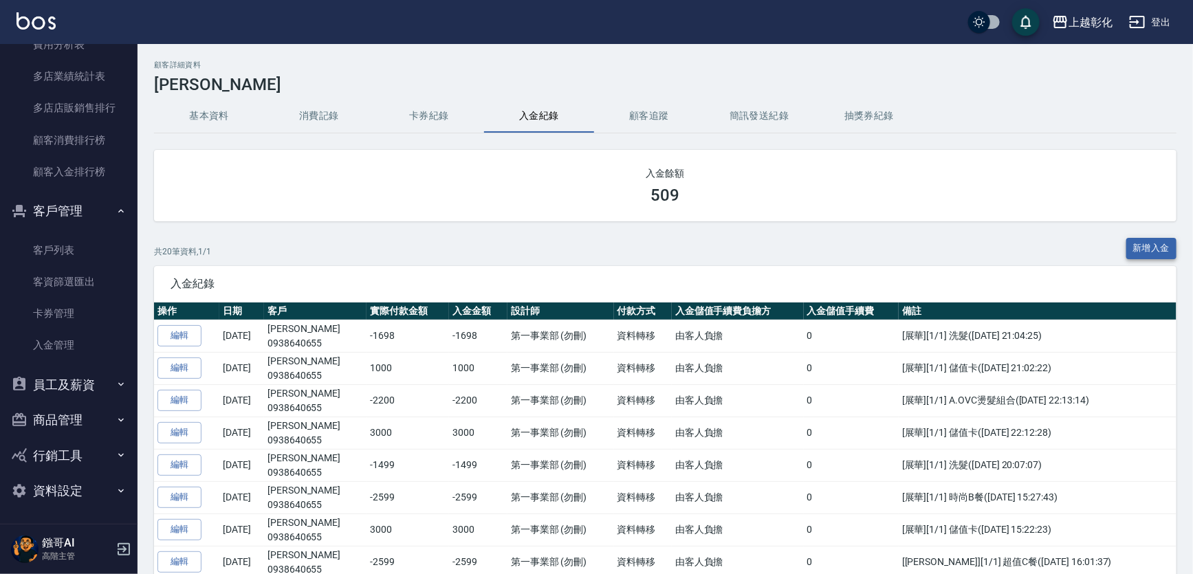
click at [1154, 250] on button "新增入金" at bounding box center [1152, 248] width 51 height 21
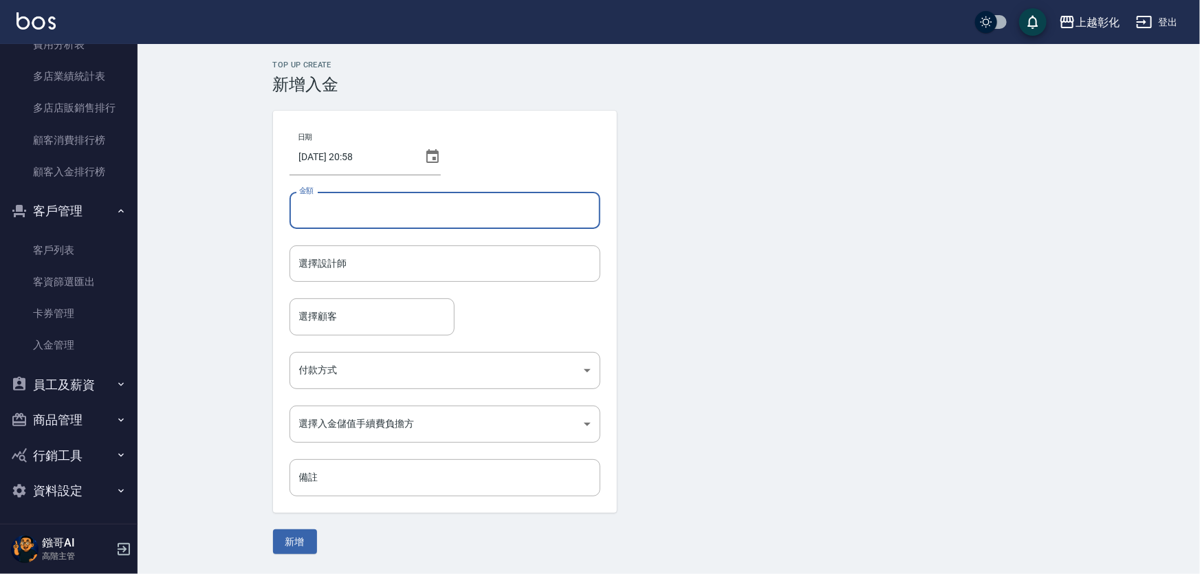
click at [331, 216] on input "金額" at bounding box center [445, 210] width 311 height 37
type input "-3"
type input "3000"
click at [329, 261] on div "選擇設計師 選擇設計師" at bounding box center [445, 264] width 311 height 36
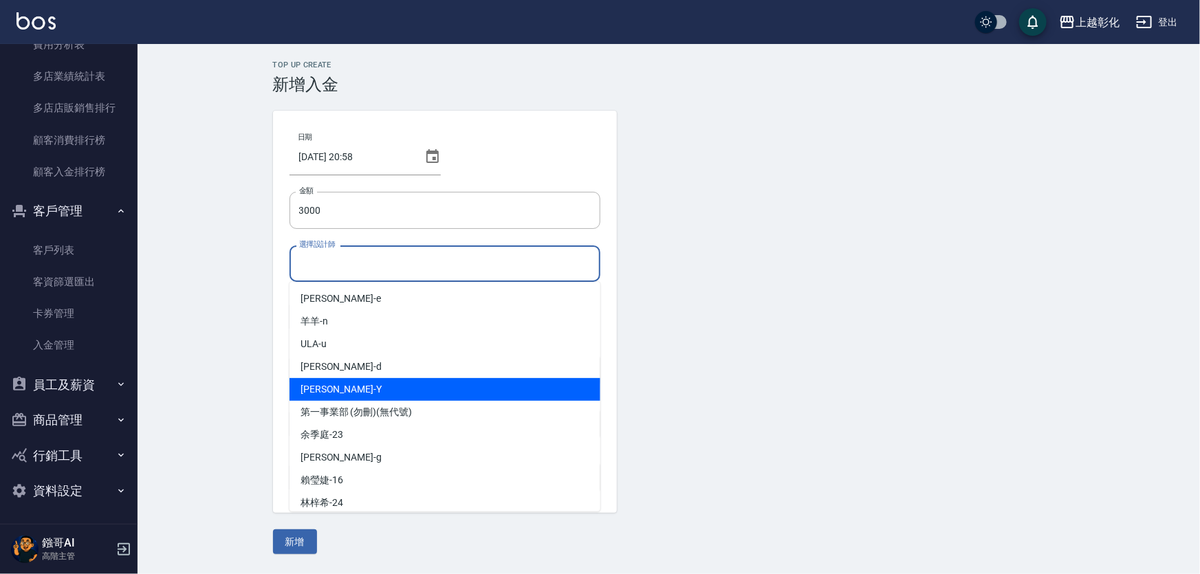
click at [347, 394] on div "YURI -Y" at bounding box center [445, 389] width 311 height 23
type input "YURI-Y"
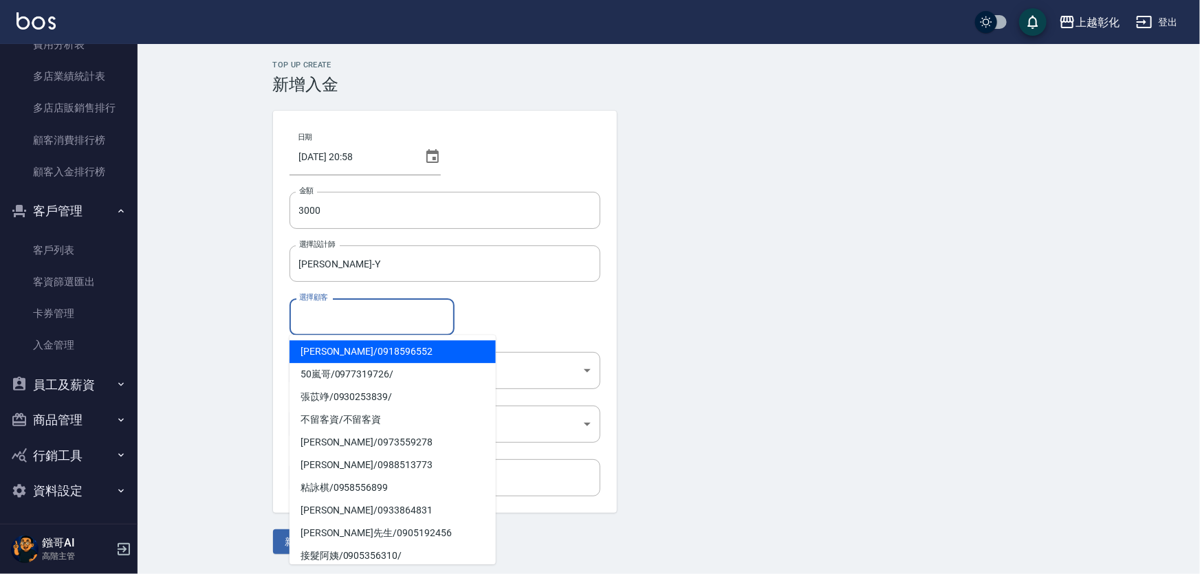
click at [334, 316] on input "選擇顧客" at bounding box center [372, 317] width 153 height 24
click at [363, 316] on input "選擇顧客" at bounding box center [372, 317] width 153 height 24
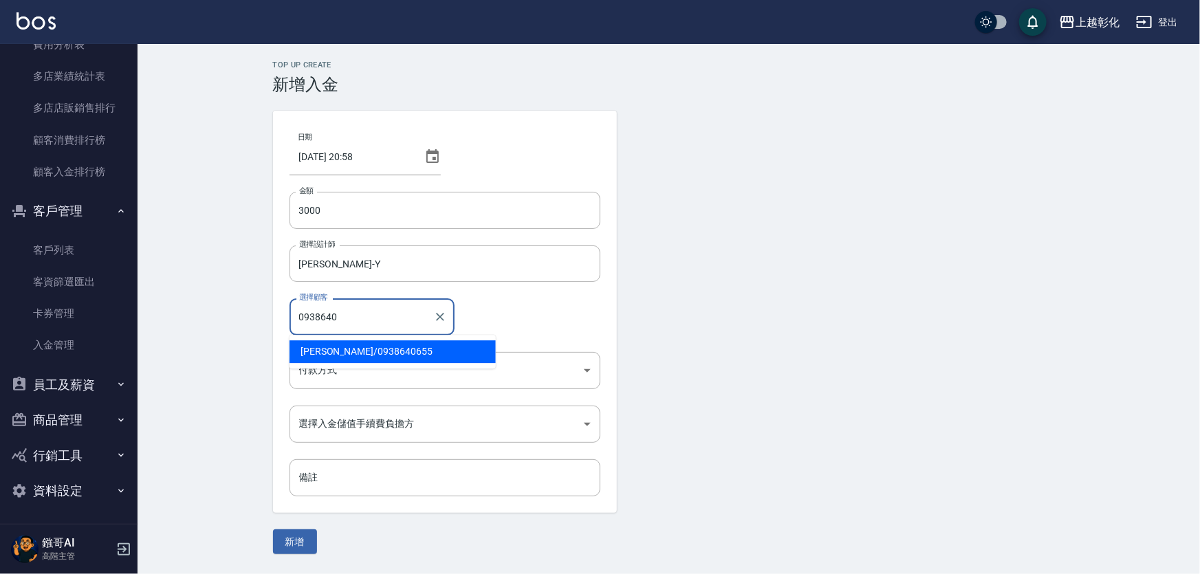
click at [352, 354] on span "徐緯庭 / 0938640655" at bounding box center [393, 351] width 206 height 23
type input "徐緯庭/0938640655"
click at [350, 369] on body "上越彰化 登出 櫃檯作業 打帳單 帳單列表 掛單列表 座位開單 營業儀表板 現金收支登錄 高階收支登錄 材料自購登錄 每日結帳 排班表 現場電腦打卡 掃碼打卡…" at bounding box center [600, 287] width 1200 height 574
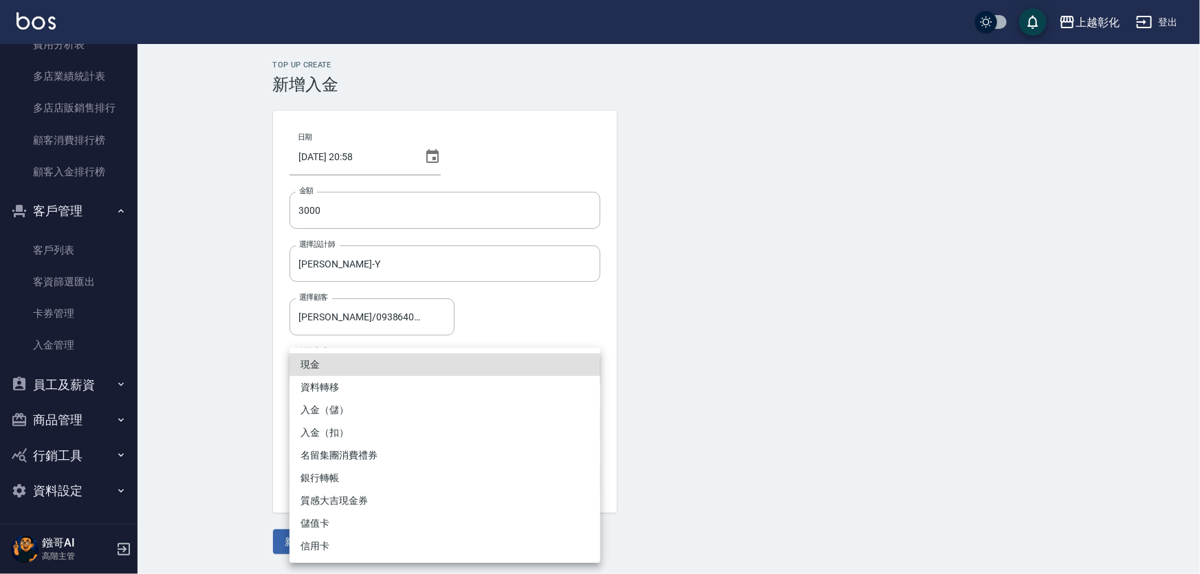
click at [339, 413] on li "入金（儲）" at bounding box center [445, 410] width 311 height 23
type input "入金（儲）"
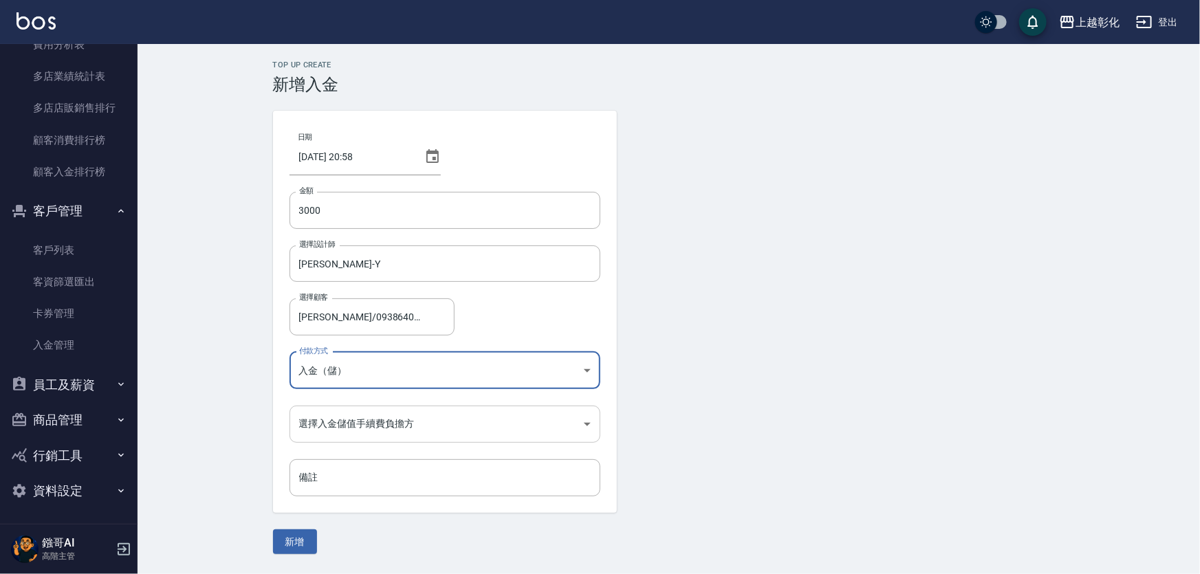
click at [329, 417] on body "上越彰化 登出 櫃檯作業 打帳單 帳單列表 掛單列表 座位開單 營業儀表板 現金收支登錄 高階收支登錄 材料自購登錄 每日結帳 排班表 現場電腦打卡 掃碼打卡…" at bounding box center [600, 287] width 1200 height 574
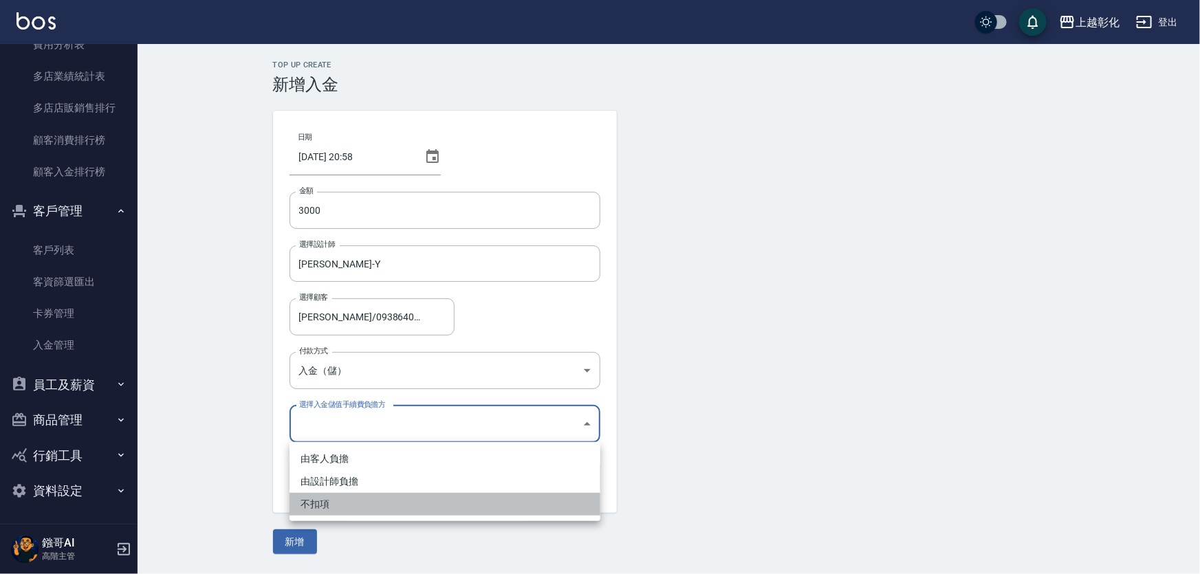
click at [326, 501] on li "不扣項" at bounding box center [445, 504] width 311 height 23
type input "WITHOUTHANDLINGFEE"
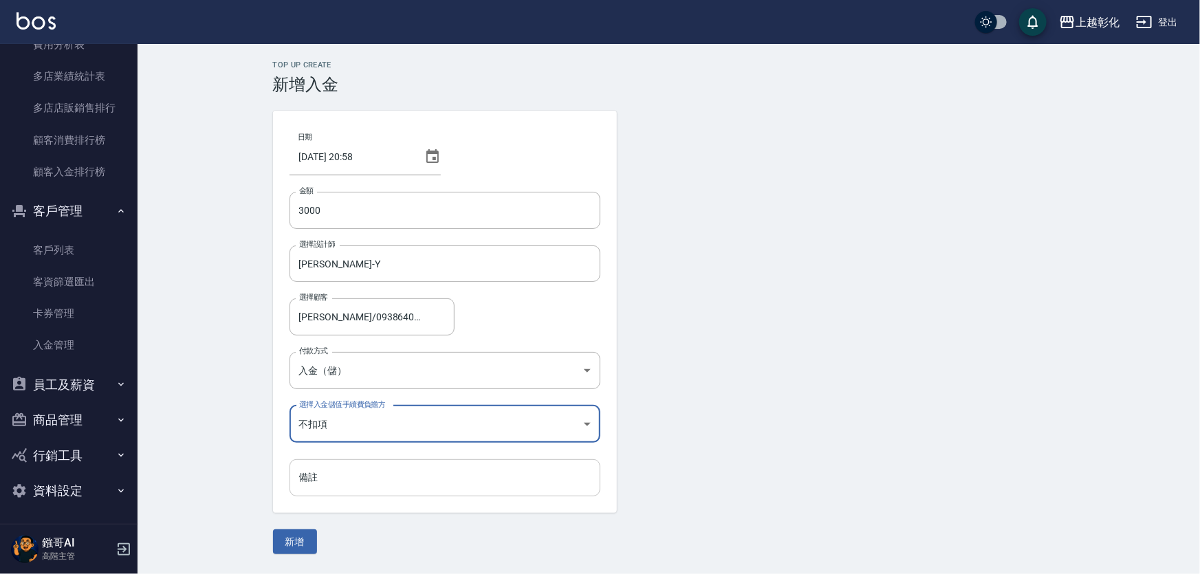
click at [354, 468] on input "備註" at bounding box center [445, 478] width 311 height 37
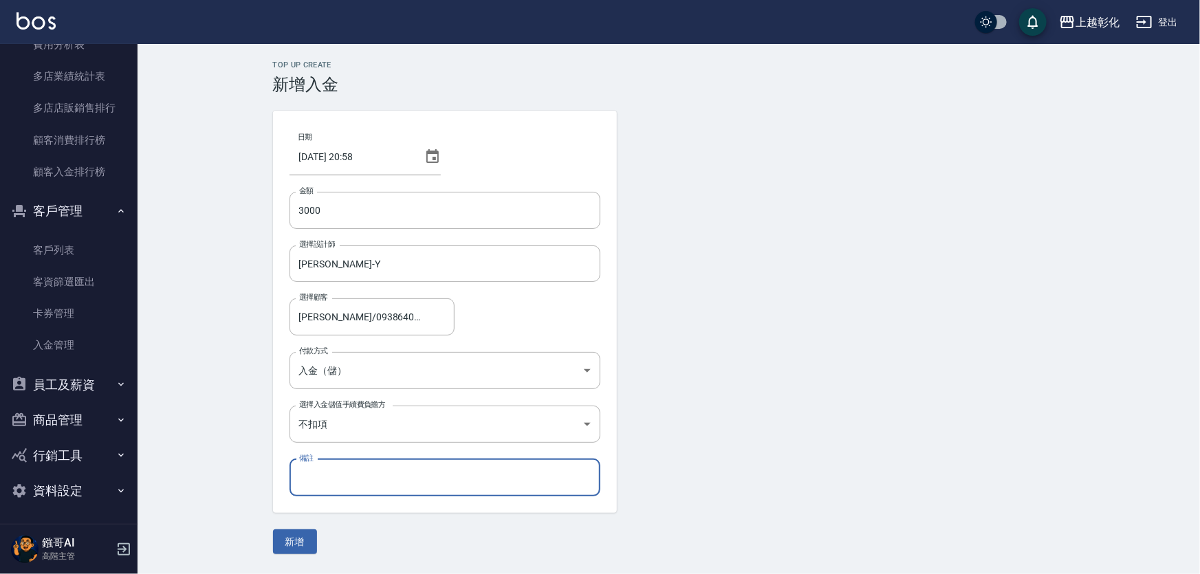
drag, startPoint x: 297, startPoint y: 537, endPoint x: 305, endPoint y: 521, distance: 17.2
click at [297, 537] on button "新增" at bounding box center [295, 542] width 44 height 25
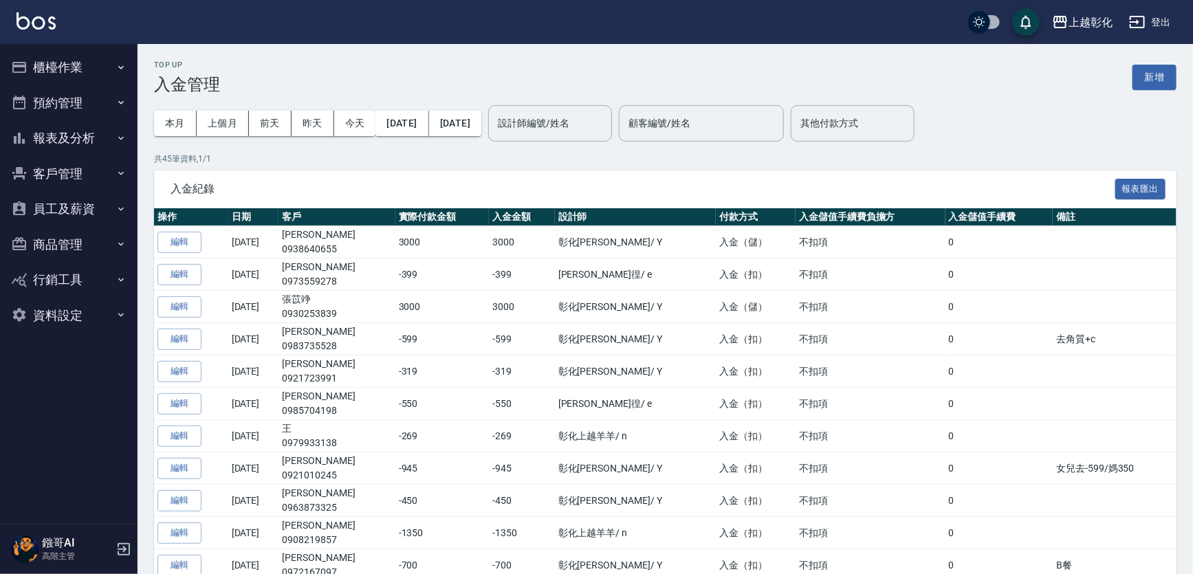
click at [53, 173] on button "客戶管理" at bounding box center [69, 174] width 127 height 36
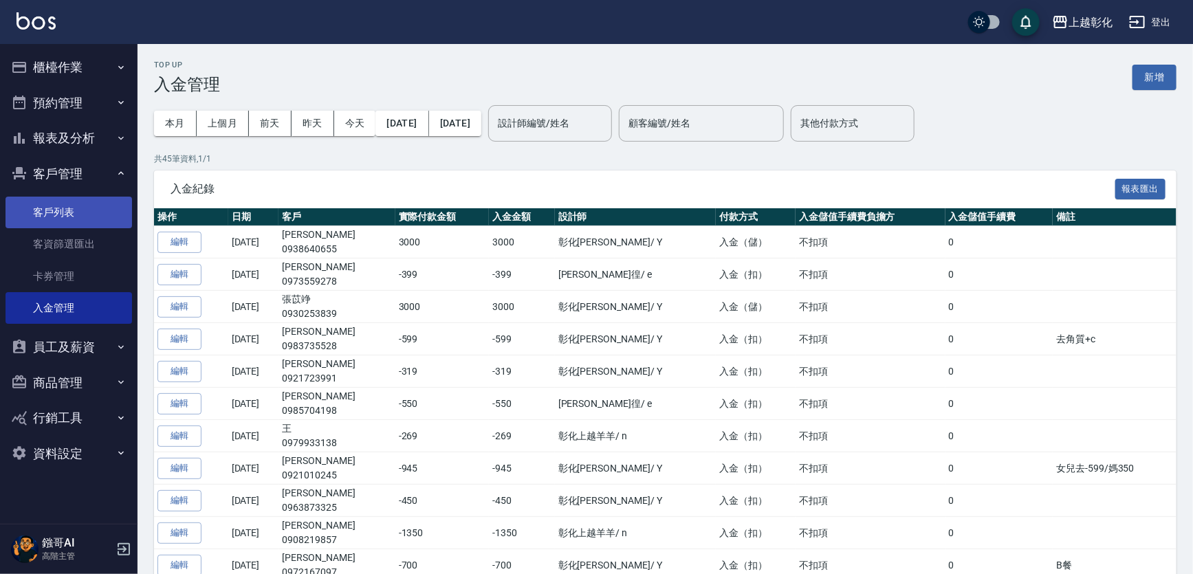
drag, startPoint x: 44, startPoint y: 217, endPoint x: 213, endPoint y: 229, distance: 169.7
click at [45, 216] on link "客戶列表" at bounding box center [69, 213] width 127 height 32
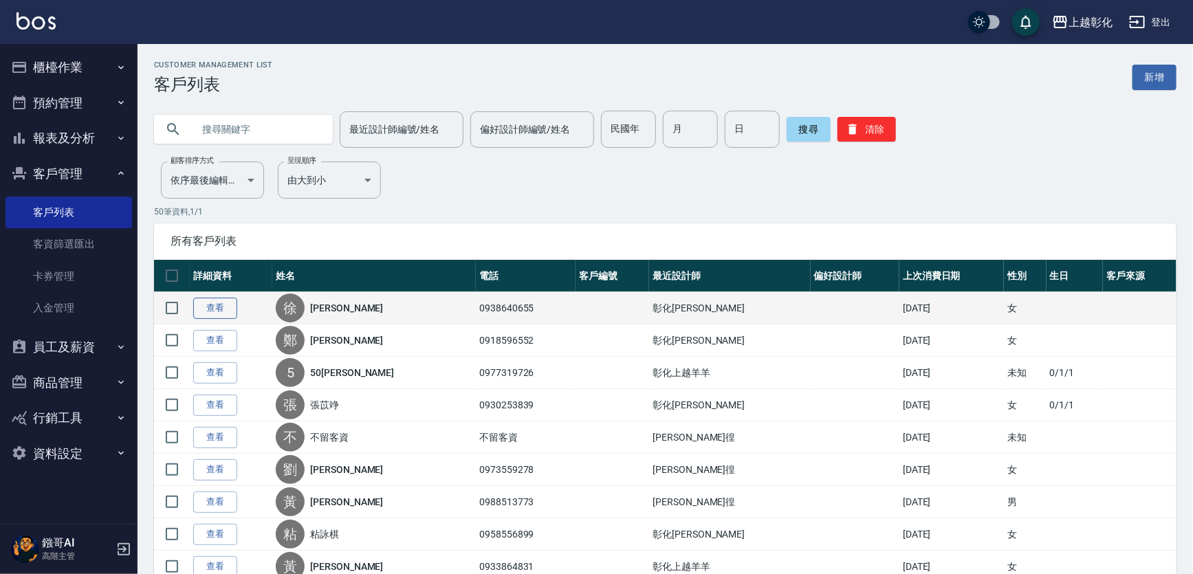
click at [213, 316] on link "查看" at bounding box center [215, 308] width 44 height 21
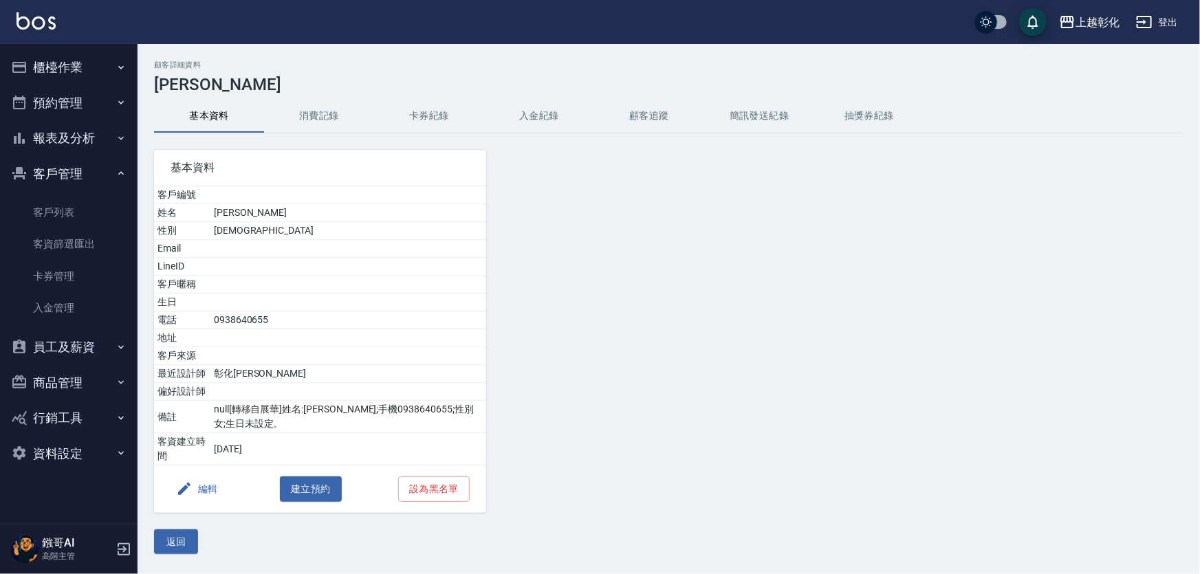
click at [515, 122] on button "入金紀錄" at bounding box center [539, 116] width 110 height 33
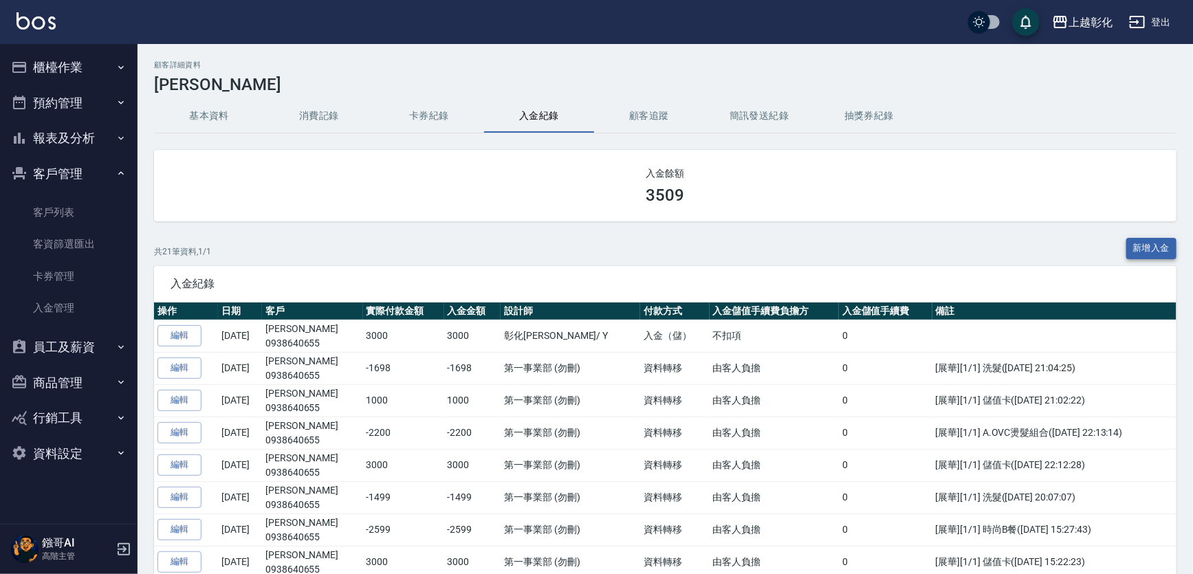
click at [1128, 251] on button "新增入金" at bounding box center [1152, 248] width 51 height 21
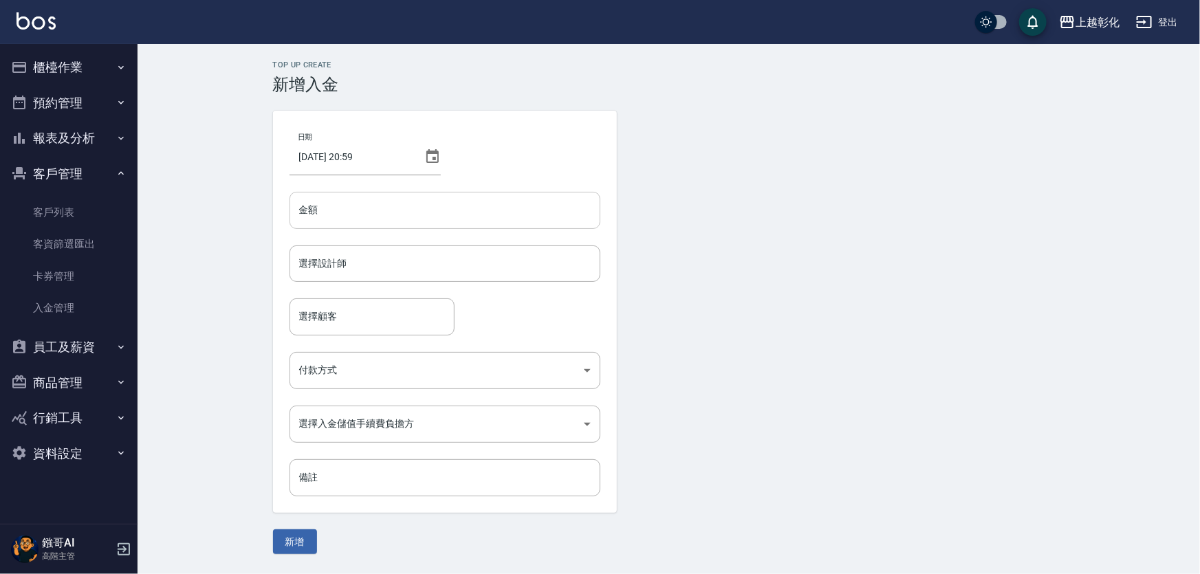
click at [332, 206] on input "金額" at bounding box center [445, 210] width 311 height 37
type input "-2699"
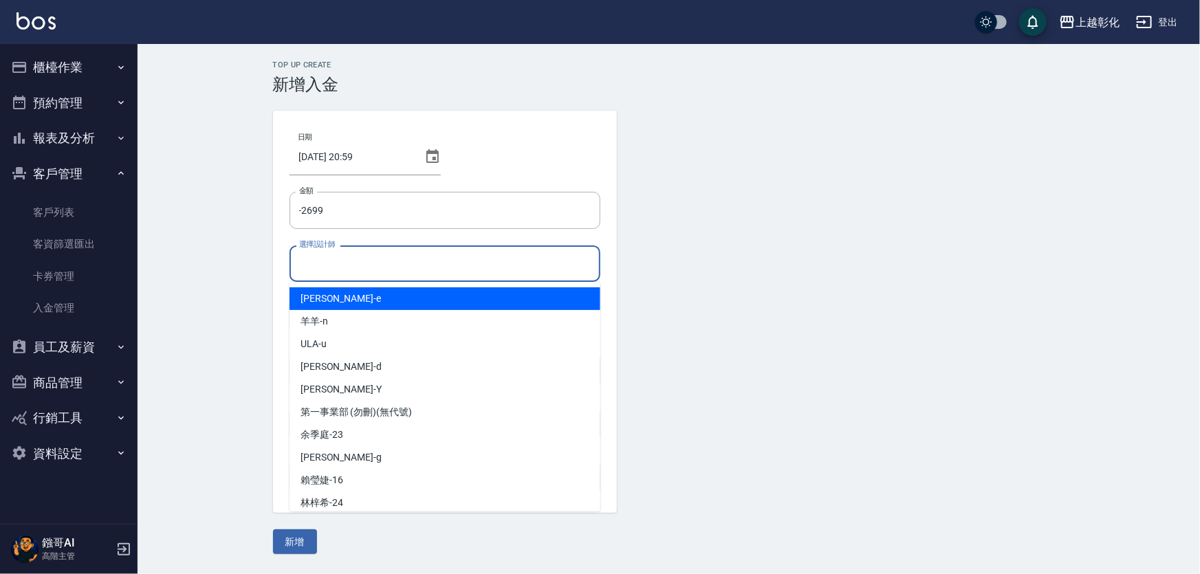
click at [342, 266] on input "選擇設計師" at bounding box center [445, 264] width 299 height 24
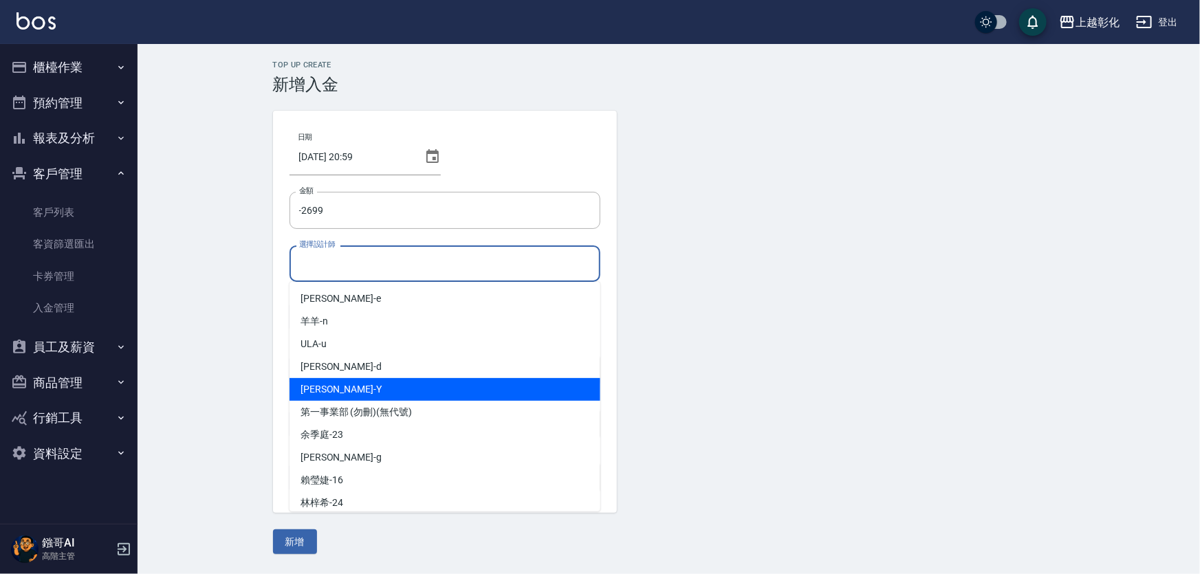
click at [323, 393] on span "YURI -Y" at bounding box center [341, 389] width 81 height 14
type input "YURI-Y"
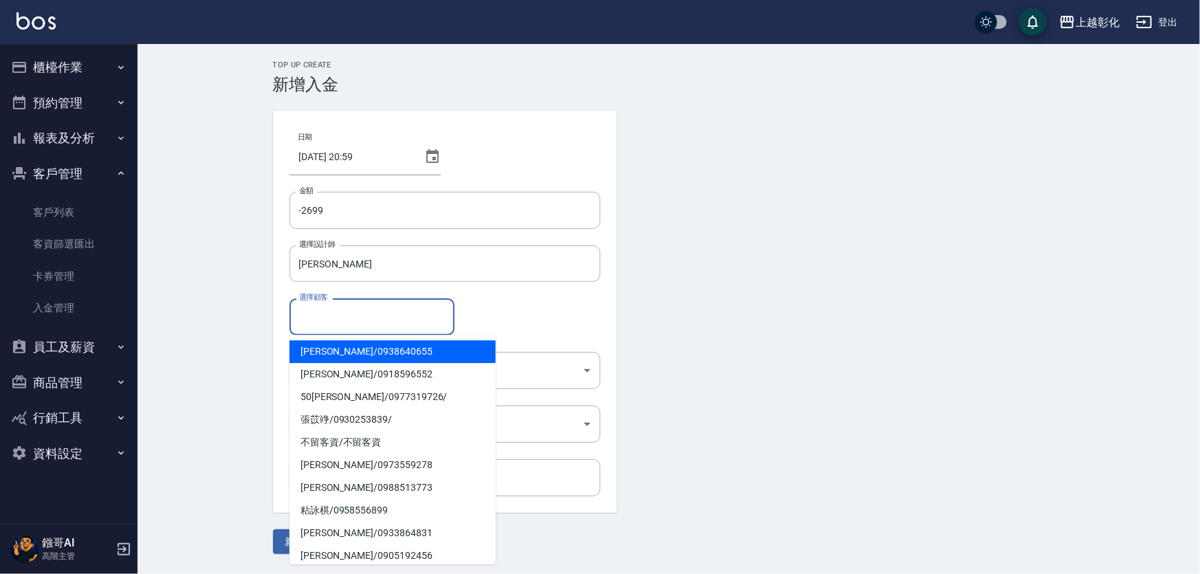
click at [308, 316] on input "選擇顧客" at bounding box center [372, 317] width 153 height 24
click at [299, 349] on span "徐緯庭 / 0938640655" at bounding box center [393, 351] width 206 height 23
type input "徐緯庭/0938640655"
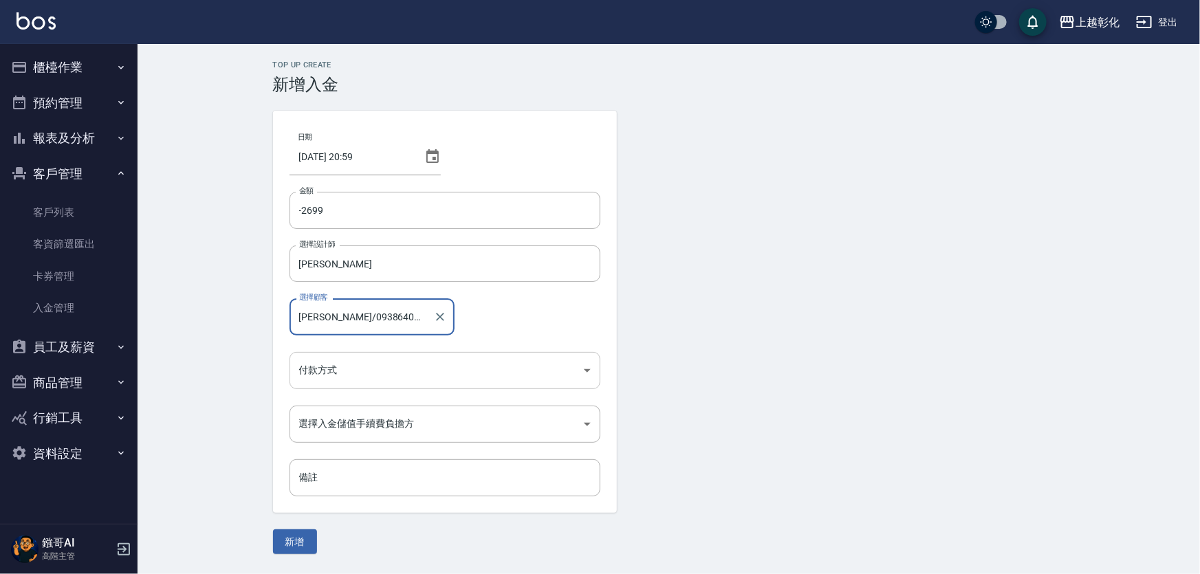
click at [343, 377] on body "上越彰化 登出 櫃檯作業 打帳單 帳單列表 掛單列表 座位開單 營業儀表板 現金收支登錄 高階收支登錄 材料自購登錄 每日結帳 排班表 現場電腦打卡 掃碼打卡…" at bounding box center [600, 287] width 1200 height 574
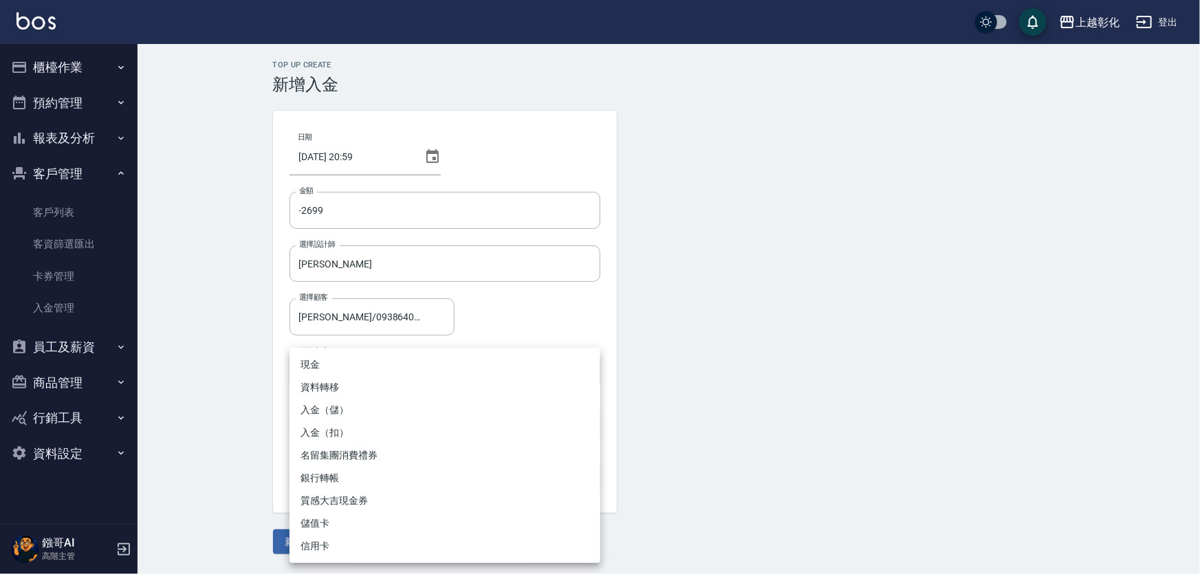
click at [337, 437] on li "入金（扣）" at bounding box center [445, 433] width 311 height 23
type input "入金（扣）"
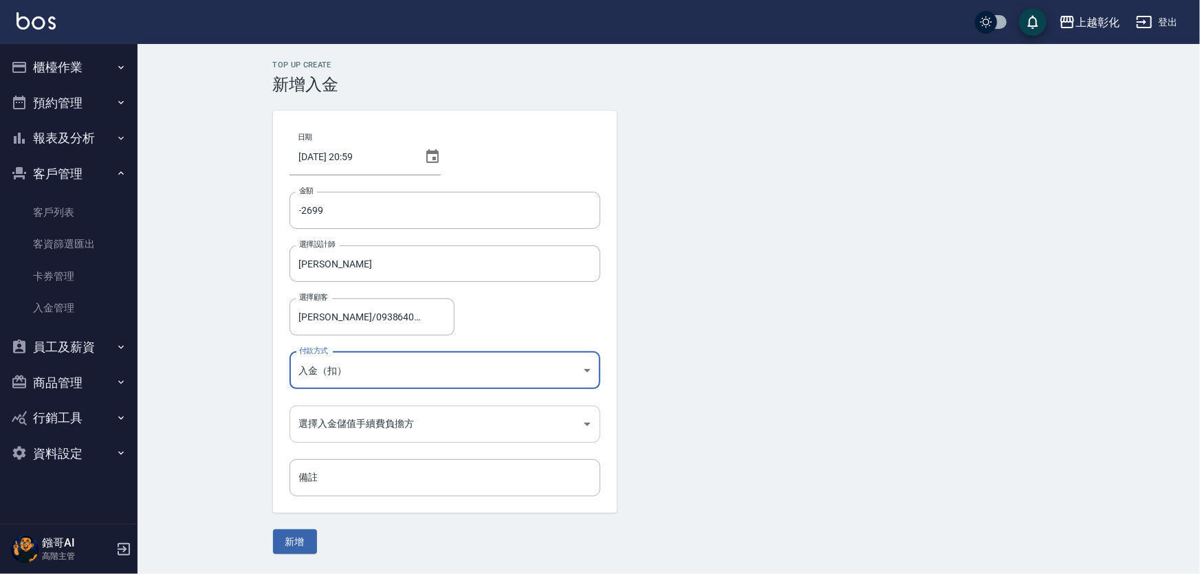
click at [344, 420] on body "上越彰化 登出 櫃檯作業 打帳單 帳單列表 掛單列表 座位開單 營業儀表板 現金收支登錄 高階收支登錄 材料自購登錄 每日結帳 排班表 現場電腦打卡 掃碼打卡…" at bounding box center [600, 287] width 1200 height 574
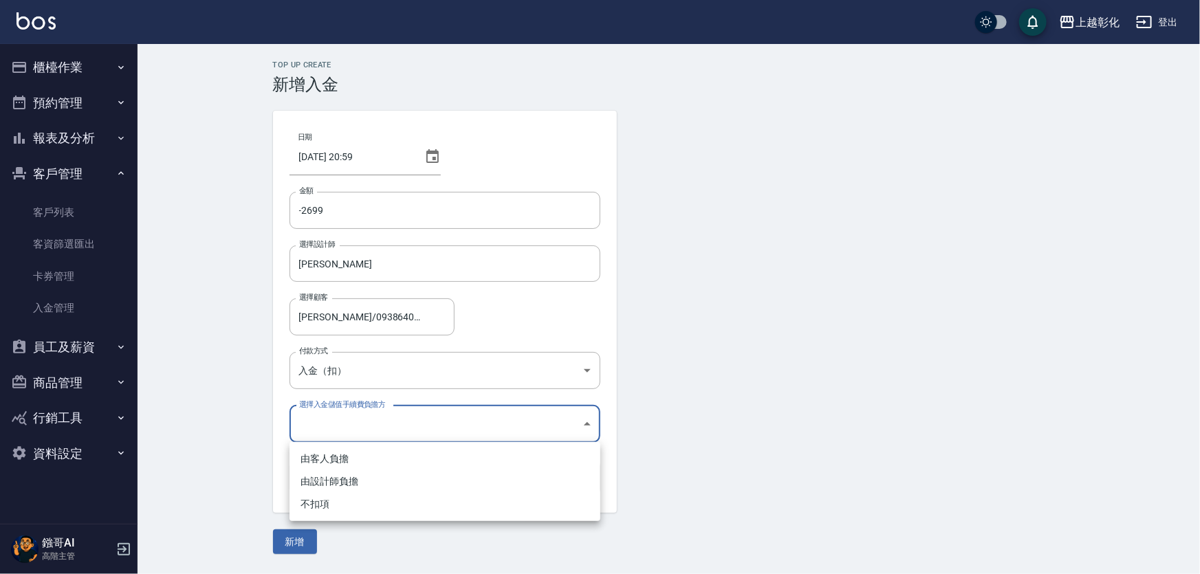
click at [325, 509] on li "不扣項" at bounding box center [445, 504] width 311 height 23
type input "WITHOUTHANDLINGFEE"
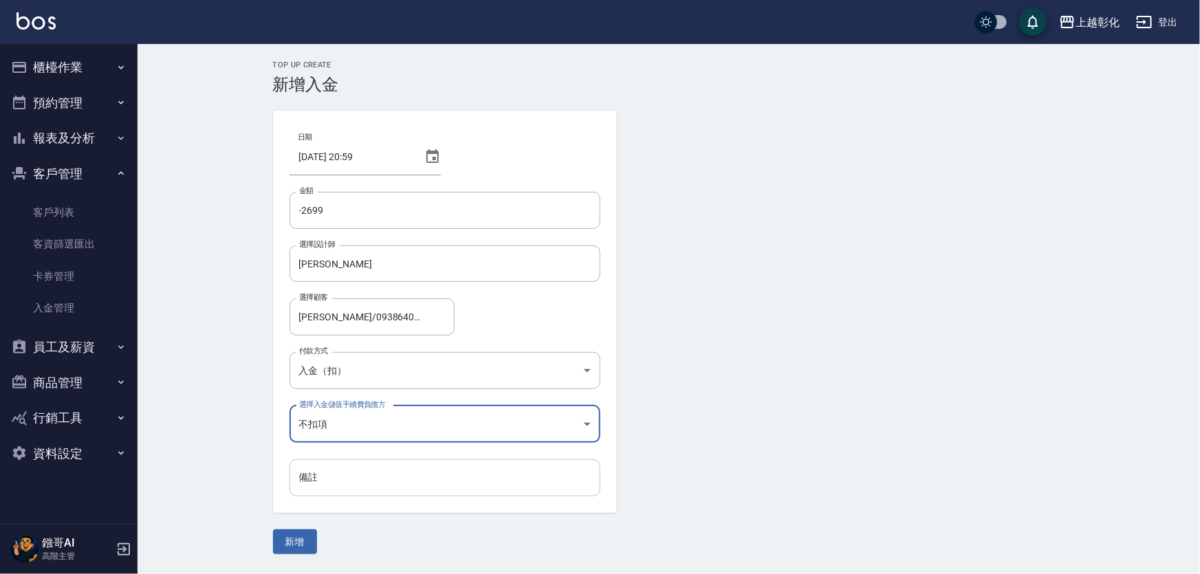
drag, startPoint x: 314, startPoint y: 477, endPoint x: 329, endPoint y: 475, distance: 14.6
click at [314, 477] on input "備註" at bounding box center [445, 478] width 311 height 37
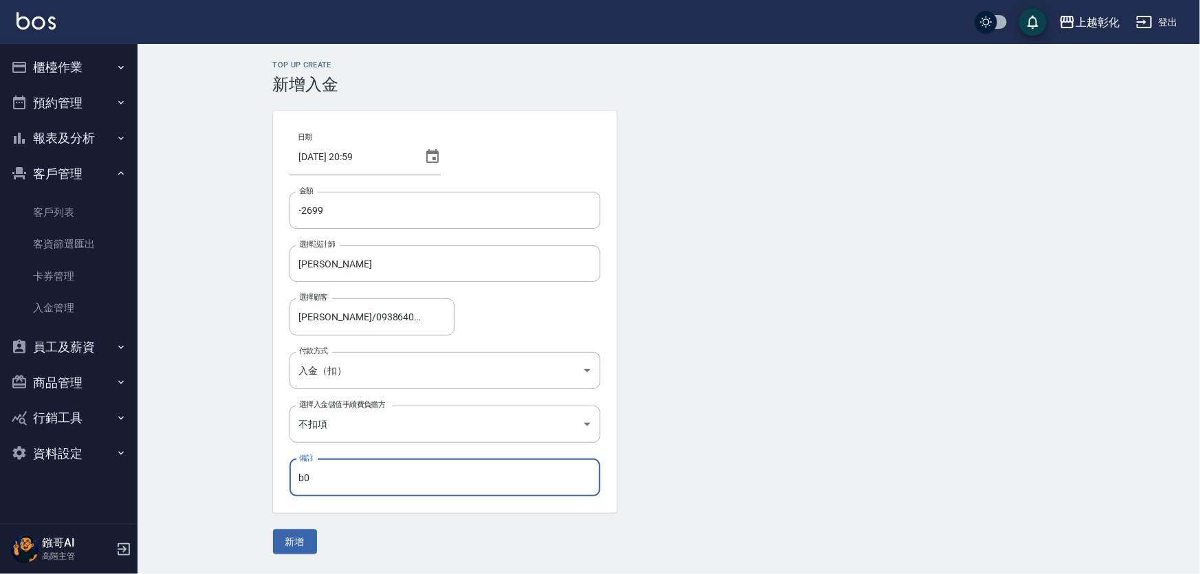
type input "b"
type input "染髮"
click at [294, 540] on button "新增" at bounding box center [295, 542] width 44 height 25
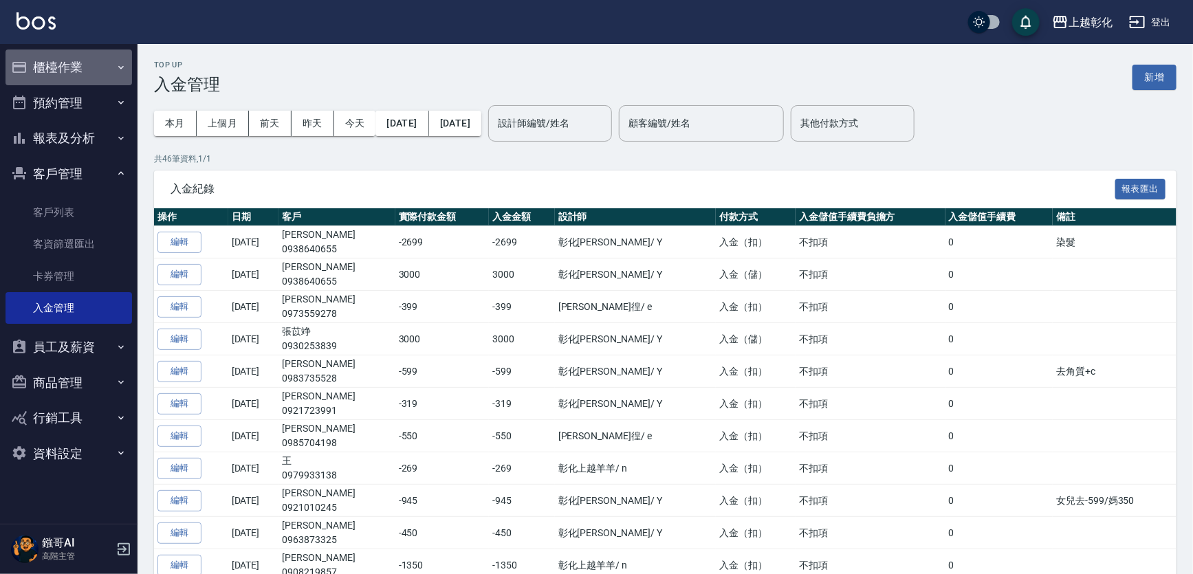
click at [78, 73] on button "櫃檯作業" at bounding box center [69, 68] width 127 height 36
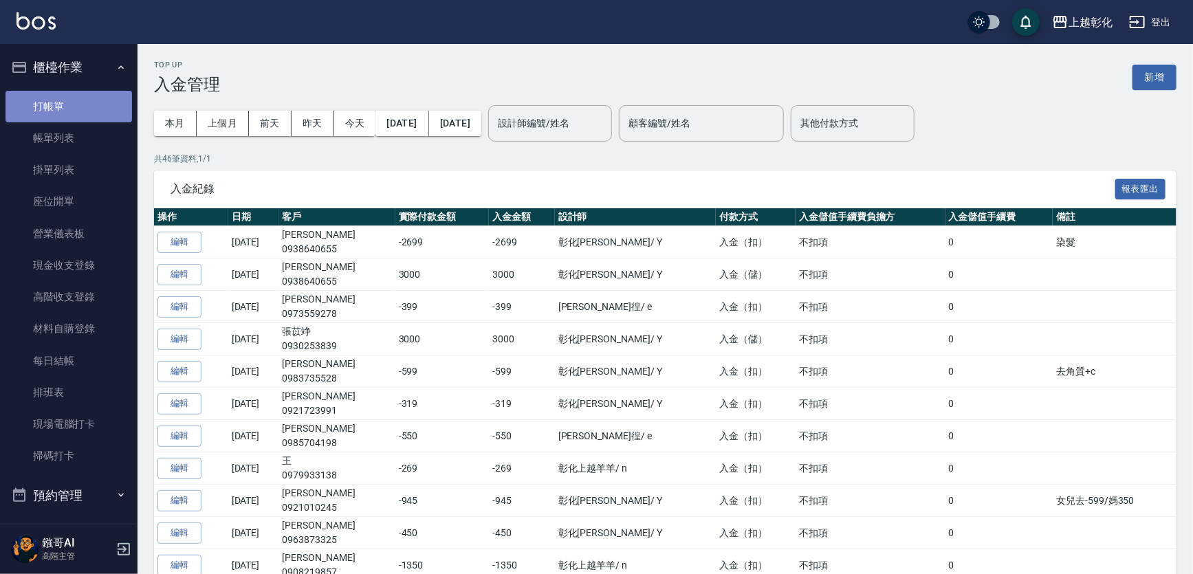
click at [68, 91] on link "打帳單" at bounding box center [69, 107] width 127 height 32
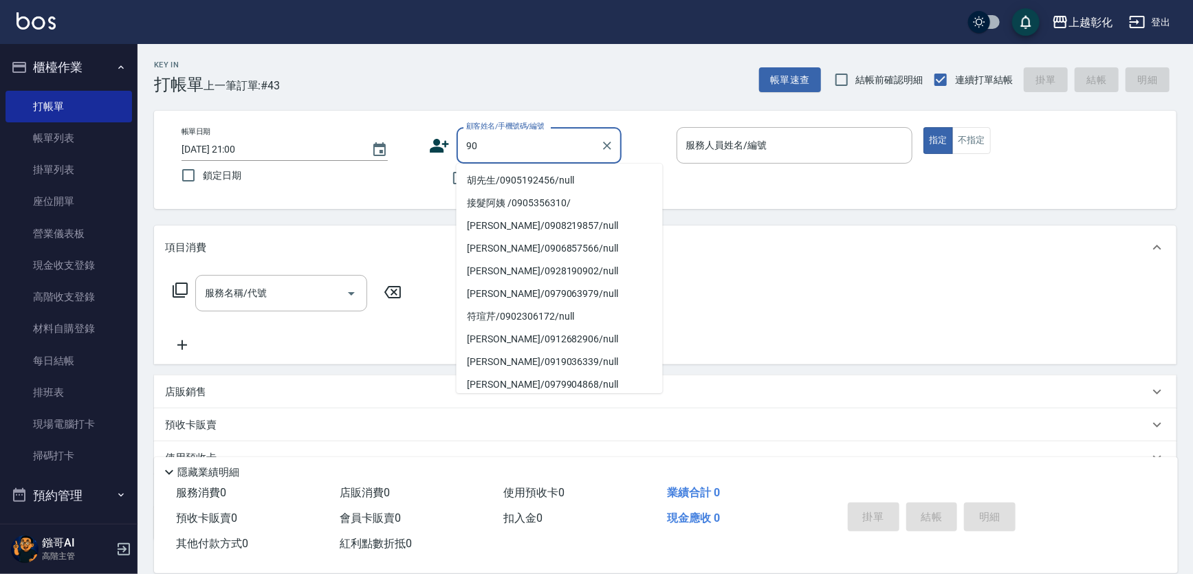
type input "9"
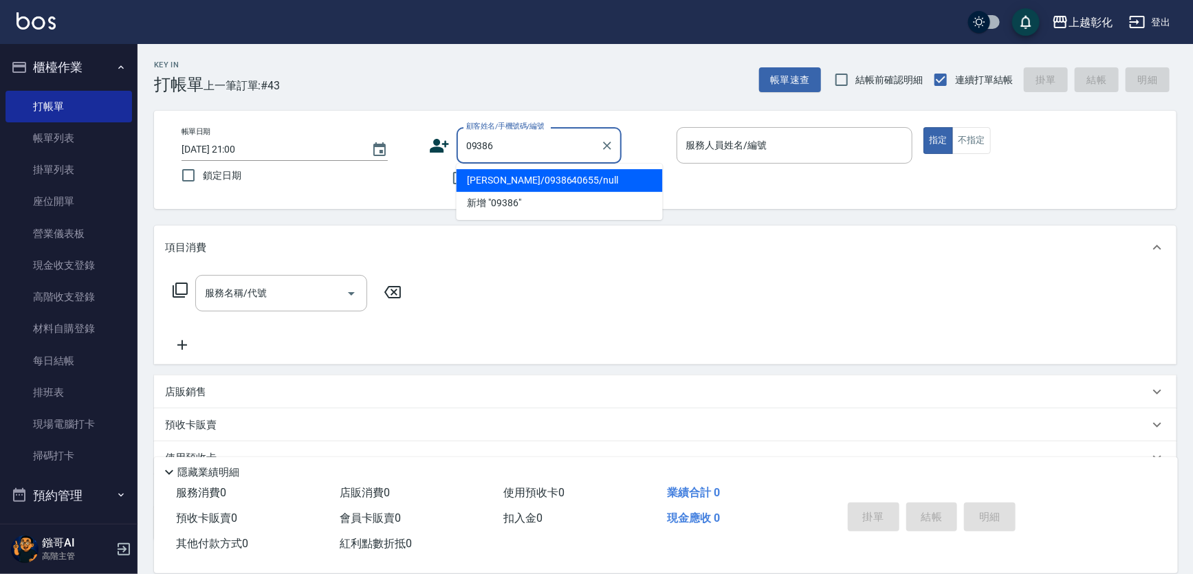
type input "徐緯庭/0938640655/null"
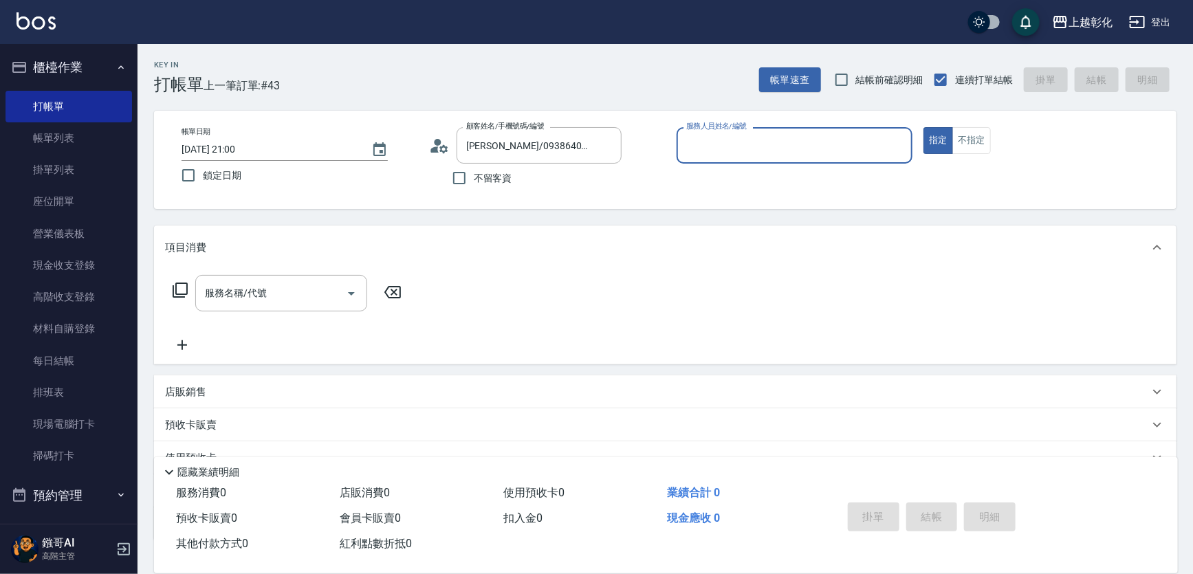
type input "ㄗ"
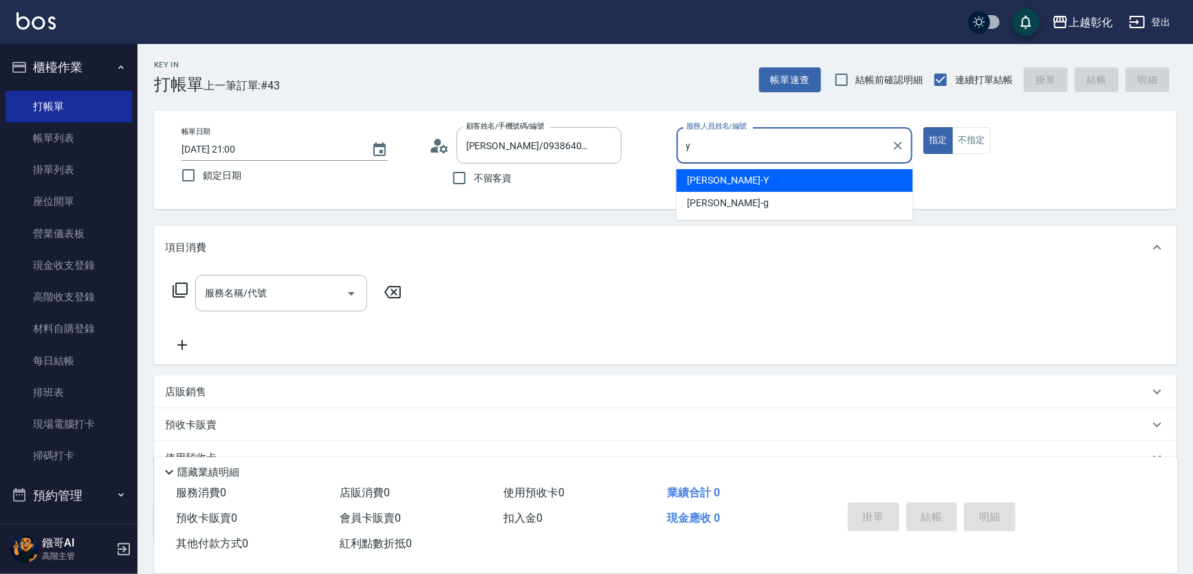
type input "YURI-Y"
type button "true"
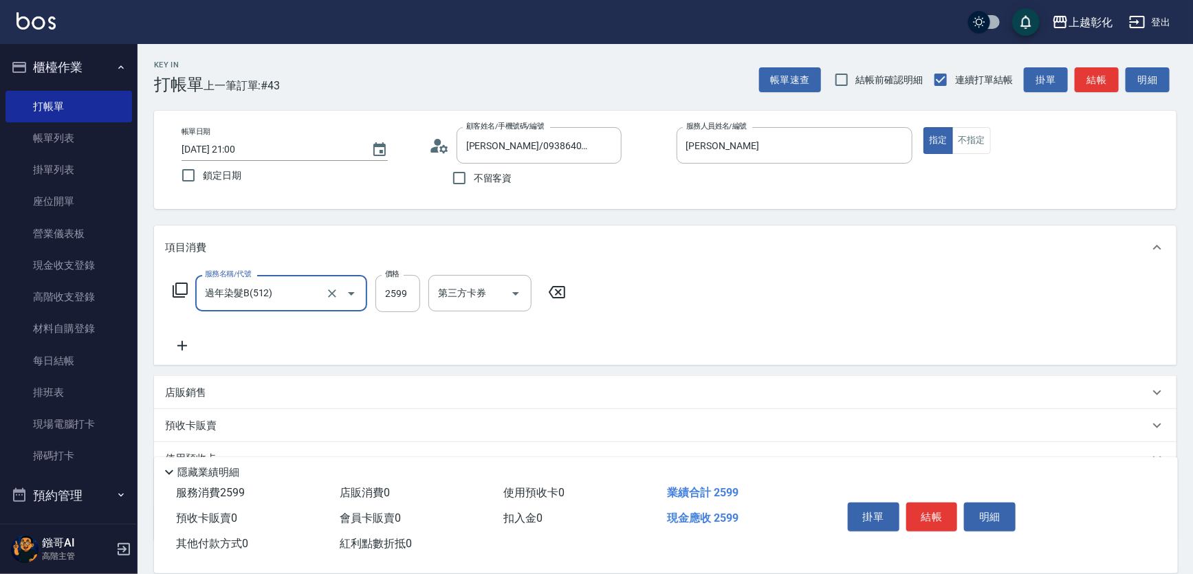
type input "過年染髮B(512)"
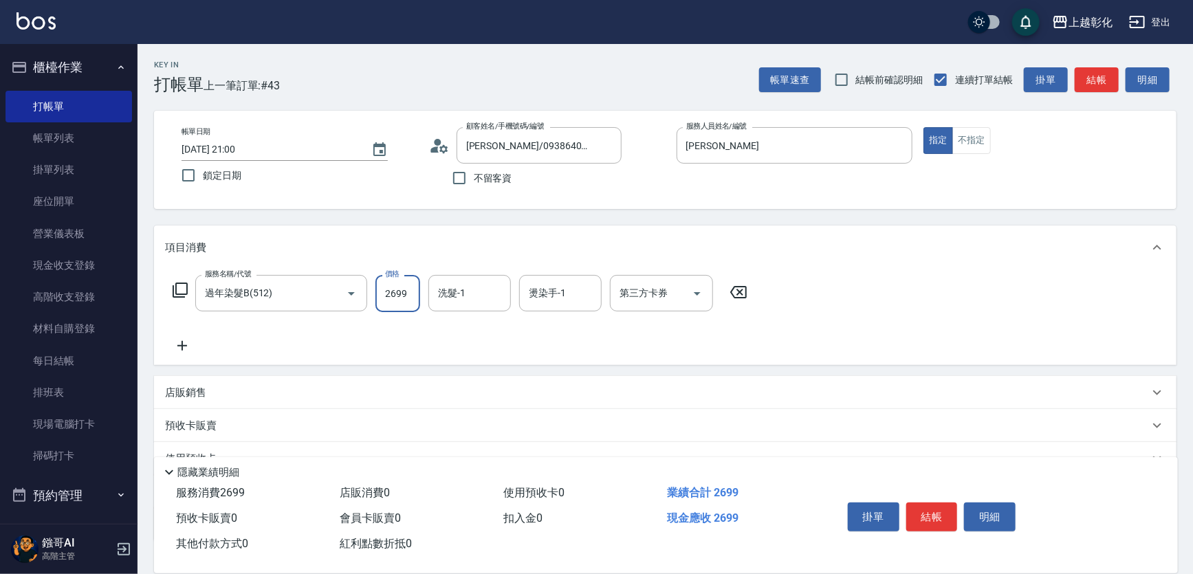
type input "2699"
type input "謝宥萱-41"
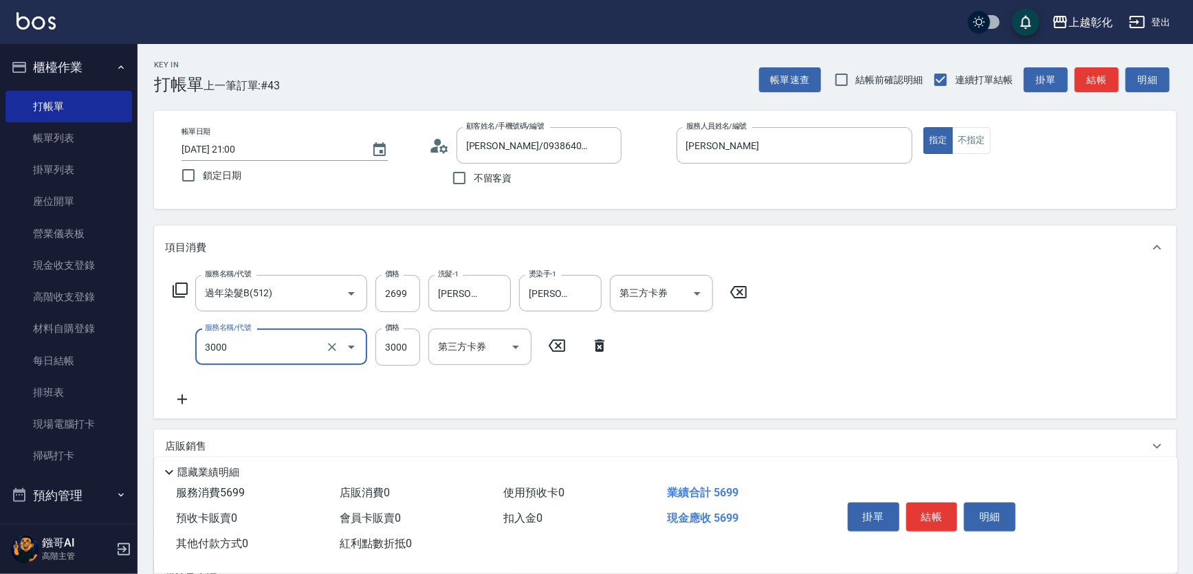
type input "頂級豪華OVC3(3000)"
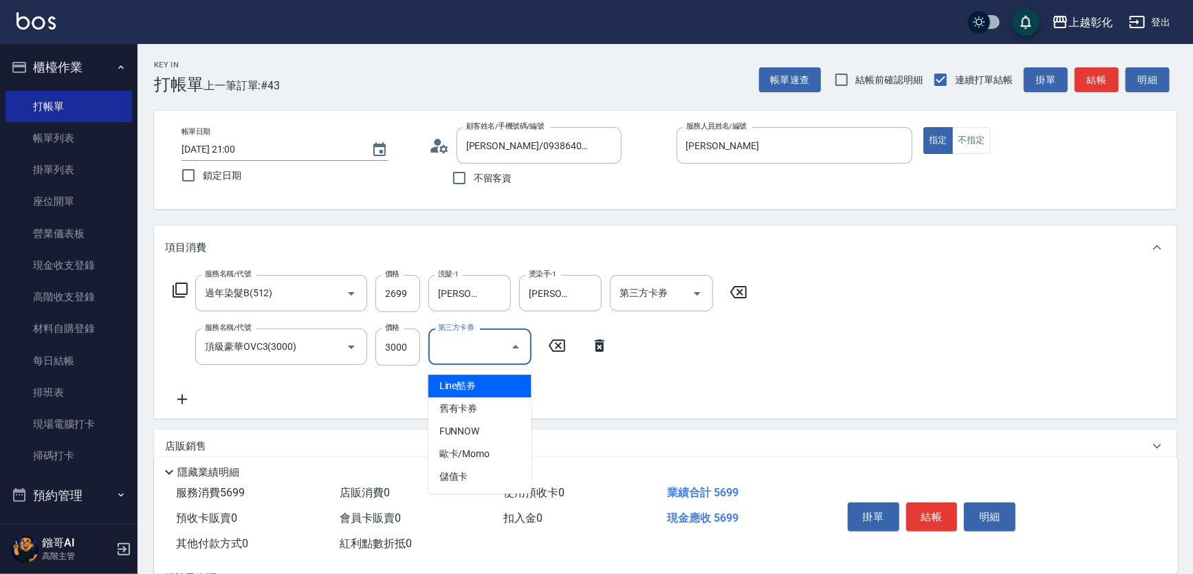
scroll to position [175, 0]
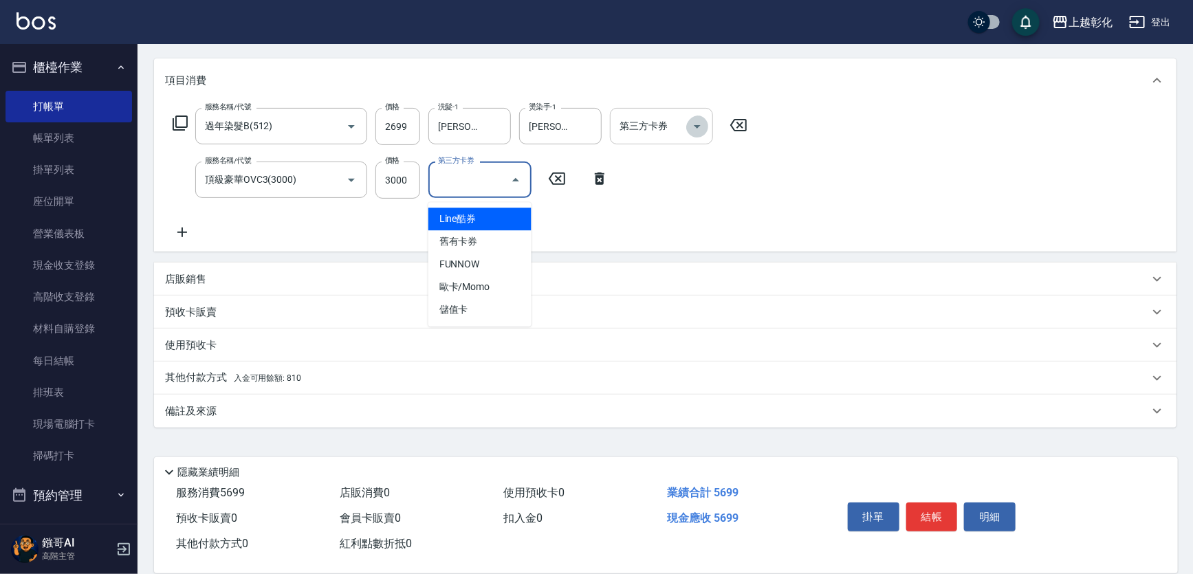
click at [688, 124] on button "Open" at bounding box center [698, 127] width 22 height 22
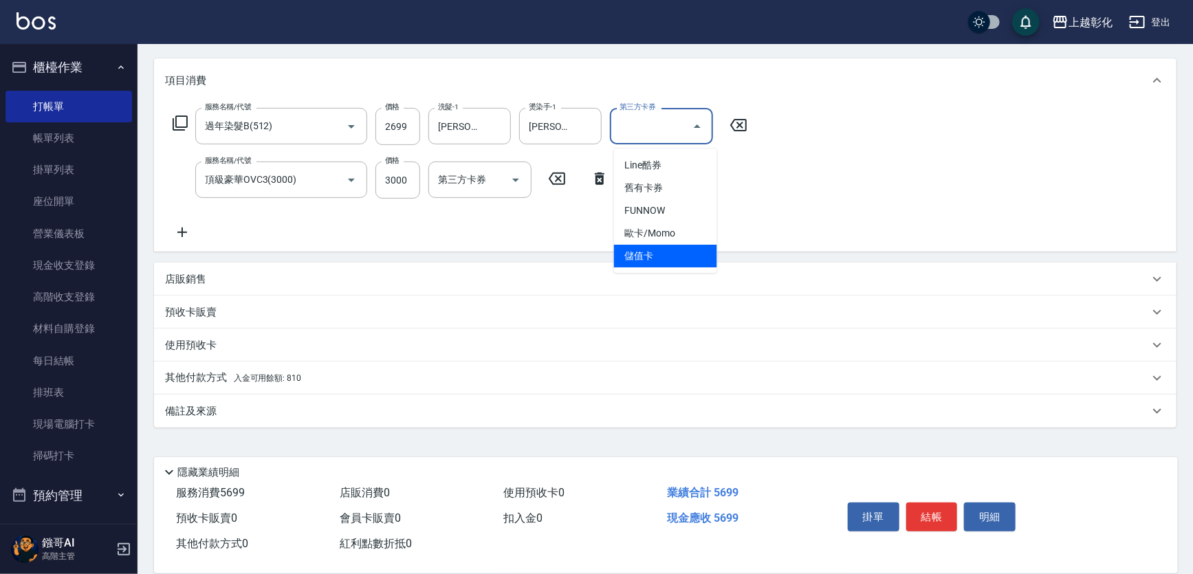
click at [651, 255] on span "儲值卡" at bounding box center [665, 256] width 103 height 23
type input "儲值卡"
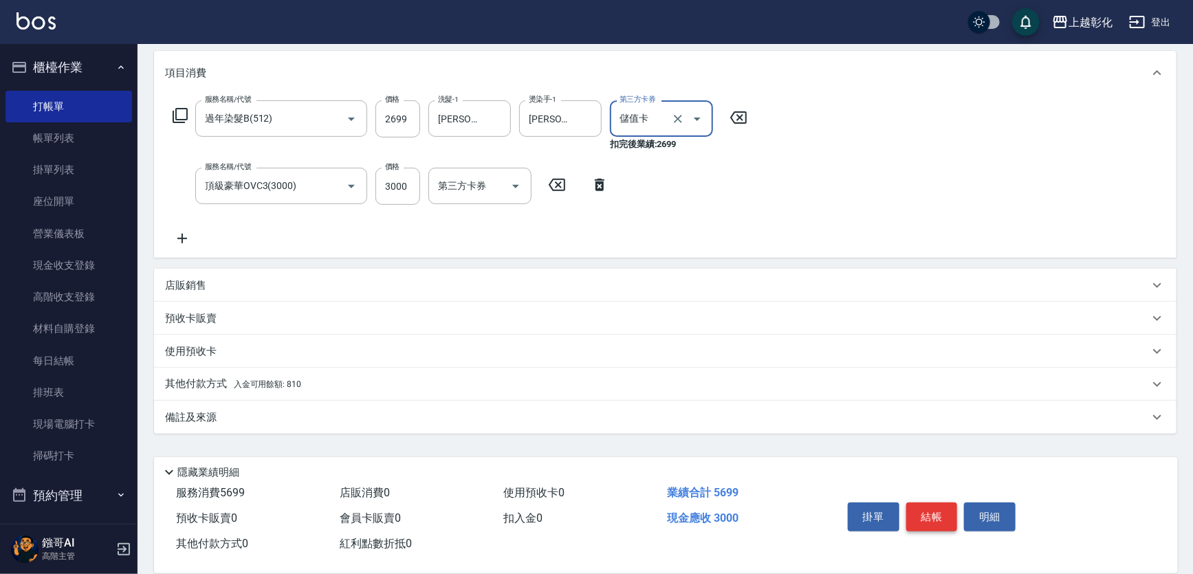
click at [944, 508] on button "結帳" at bounding box center [933, 517] width 52 height 29
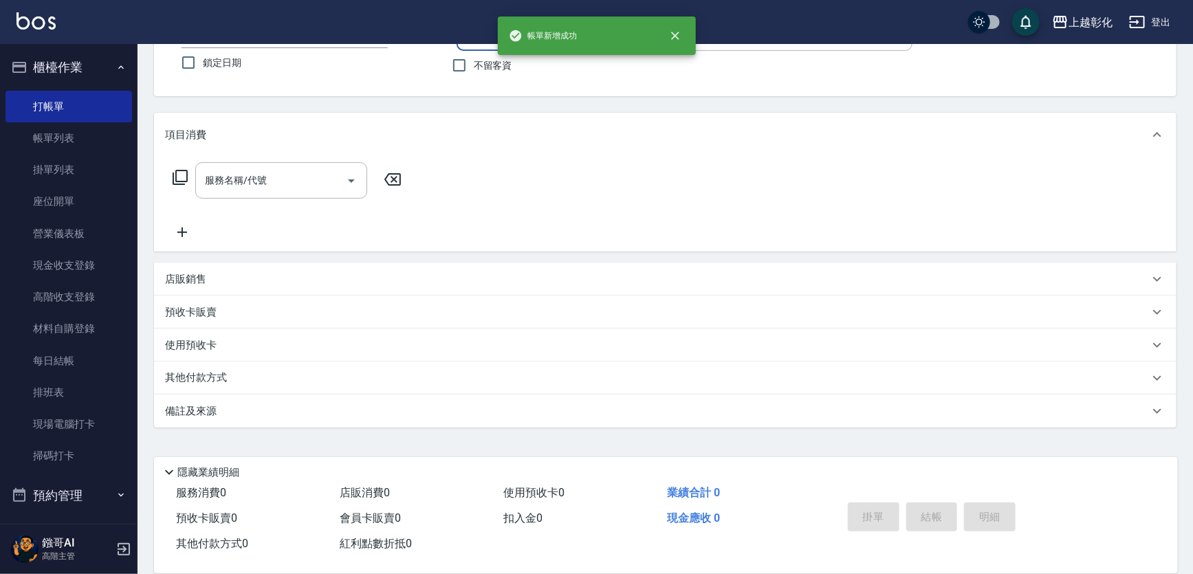
scroll to position [0, 0]
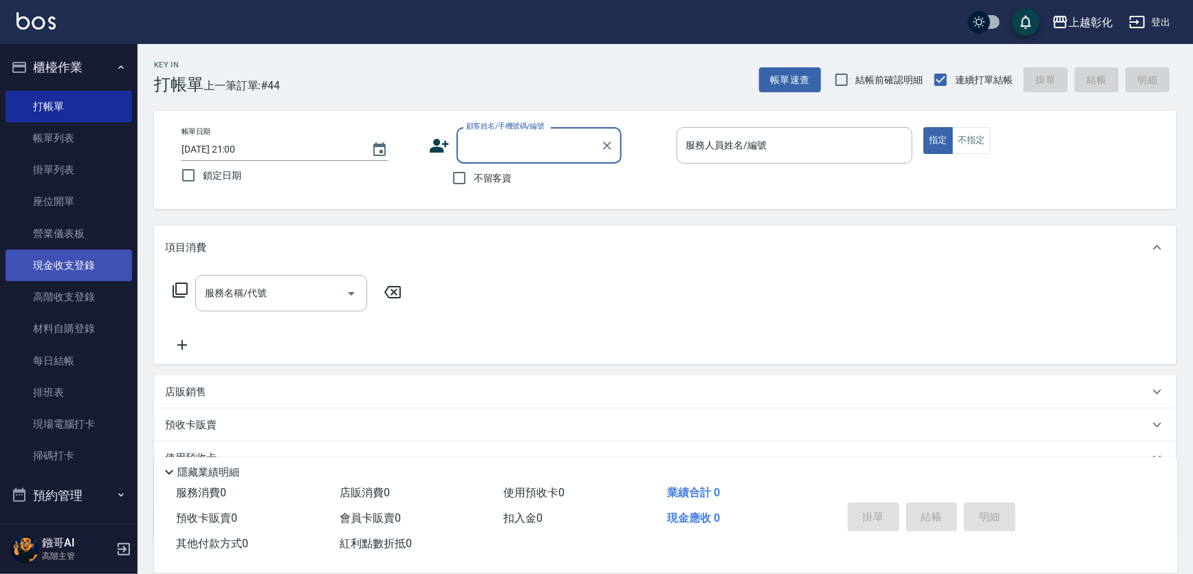
click at [98, 263] on link "現金收支登錄" at bounding box center [69, 266] width 127 height 32
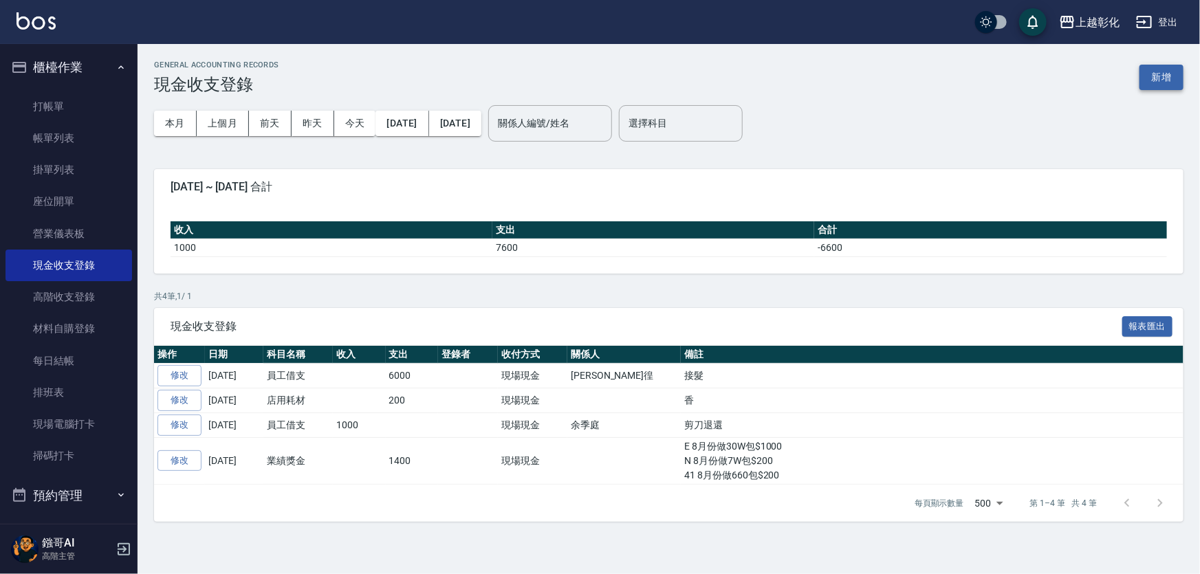
click at [1158, 85] on button "新增" at bounding box center [1162, 77] width 44 height 25
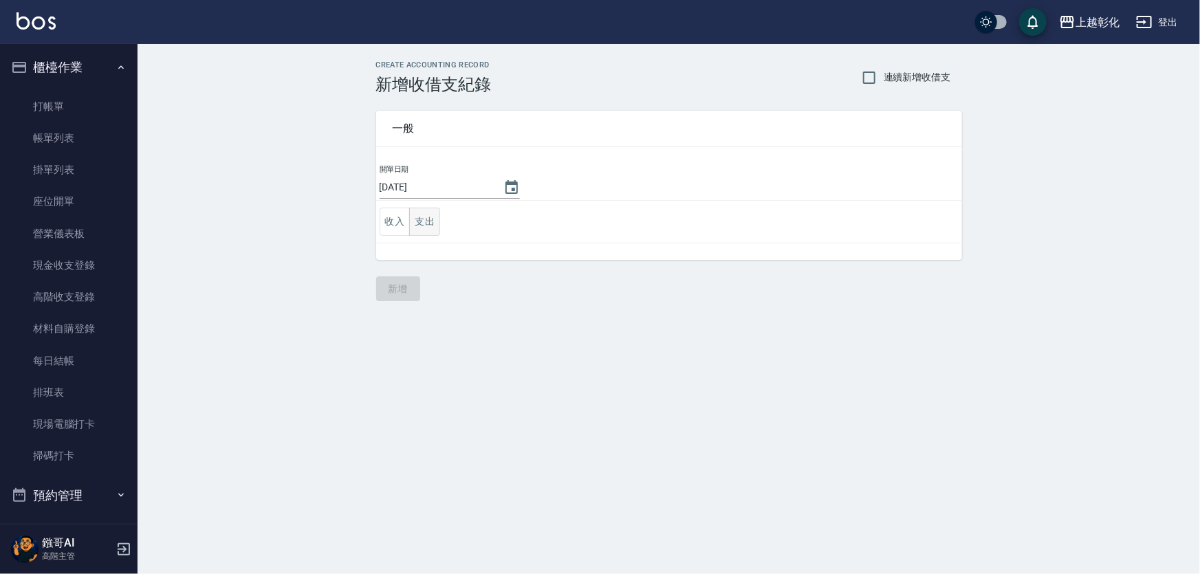
click at [433, 218] on button "支出" at bounding box center [424, 222] width 31 height 28
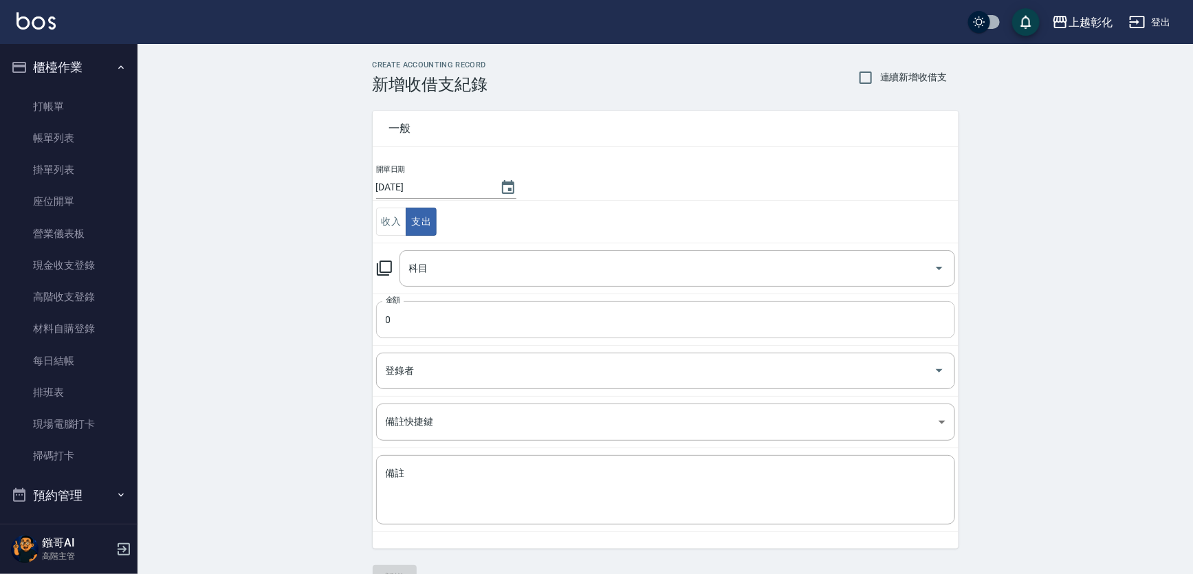
click at [442, 305] on input "0" at bounding box center [665, 319] width 579 height 37
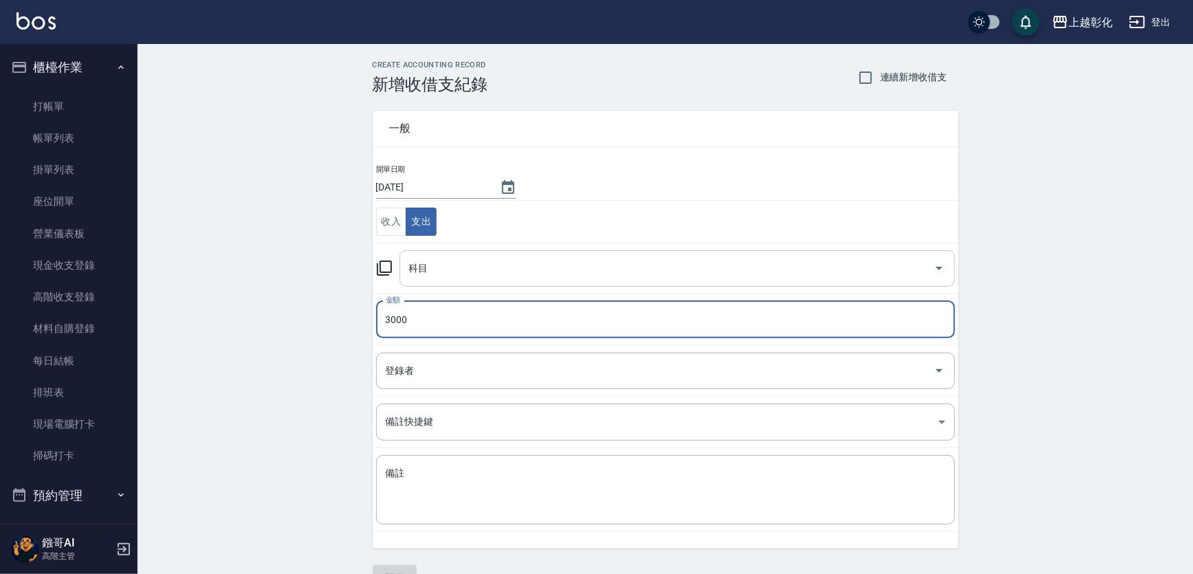
type input "3000"
click at [454, 271] on input "科目" at bounding box center [667, 269] width 523 height 24
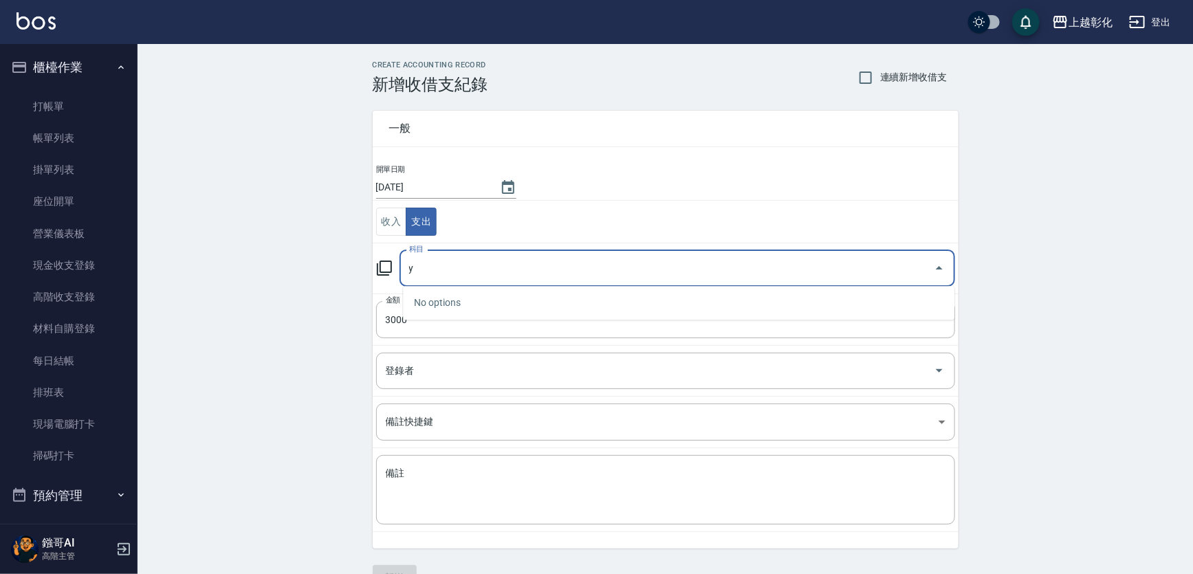
type input "y"
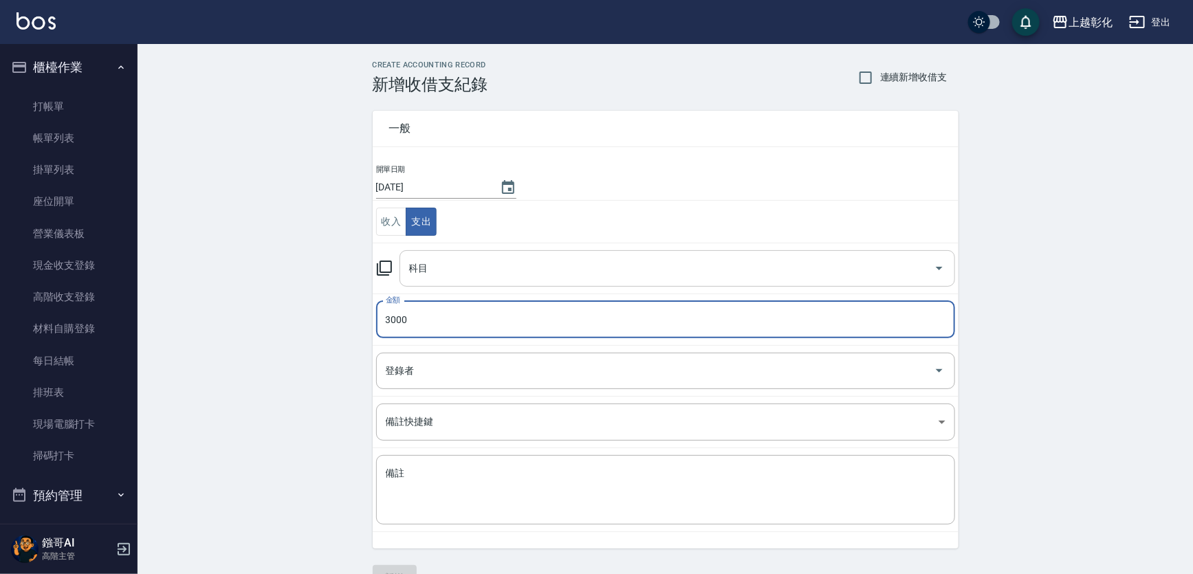
click at [454, 271] on input "科目" at bounding box center [667, 269] width 523 height 24
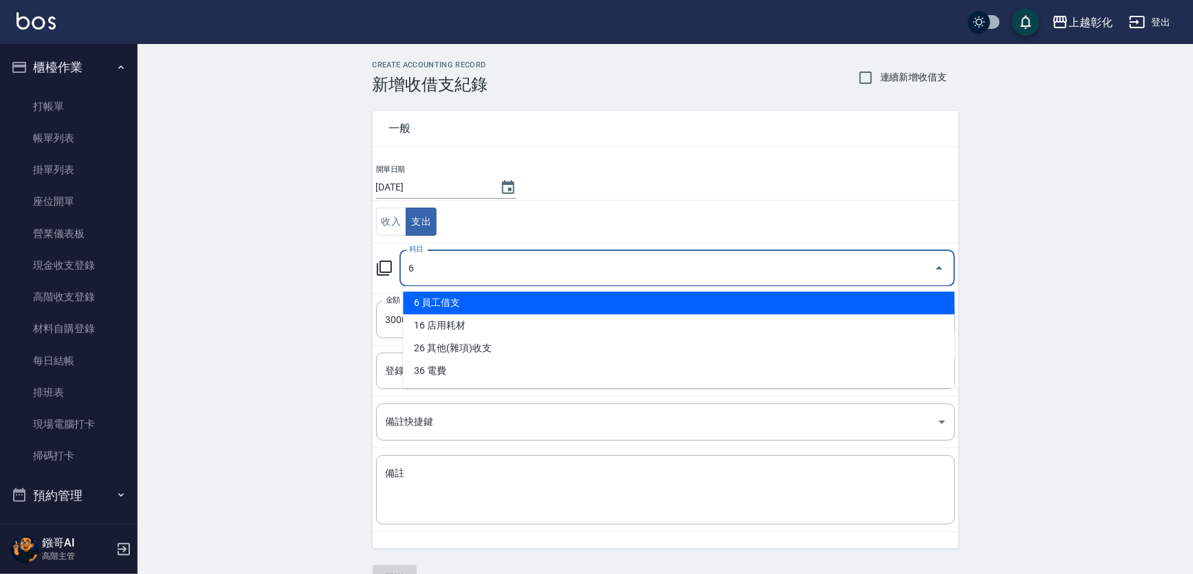
click at [443, 306] on li "6 員工借支" at bounding box center [679, 303] width 552 height 23
type input "6 員工借支"
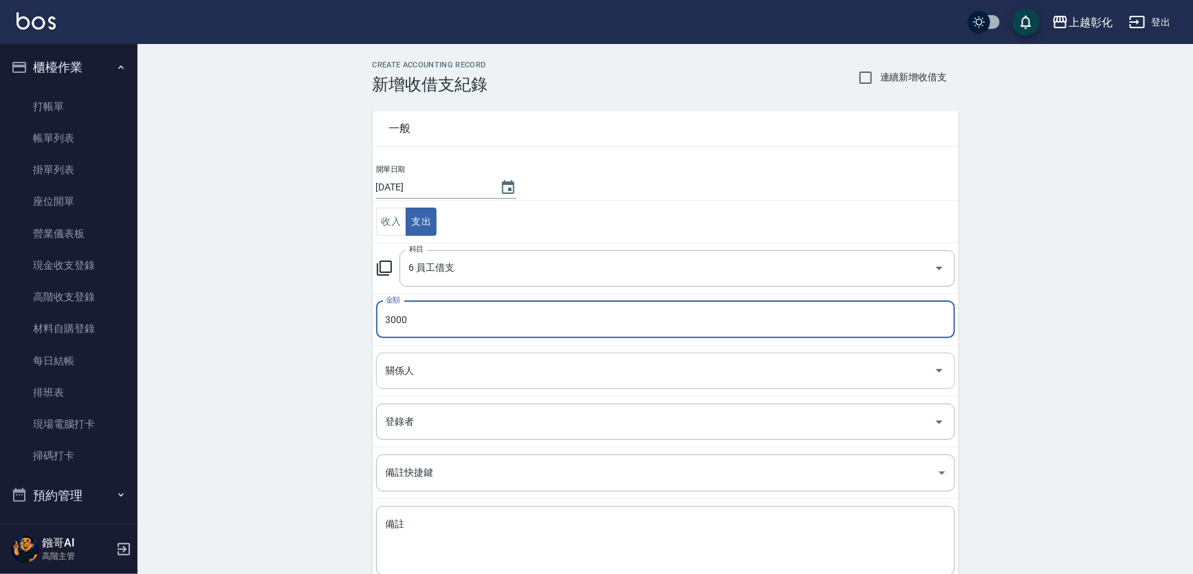
click at [426, 373] on input "關係人" at bounding box center [655, 371] width 546 height 24
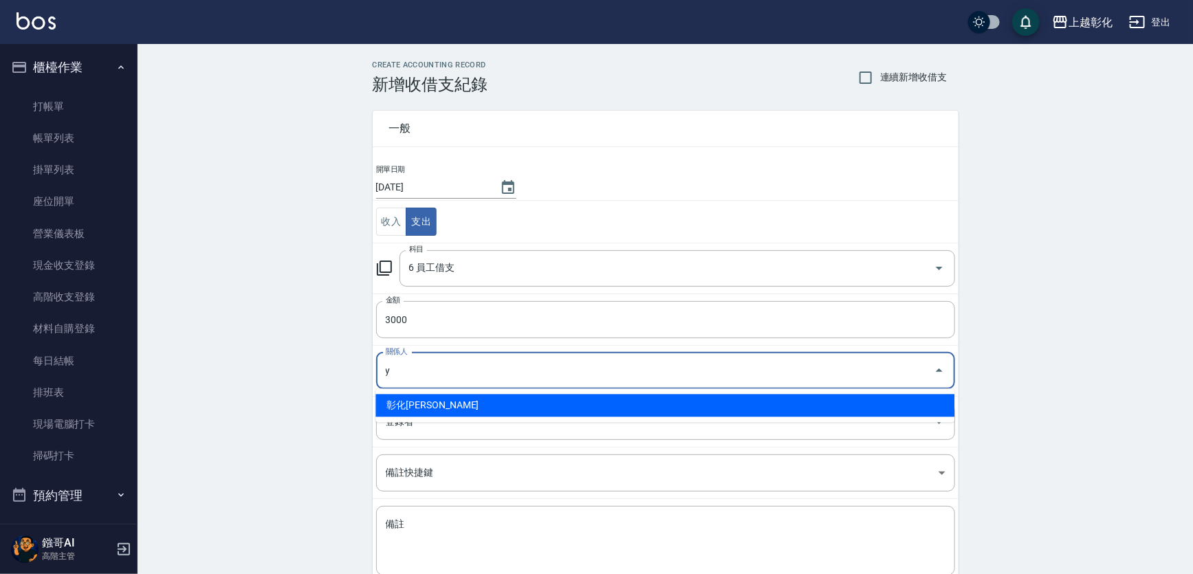
type input "彰化上越正咩Yuri-Y"
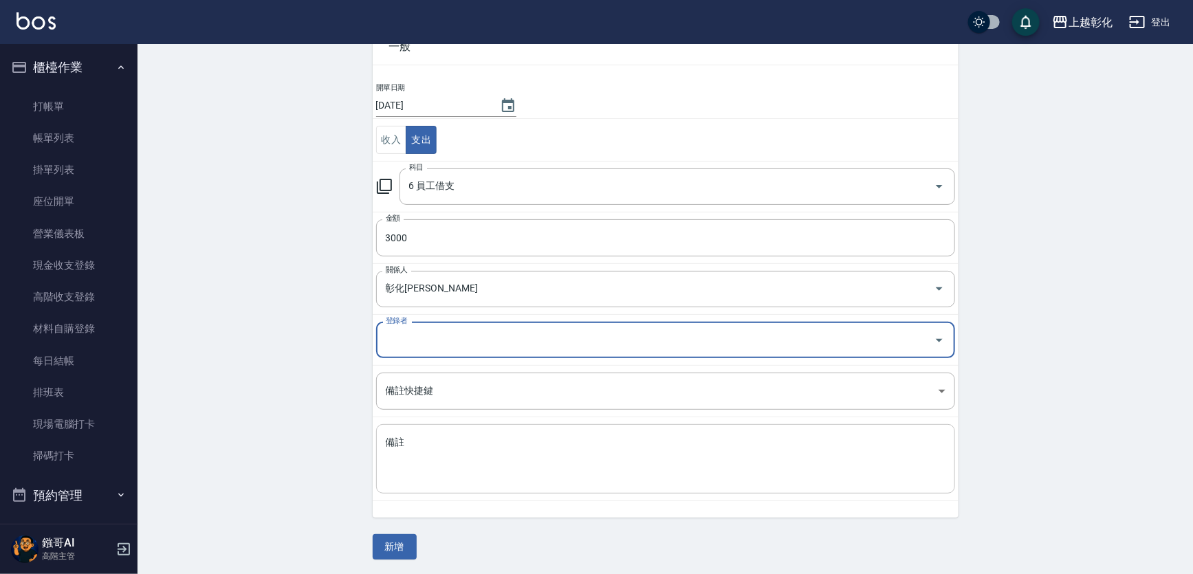
scroll to position [83, 0]
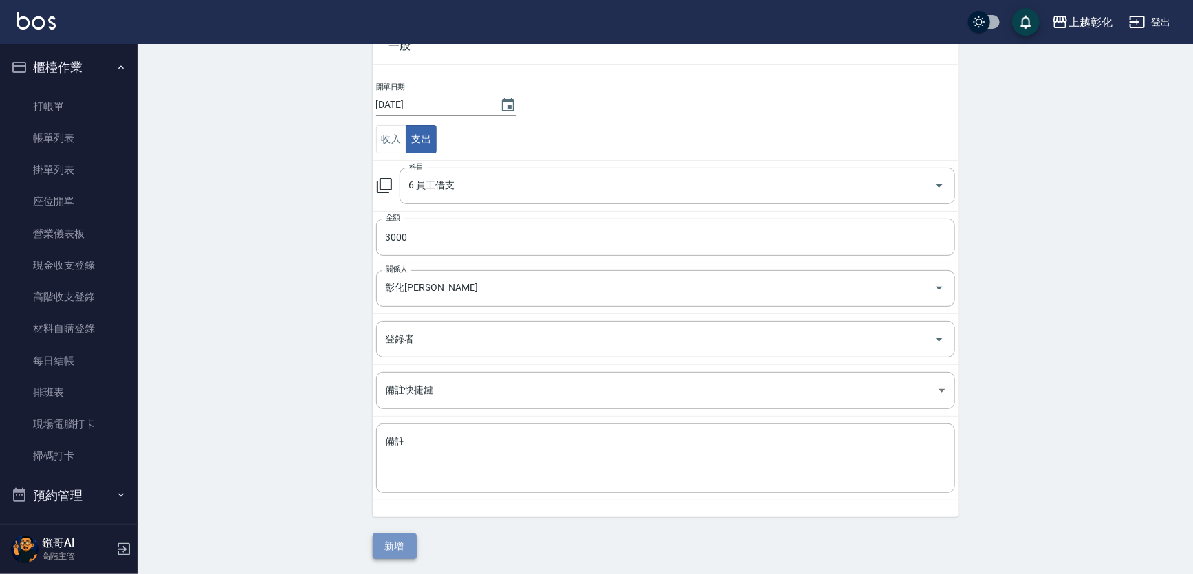
click at [399, 535] on button "新增" at bounding box center [395, 546] width 44 height 25
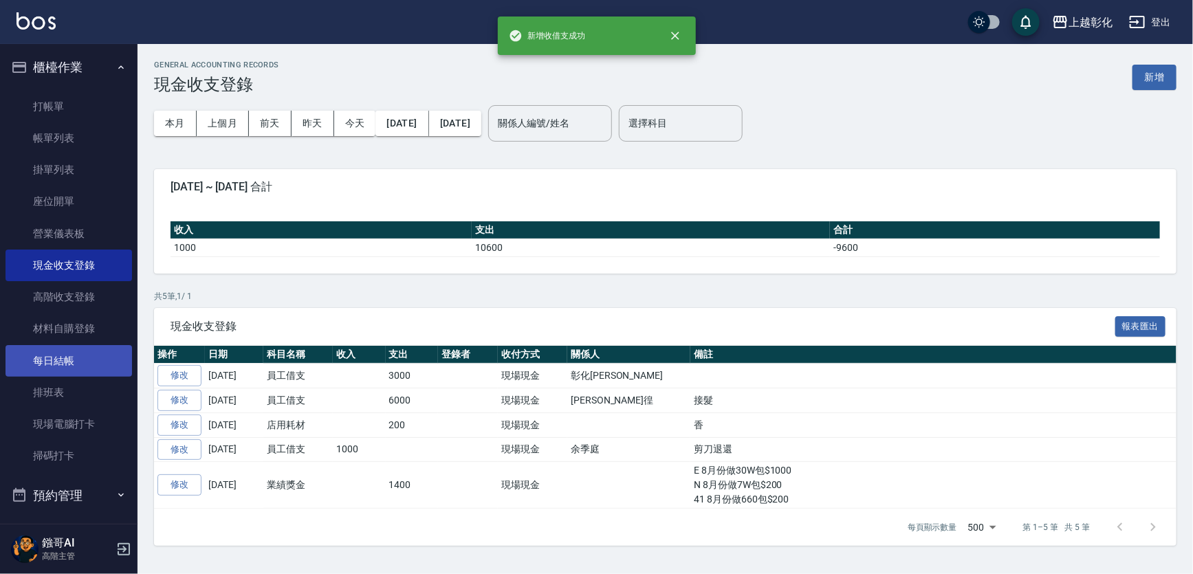
click at [82, 357] on link "每日結帳" at bounding box center [69, 361] width 127 height 32
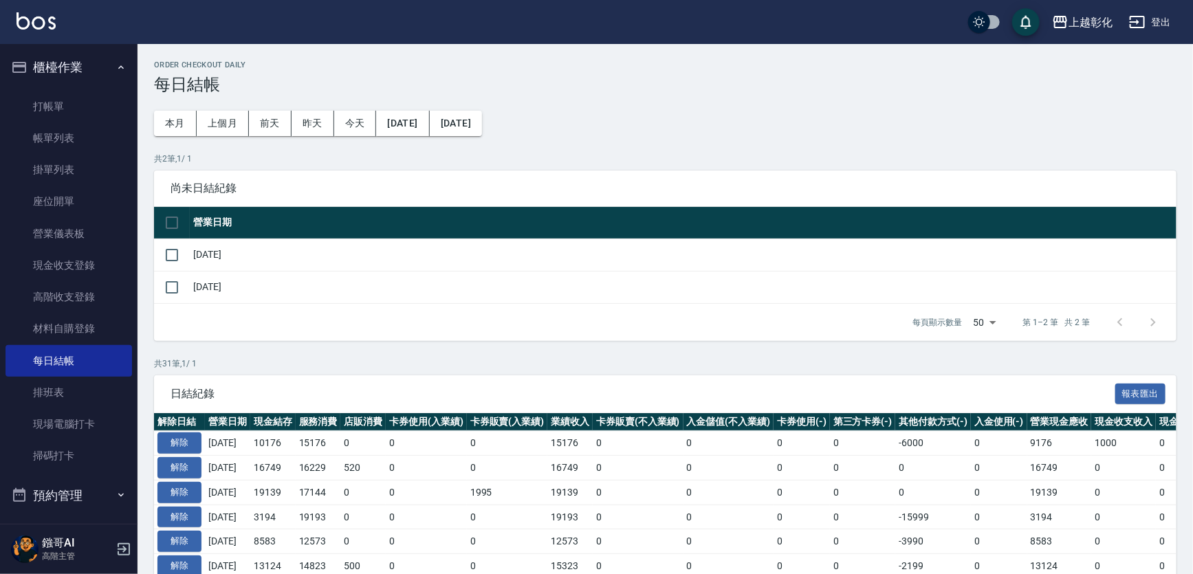
click at [169, 202] on div "尚未日結紀錄" at bounding box center [665, 189] width 1023 height 36
click at [169, 226] on input "checkbox" at bounding box center [172, 222] width 29 height 29
checkbox input "true"
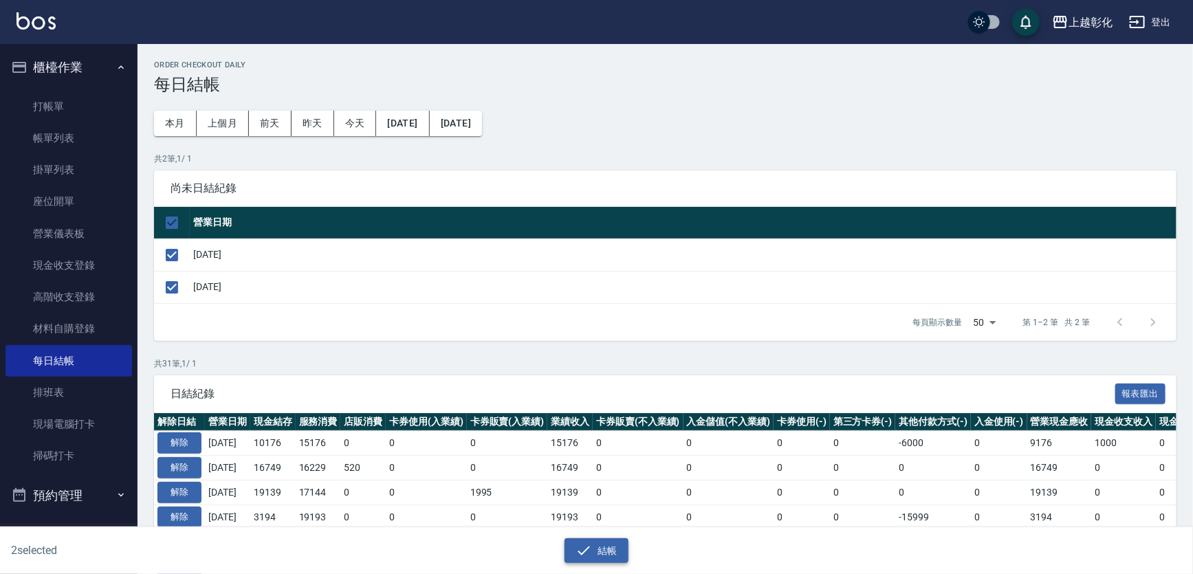
click at [621, 561] on button "結帳" at bounding box center [597, 551] width 64 height 25
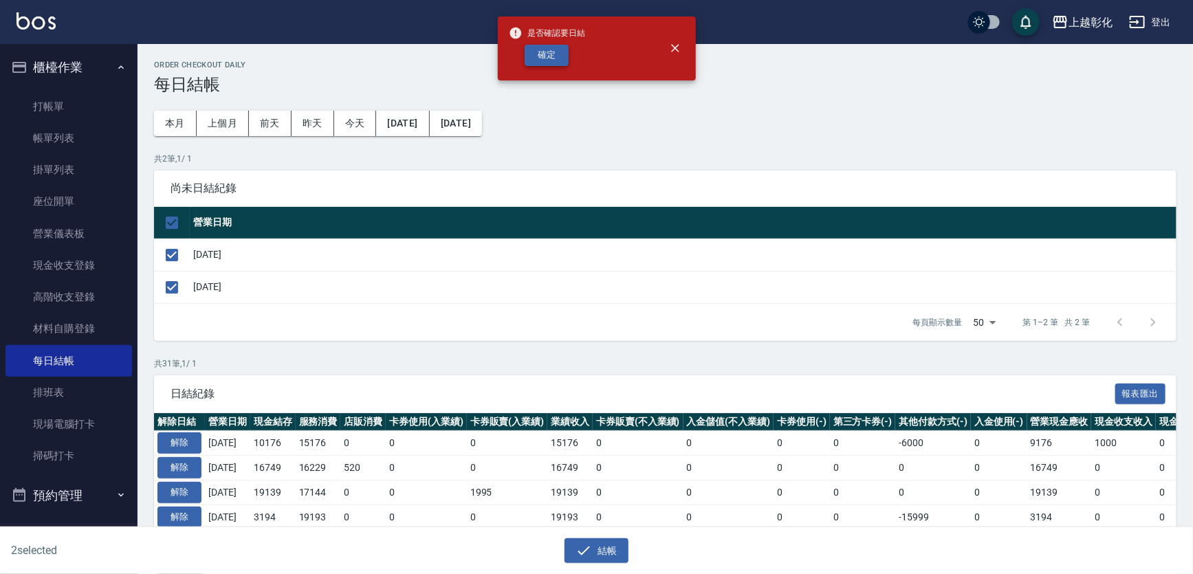
click at [549, 62] on button "確定" at bounding box center [547, 55] width 44 height 21
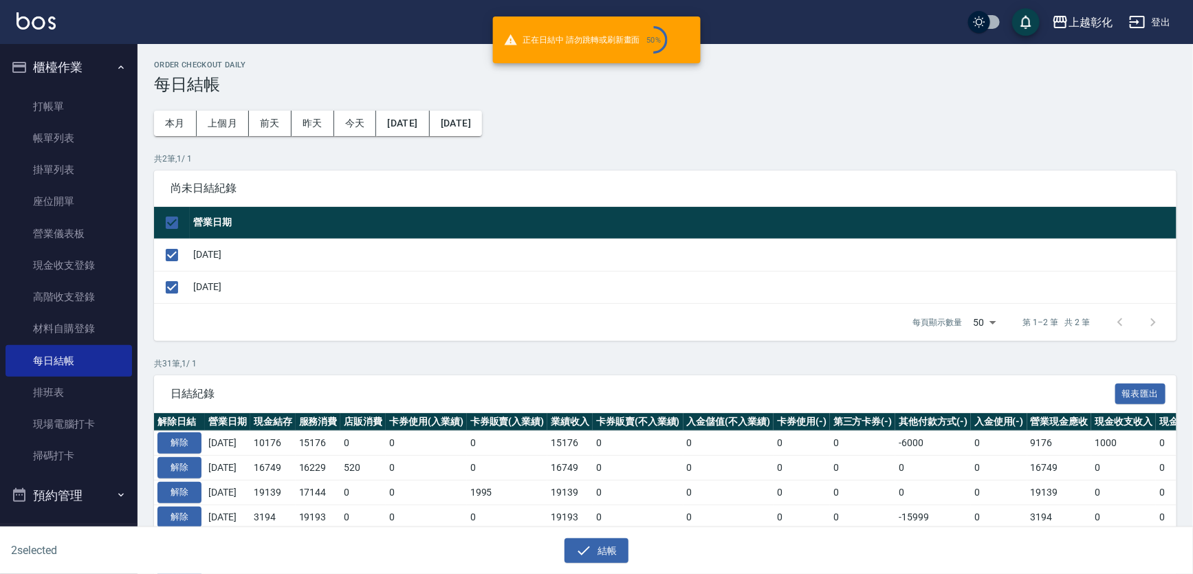
checkbox input "false"
